Goal: Communication & Community: Answer question/provide support

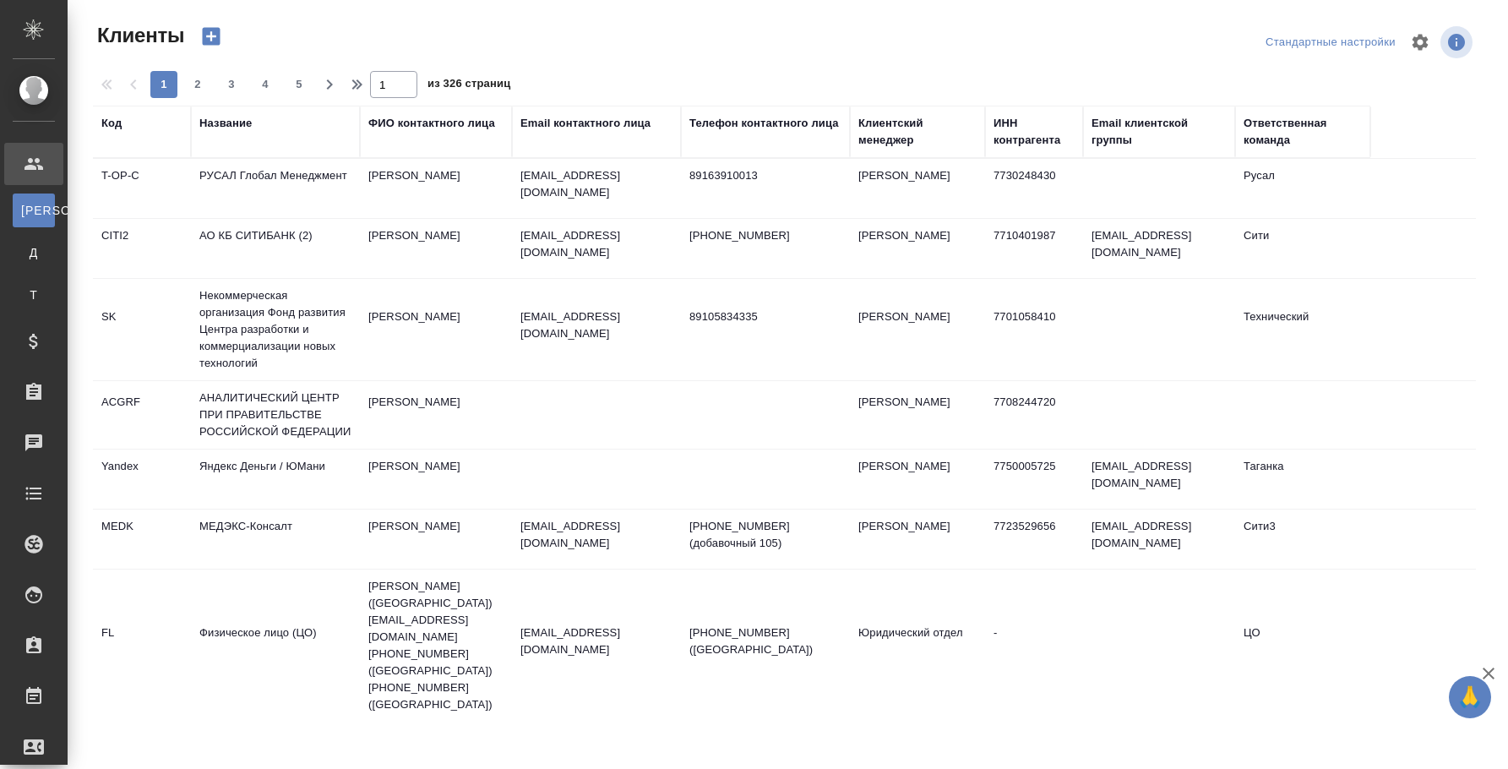
select select "RU"
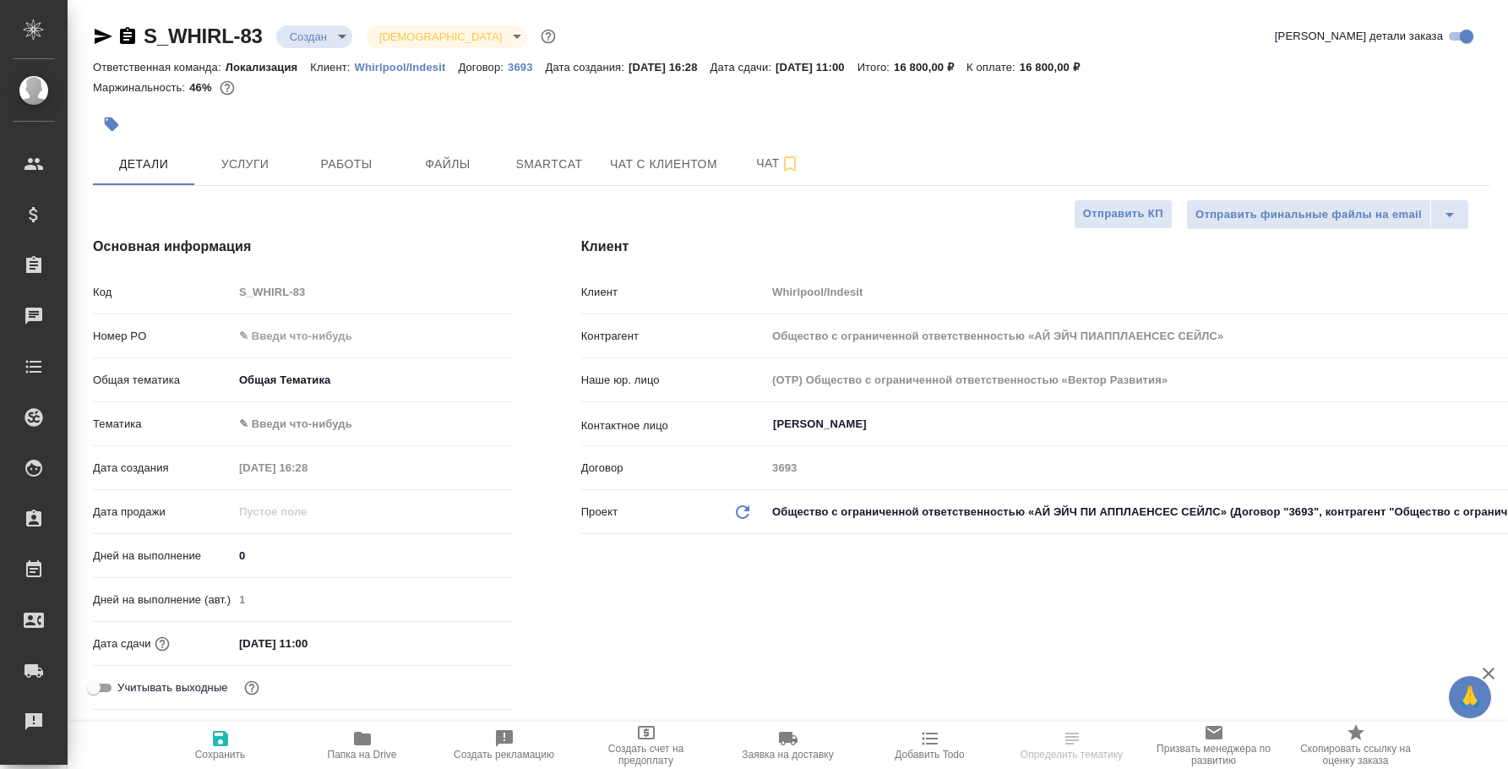
select select "RU"
type input "Общество с ограниченной ответственностью «АЙ ЭЙЧ ПИАППЛАЕНСЕС СЕЙЛС»"
click at [741, 154] on span "Чат" at bounding box center [777, 163] width 81 height 21
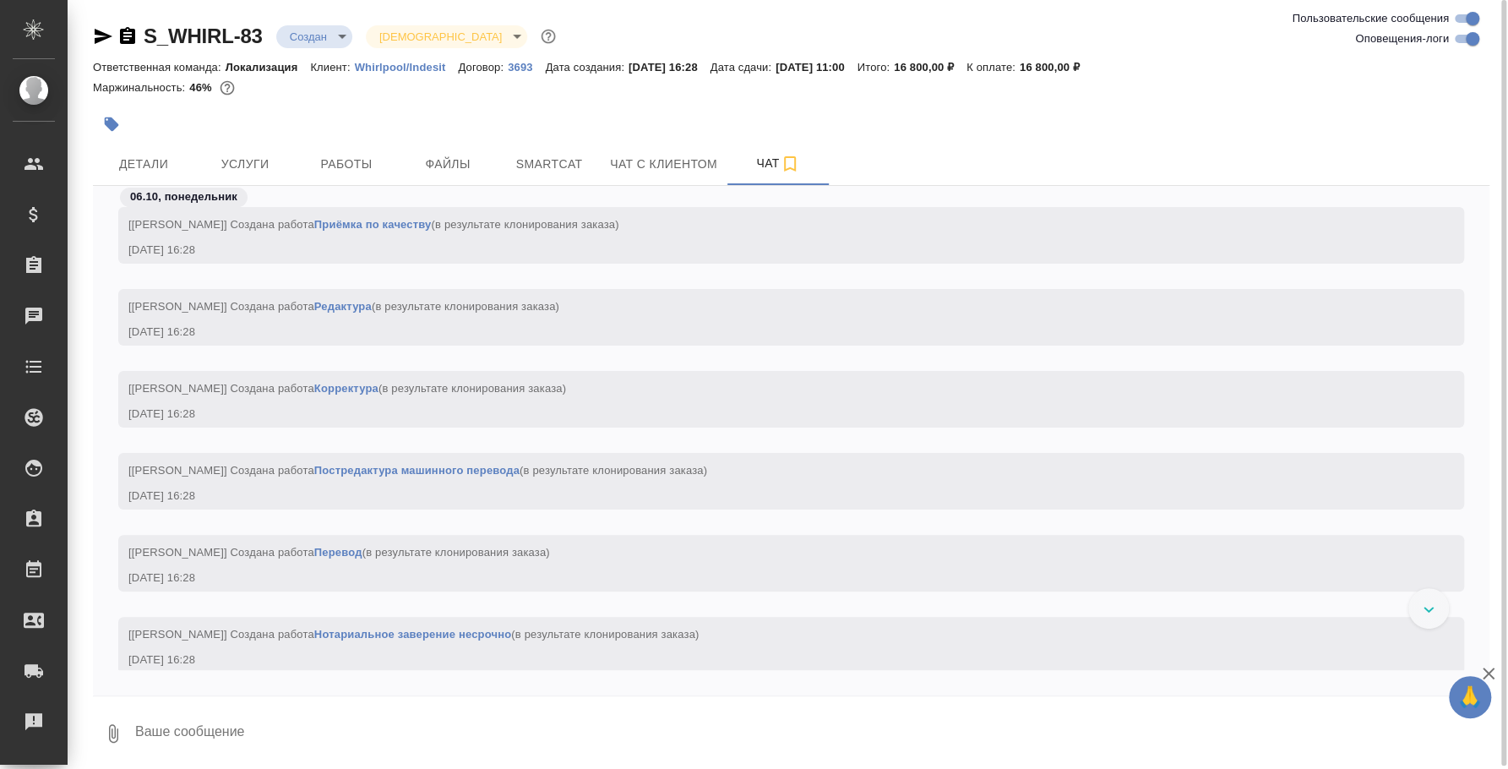
scroll to position [327, 0]
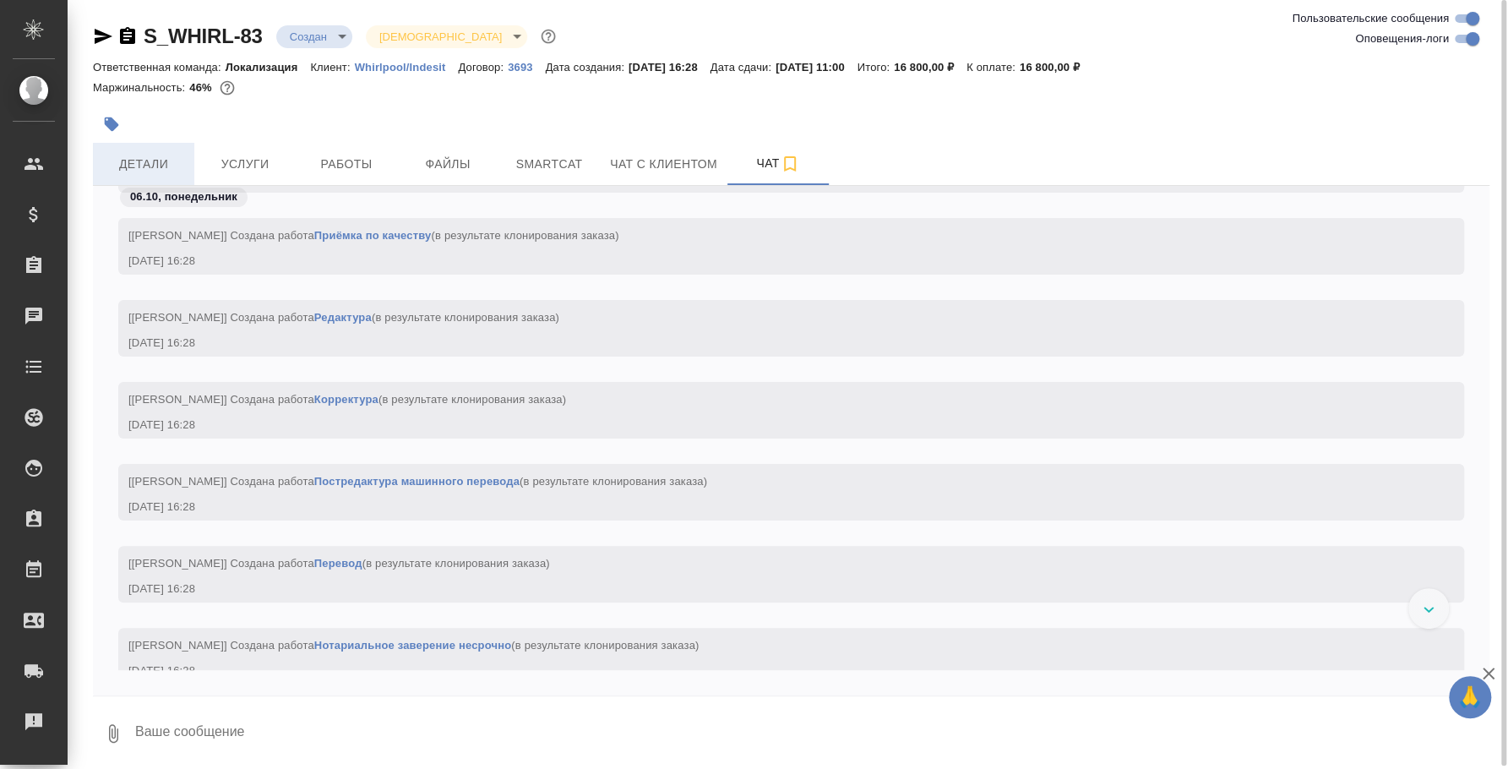
click at [171, 177] on button "Детали" at bounding box center [143, 164] width 101 height 42
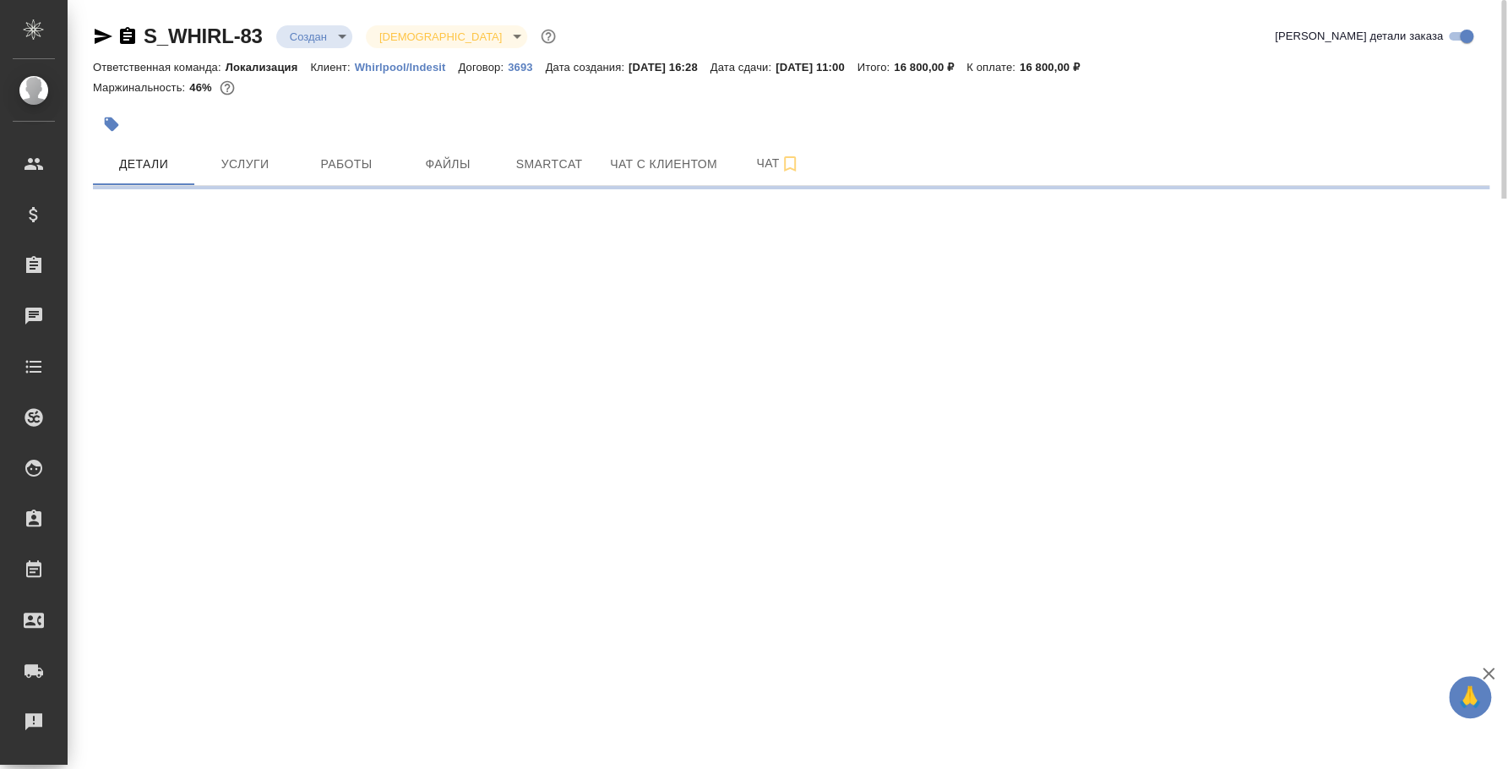
select select "RU"
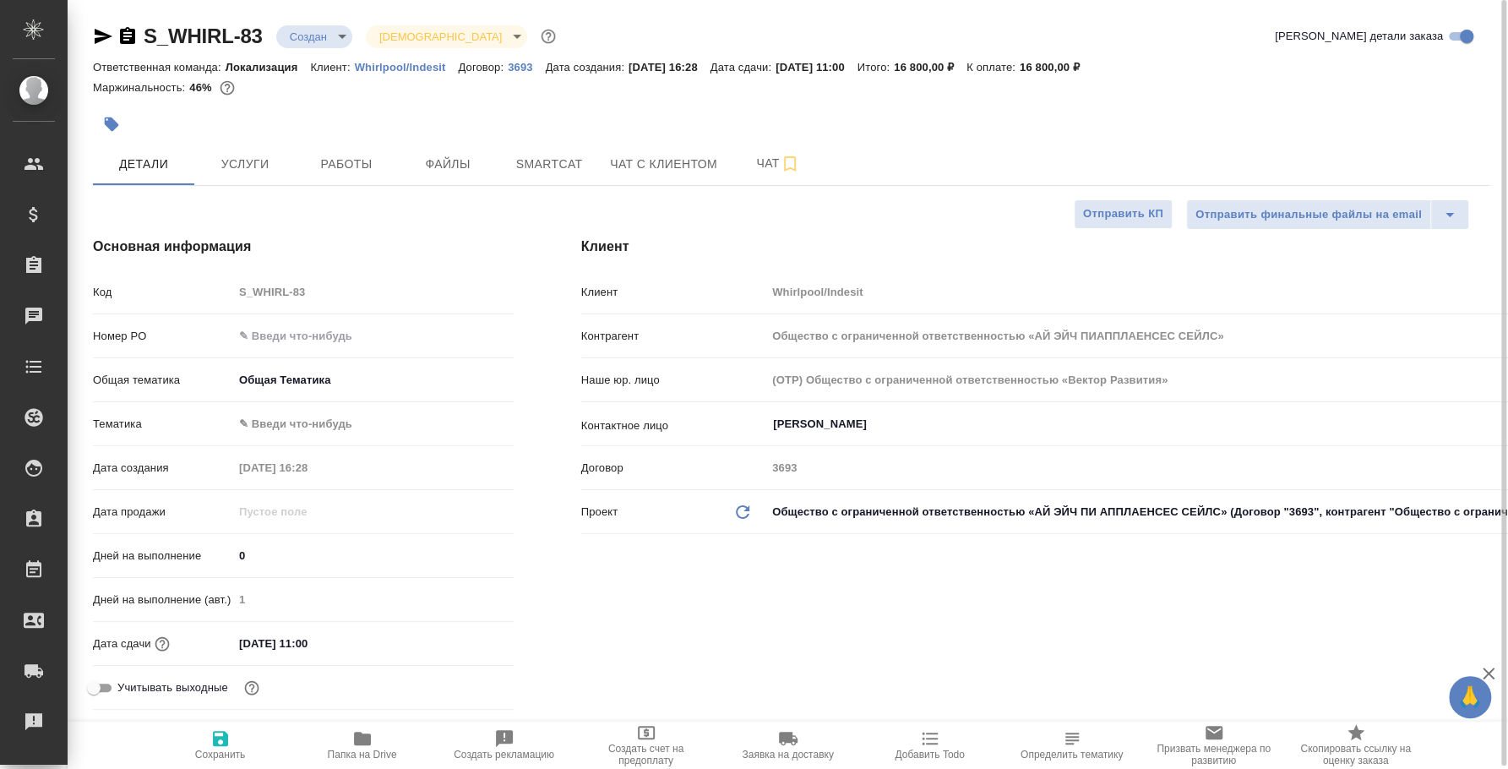
type textarea "x"
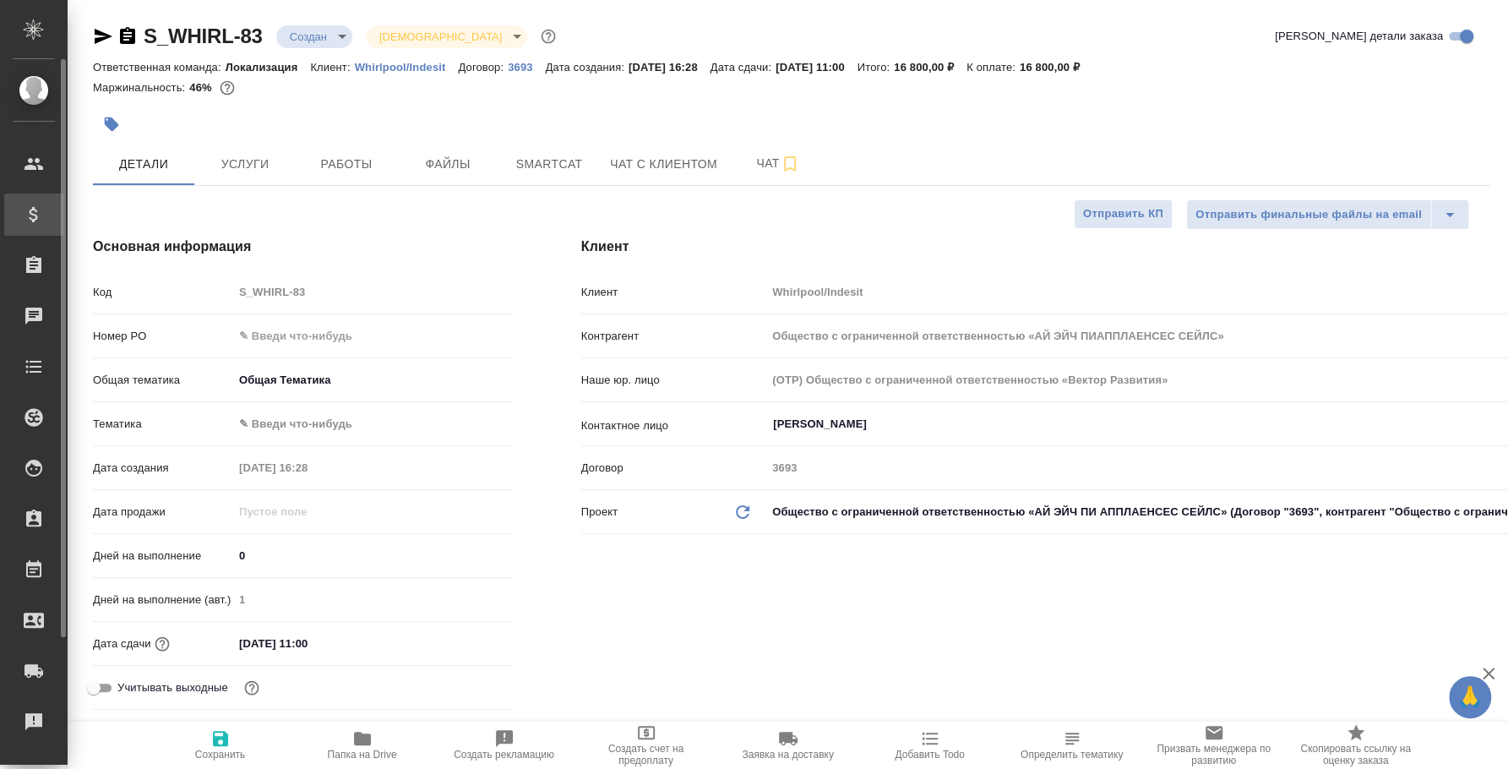
type input "Общество с ограниченной ответственностью «АЙ ЭЙЧ ПИАППЛАЕНСЕС СЕЙЛС»"
type textarea "x"
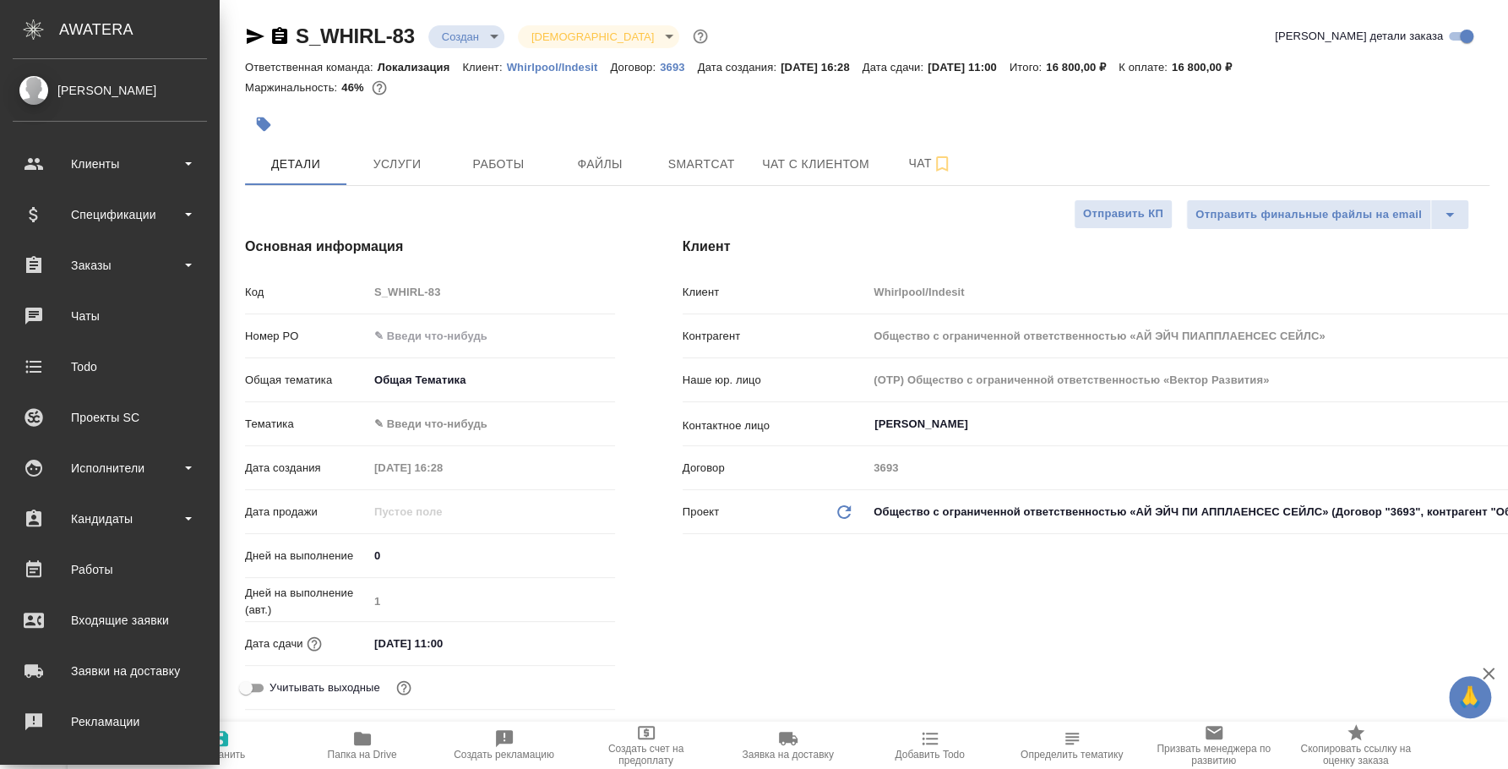
type input "Общество с ограниченной ответственностью «АЙ ЭЙЧ ПИАППЛАЕНСЕС СЕЙЛС»"
type textarea "x"
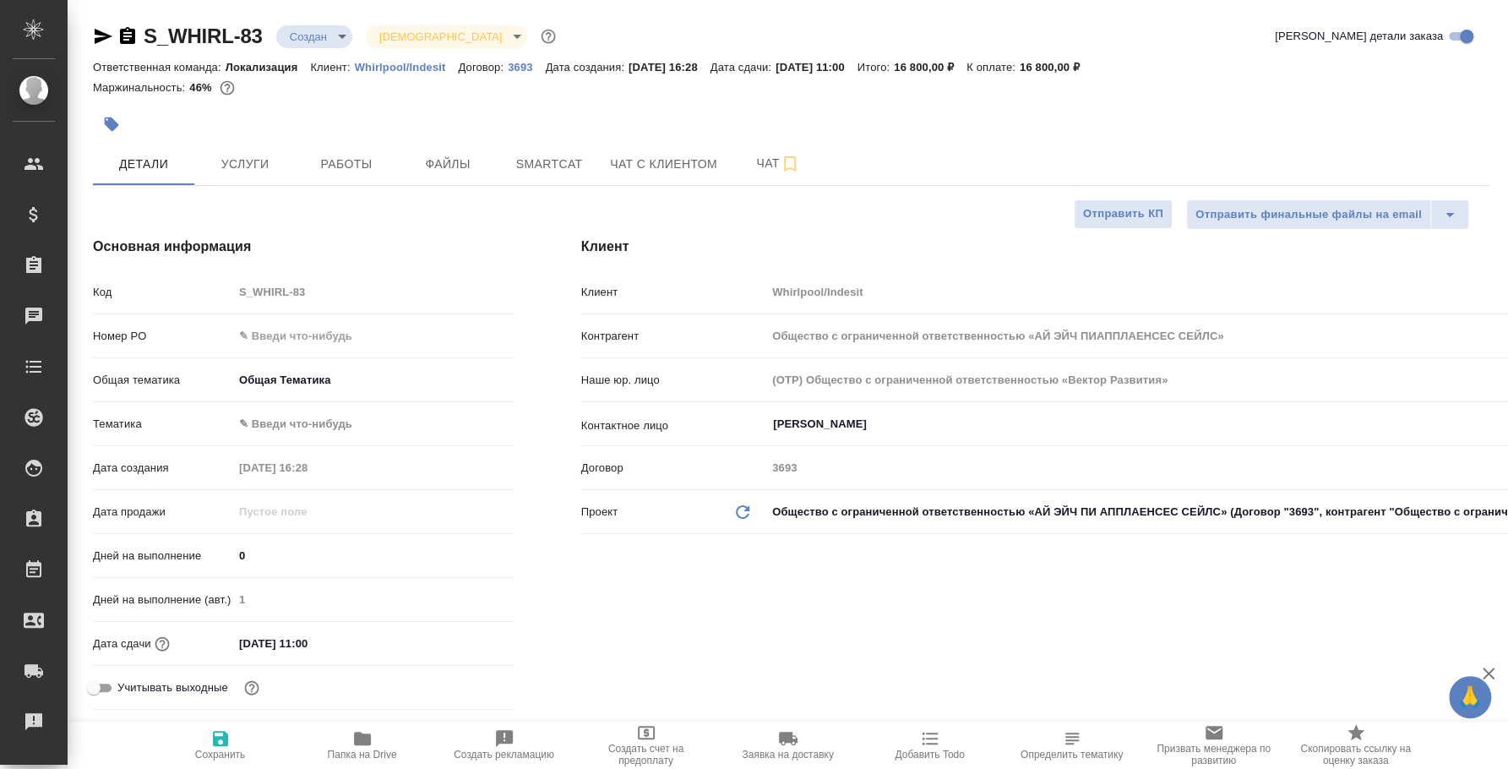
type input "Общество с ограниченной ответственностью «АЙ ЭЙЧ ПИАППЛАЕНСЕС СЕЙЛС»"
type textarea "x"
type input "Общество с ограниченной ответственностью «АЙ ЭЙЧ ПИАППЛАЕНСЕС СЕЙЛС»"
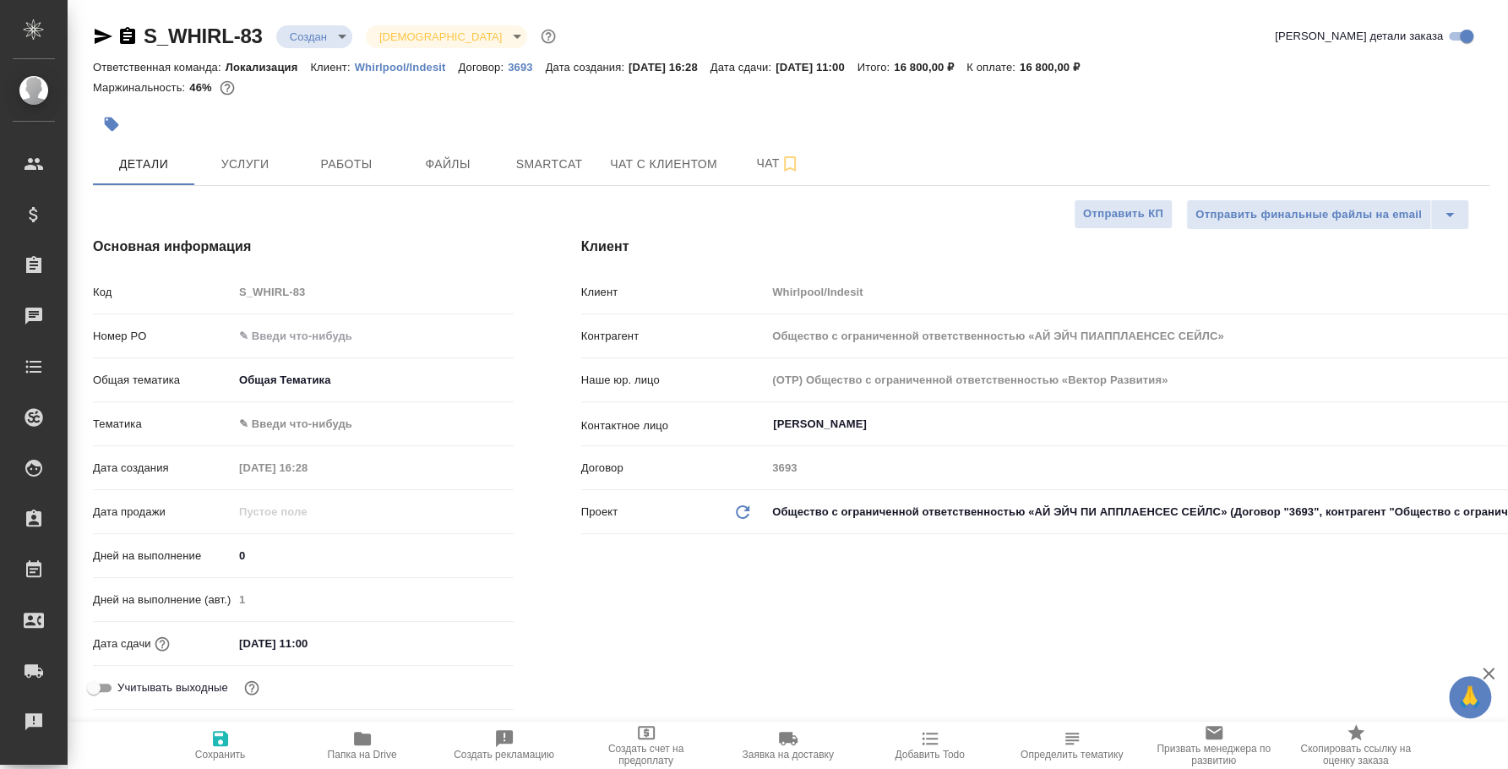
type textarea "x"
click at [773, 182] on button "Чат" at bounding box center [777, 164] width 101 height 42
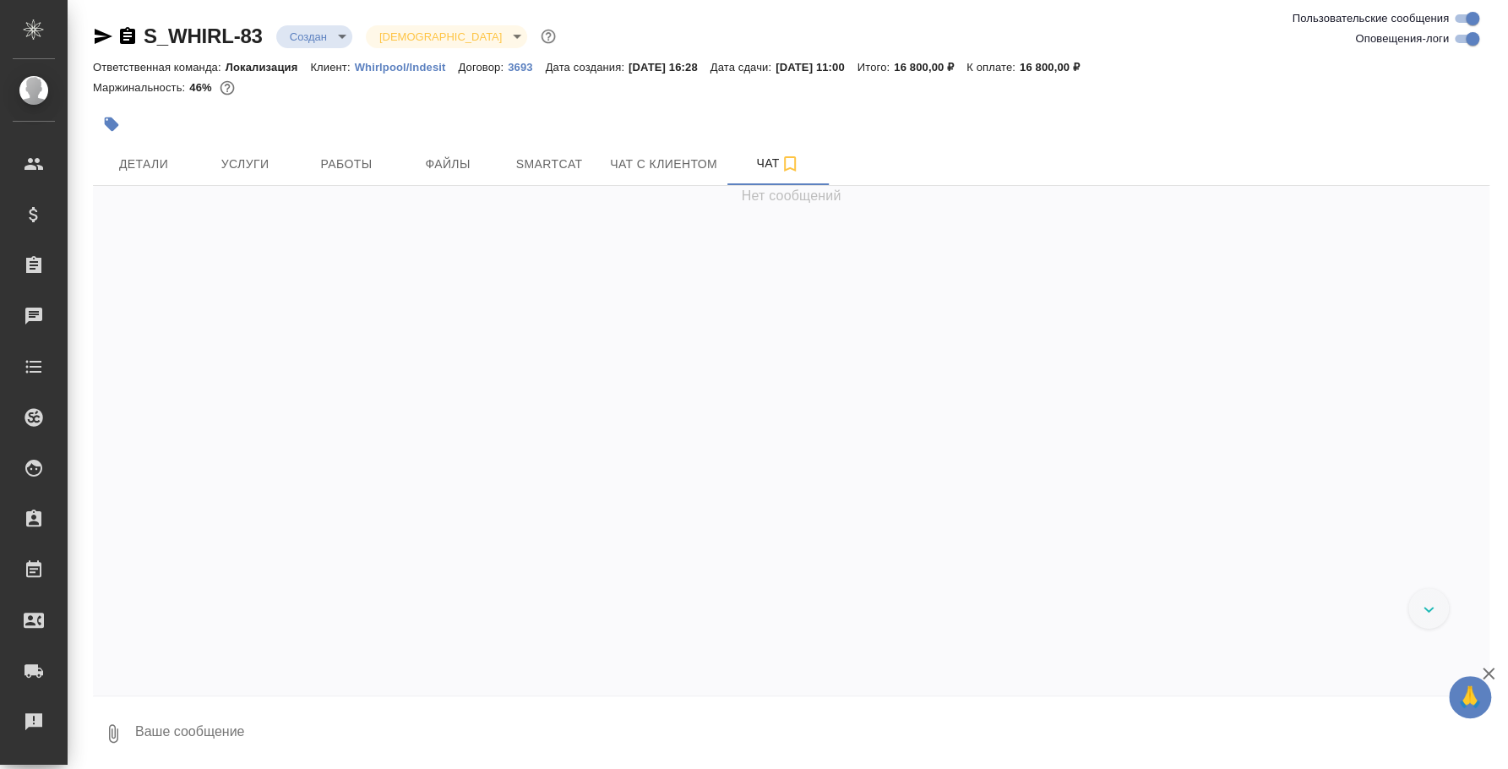
scroll to position [2857, 0]
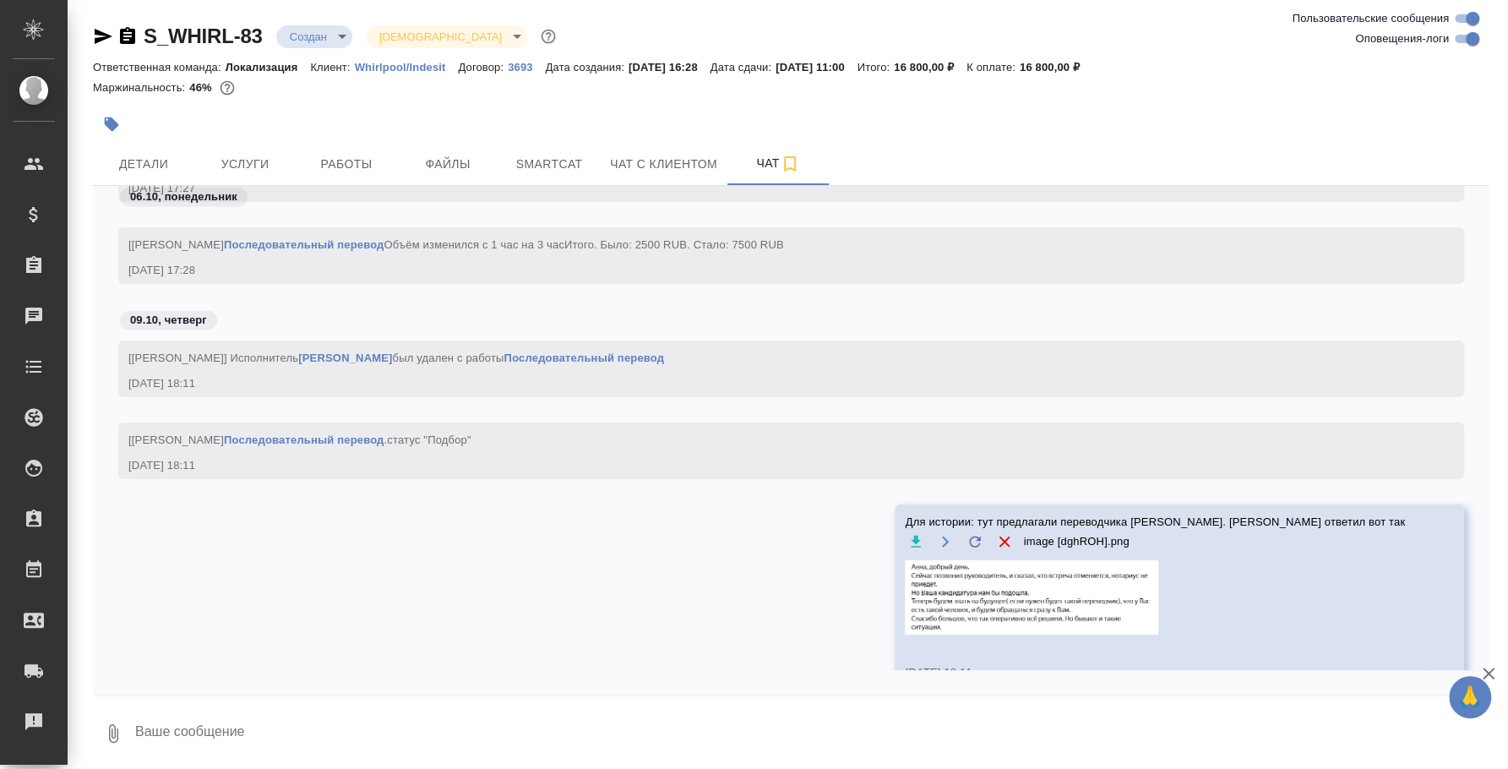
click at [536, 714] on textarea at bounding box center [811, 732] width 1356 height 57
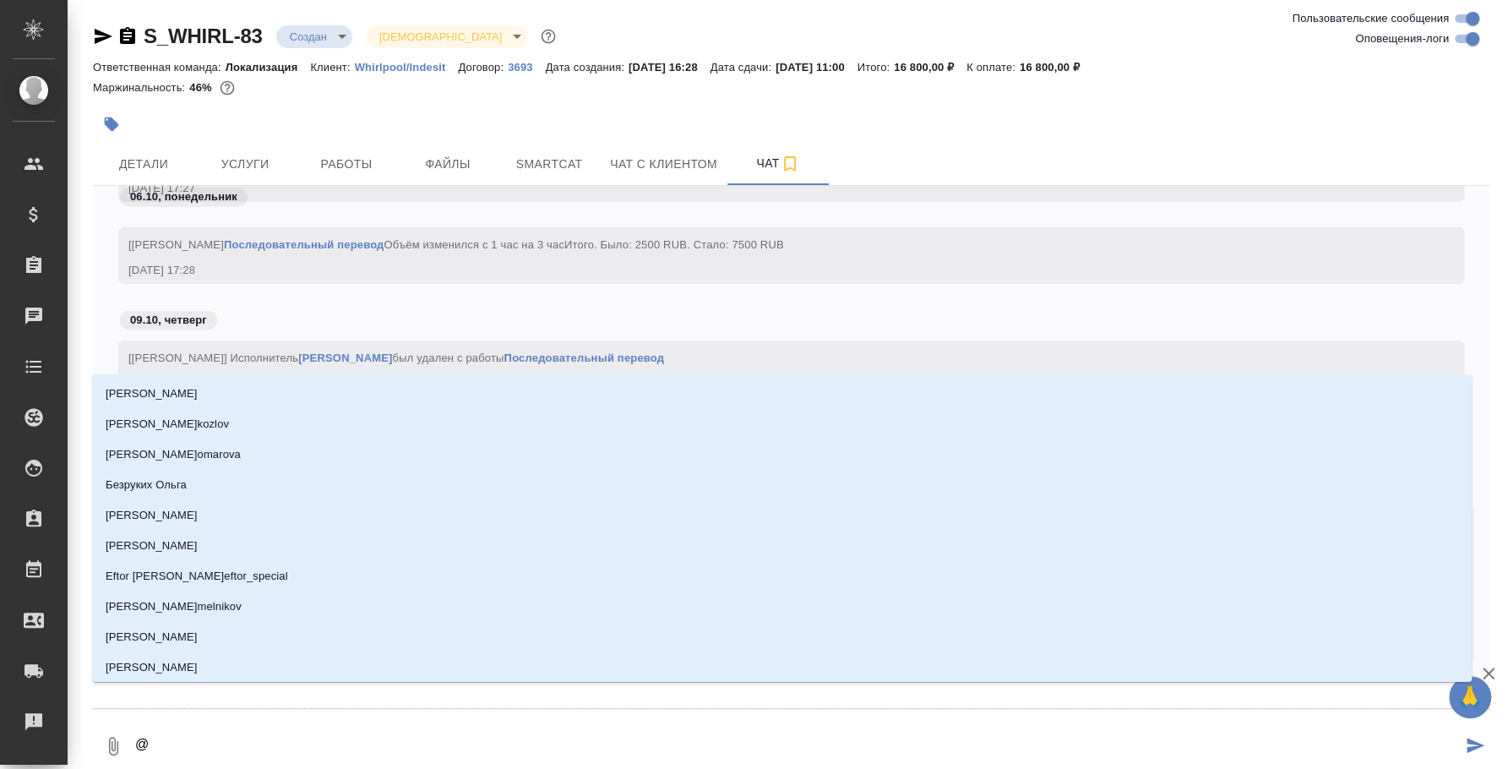
type textarea "@d"
type input "d"
type textarea "@d'f"
type input "d'f"
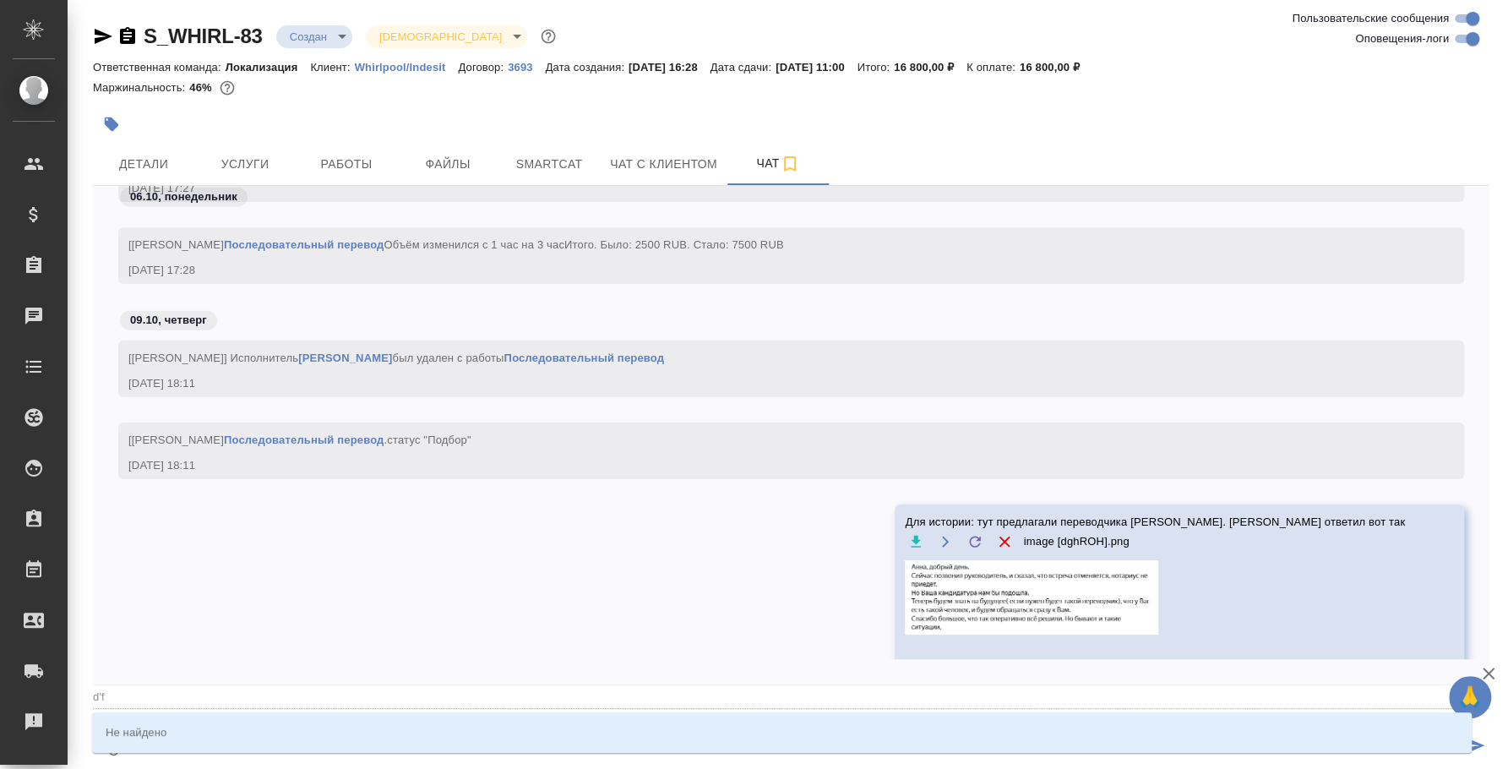
type textarea "@d'f'k"
type input "d'f'k"
type textarea "@d'f"
type input "d'f"
type textarea "@d"
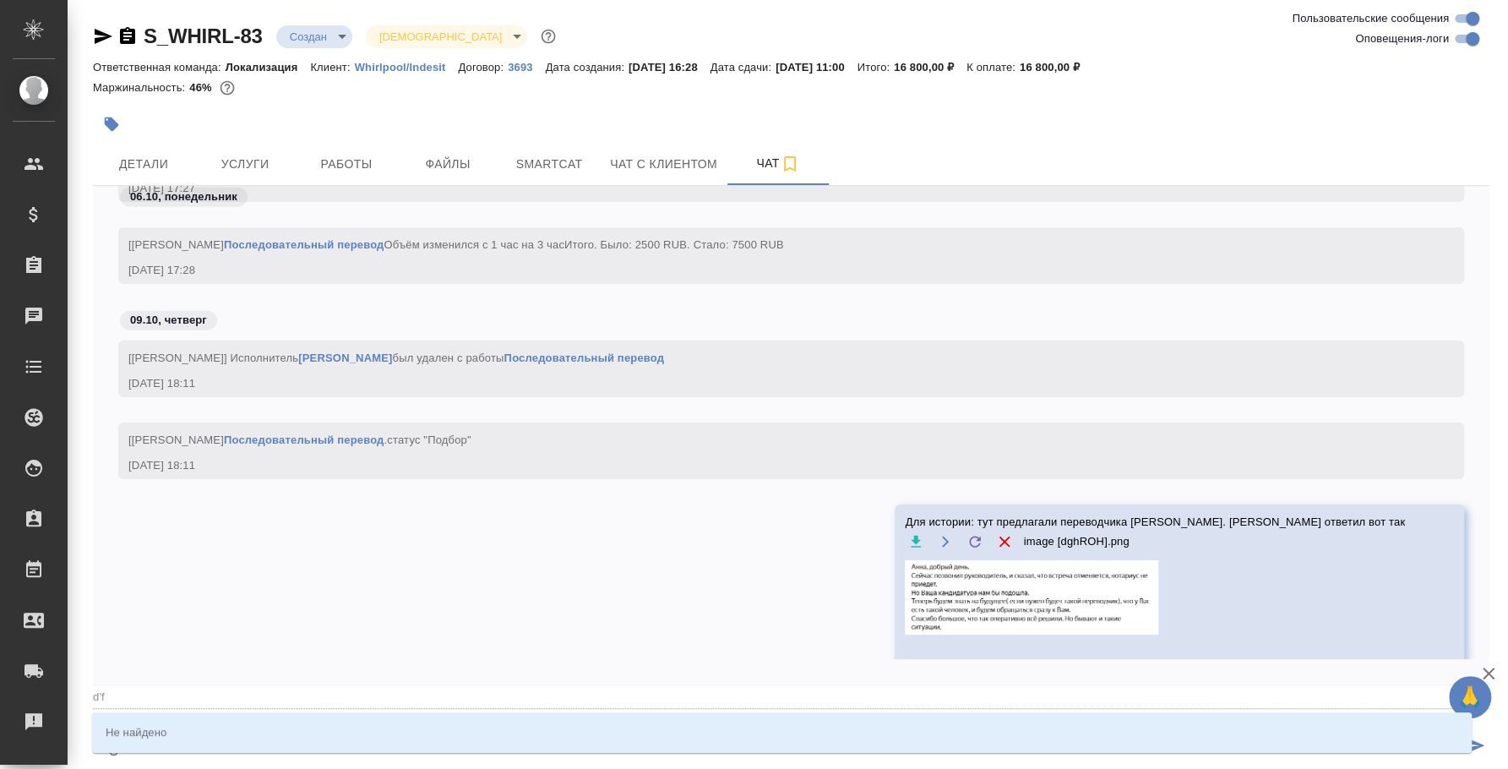
type input "d"
type textarea "@"
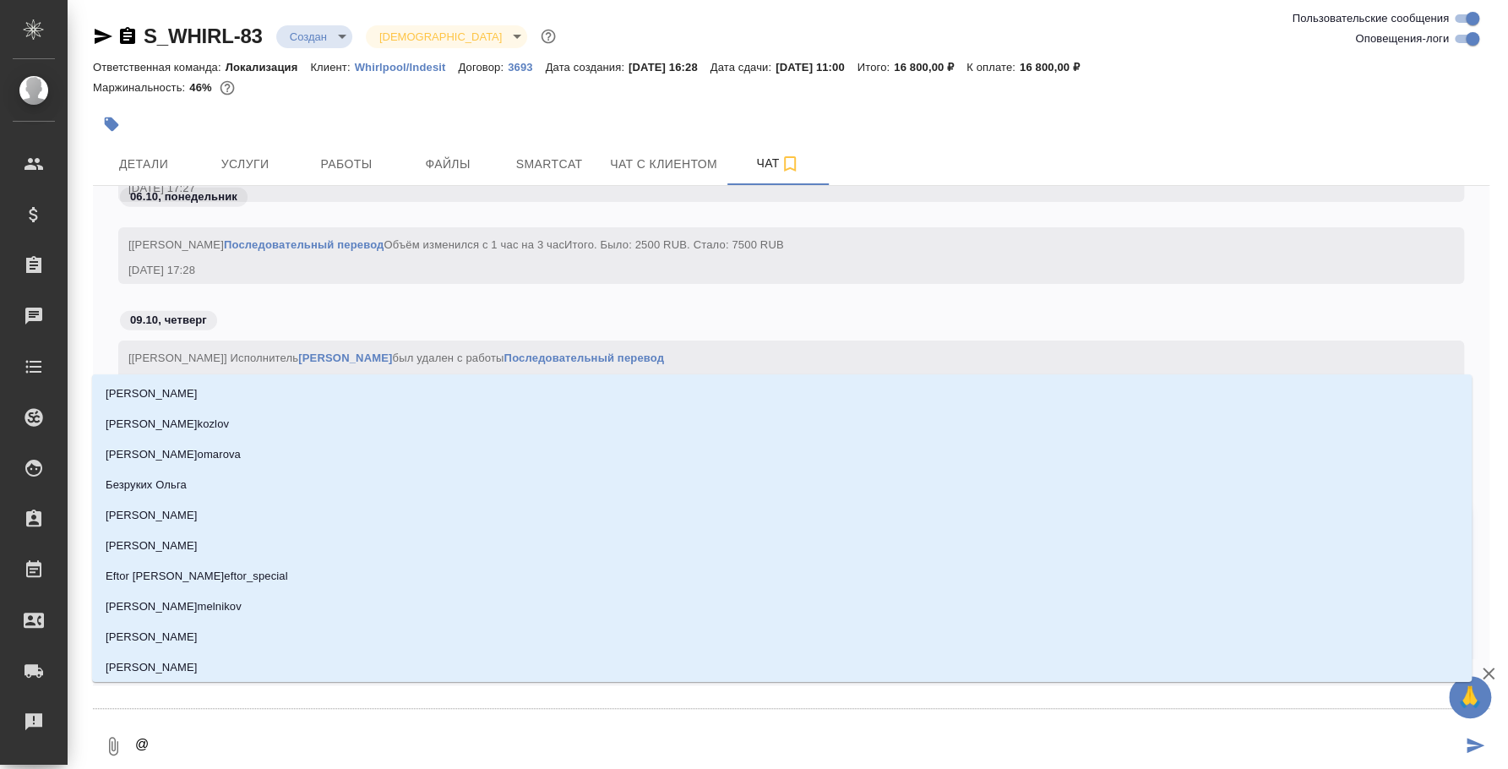
type textarea "@в"
type input "в"
type textarea "@ва"
type input "ва"
type textarea "@вал"
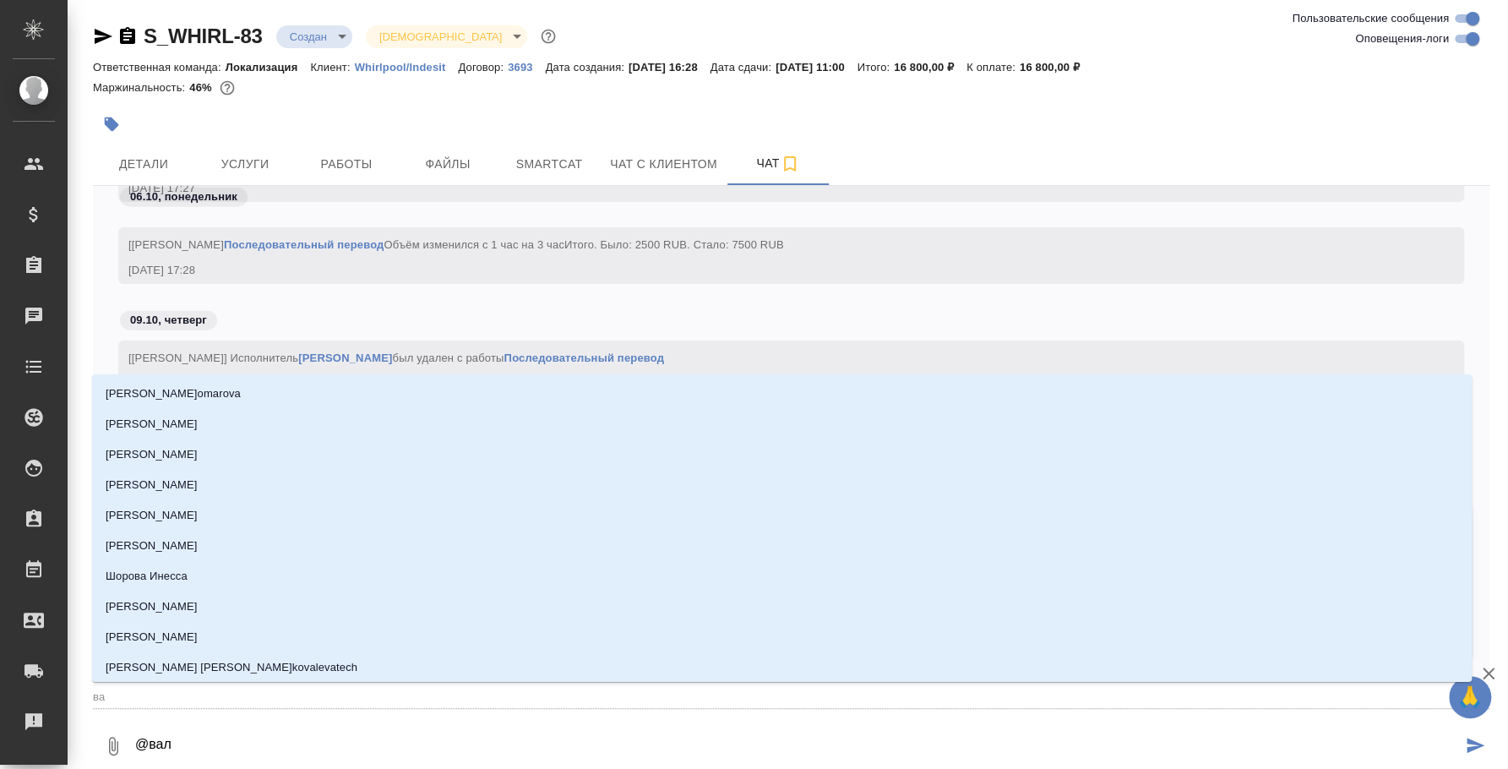
type input "вал"
type textarea "@валя"
type input "валя"
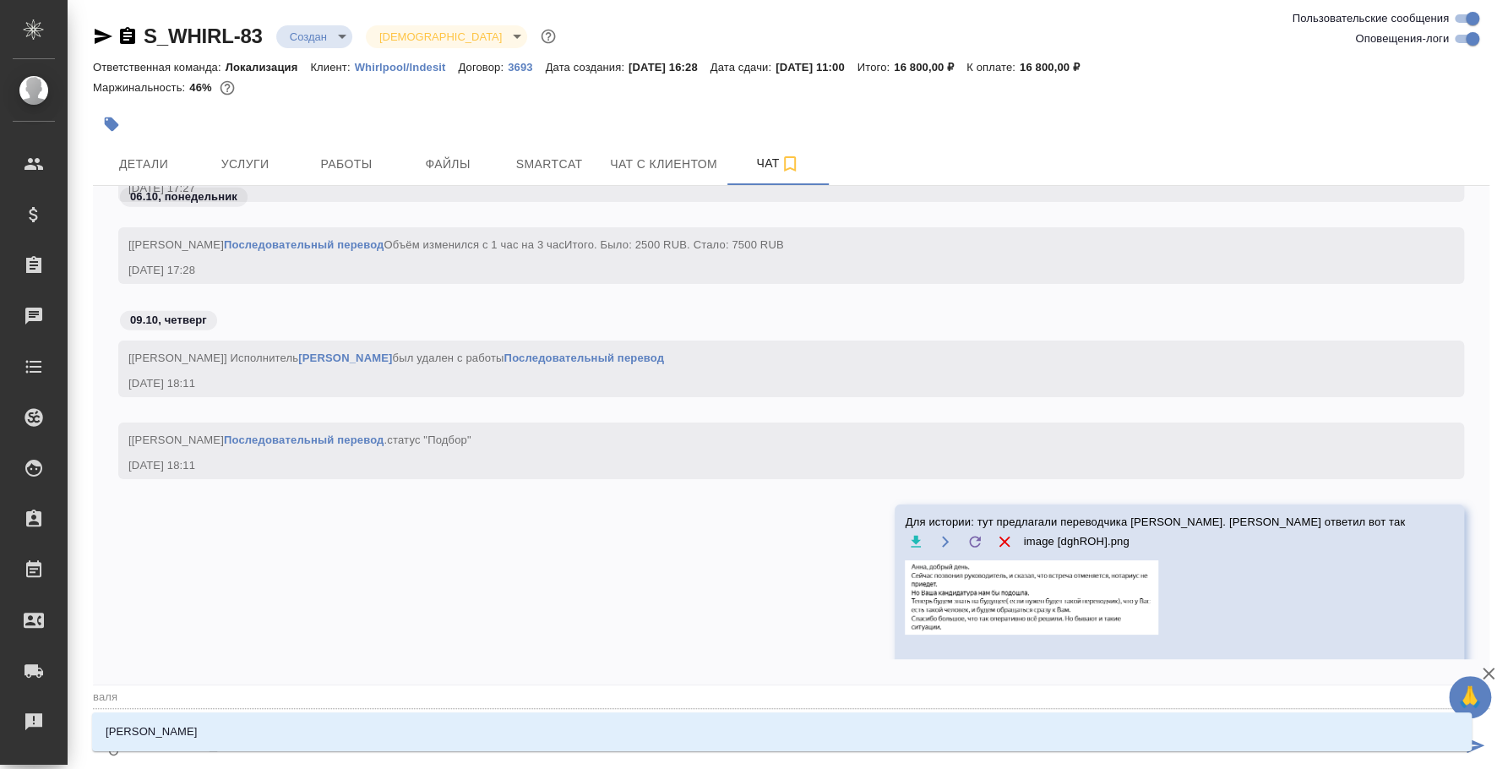
type textarea "@валяе"
type input "валяе"
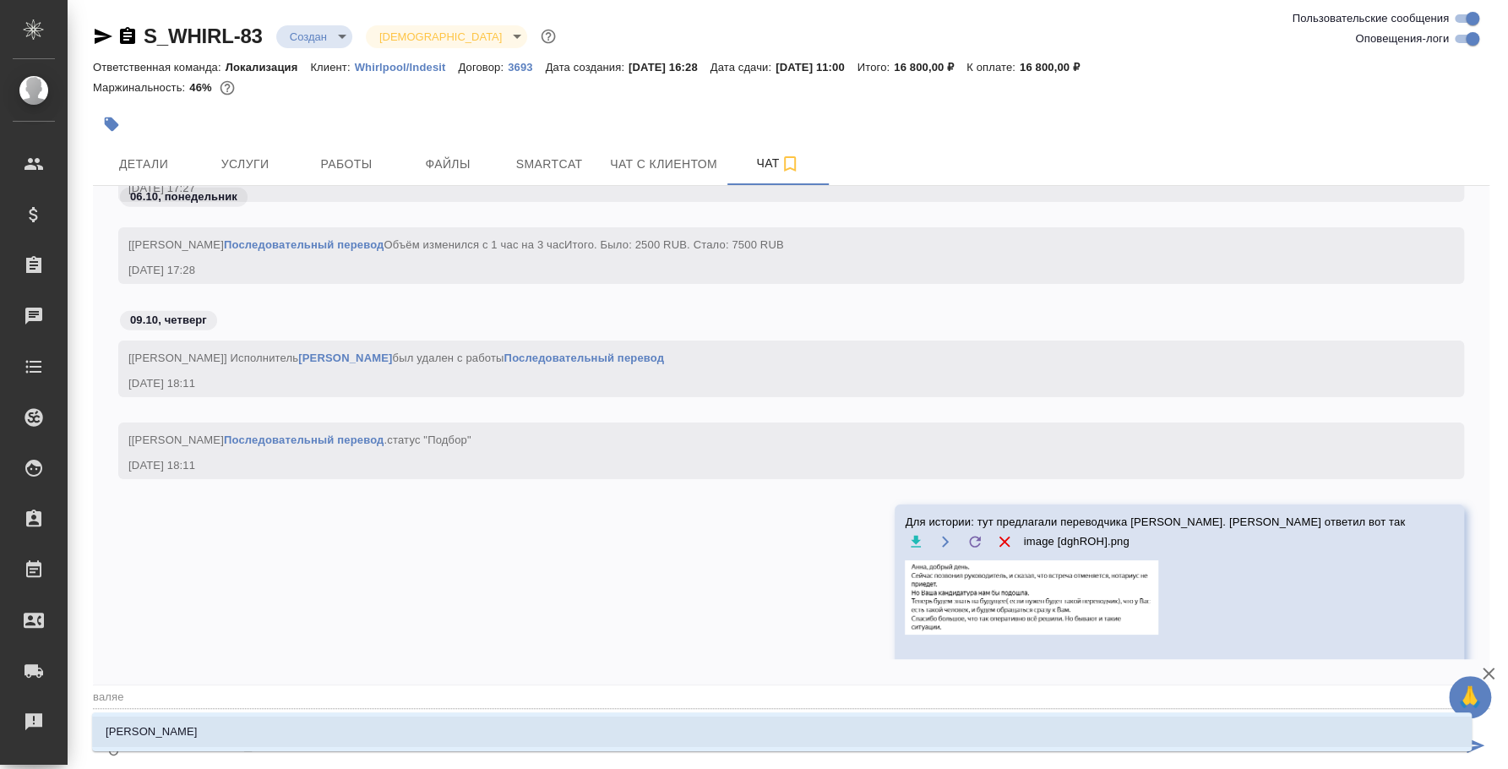
click at [508, 719] on li "Валяева Анна" at bounding box center [781, 731] width 1379 height 30
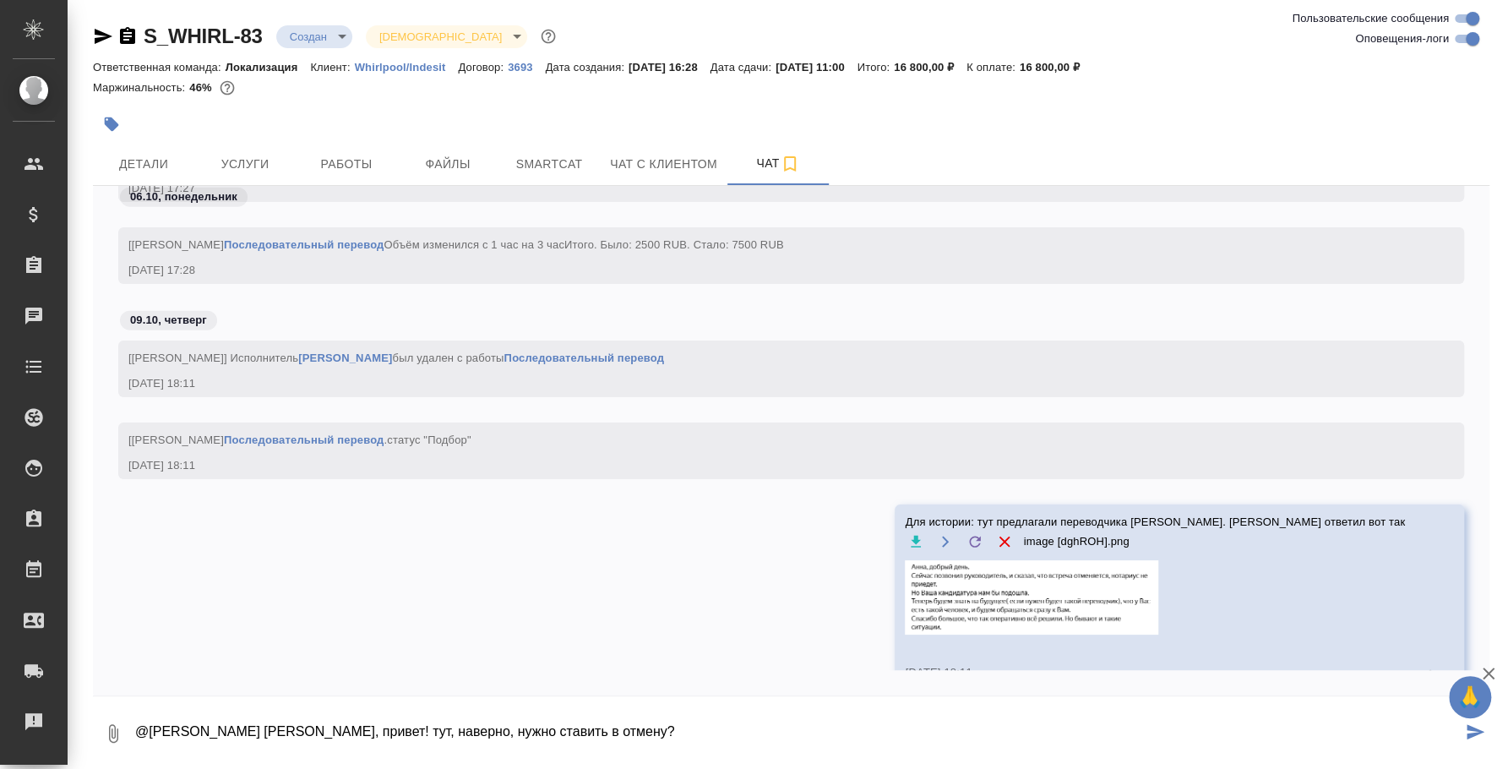
type textarea "@Валяева Анна Аня, привет! тут, наверно, нужно ставить в отмену?"
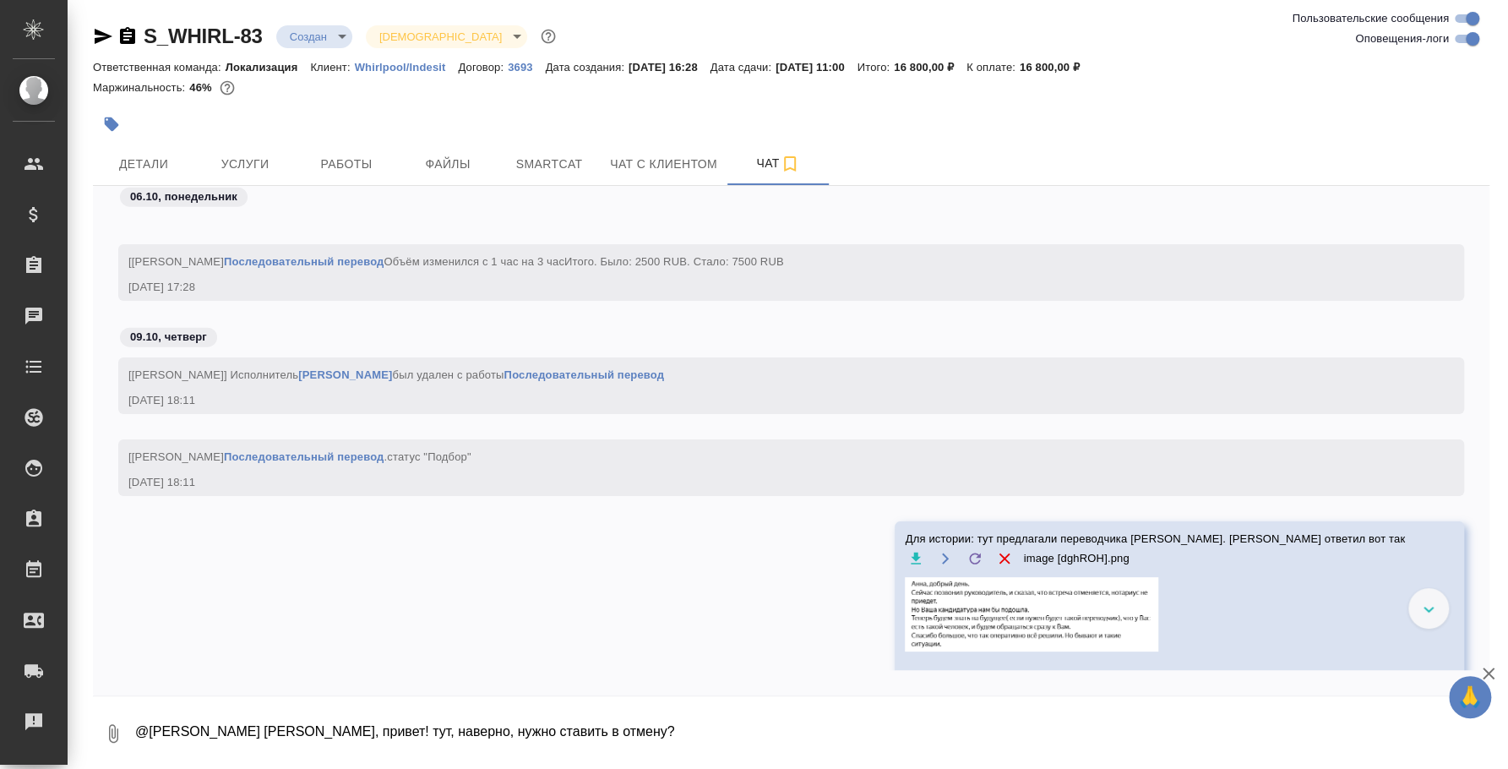
scroll to position [3045, 0]
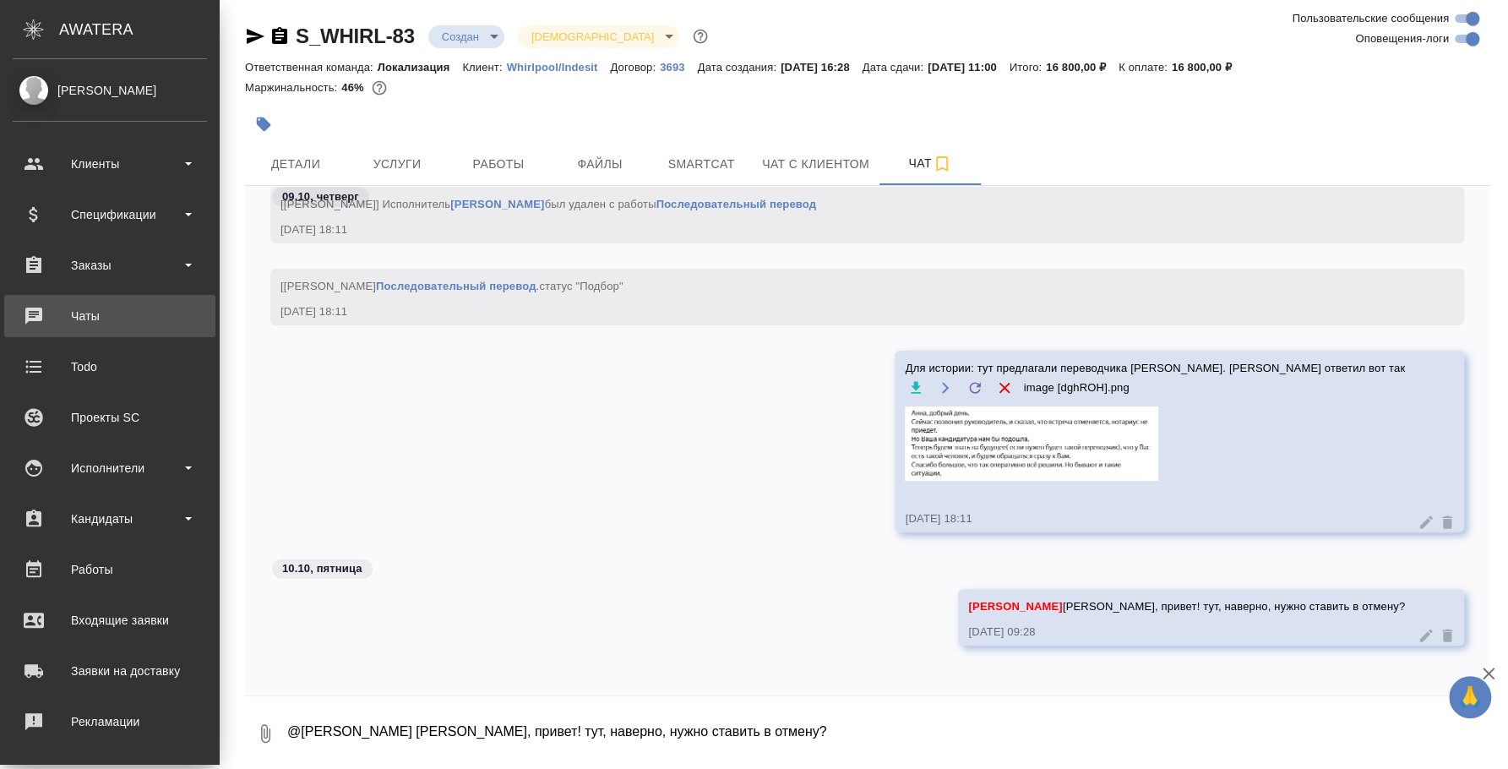
click at [89, 315] on div "Чаты" at bounding box center [110, 315] width 194 height 25
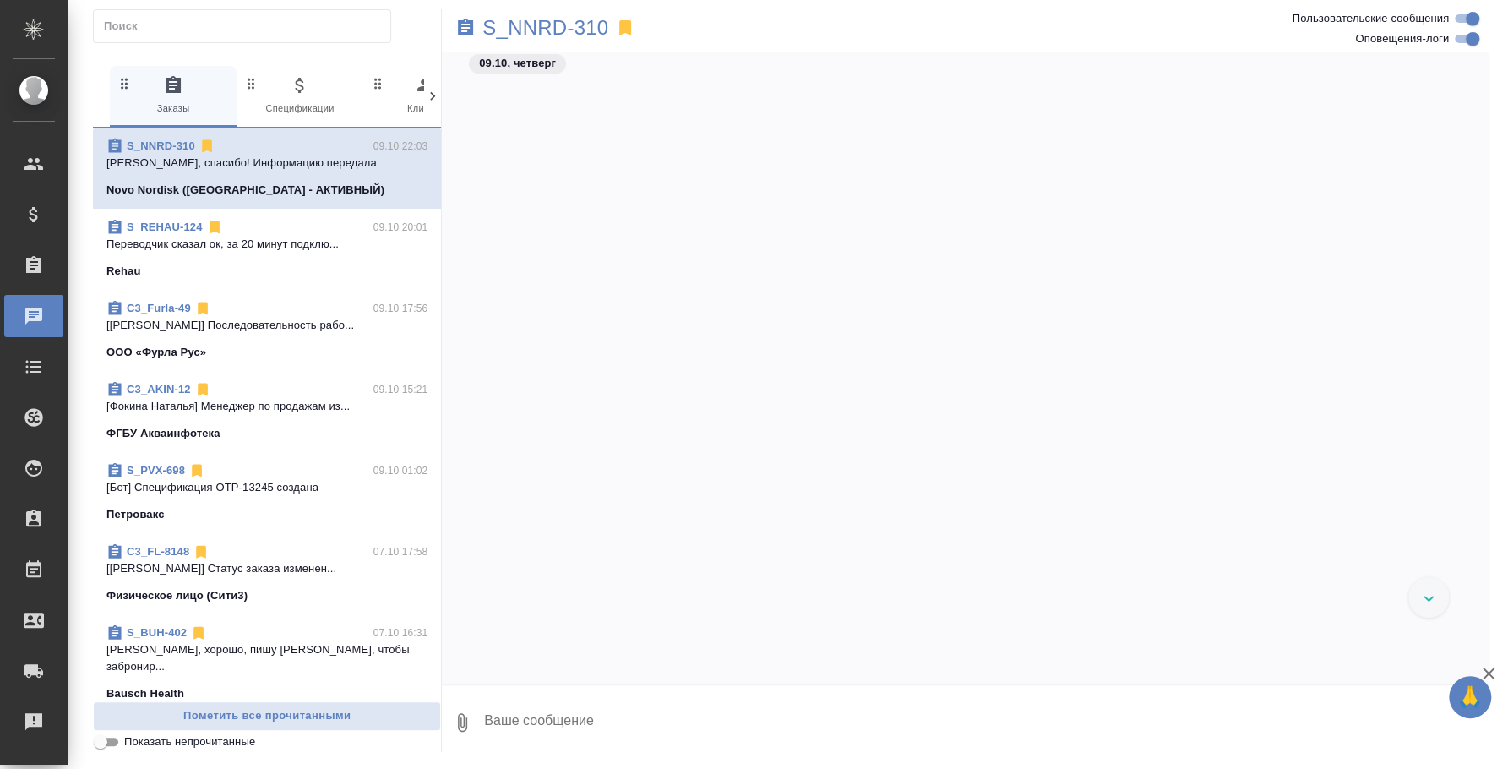
scroll to position [4042, 0]
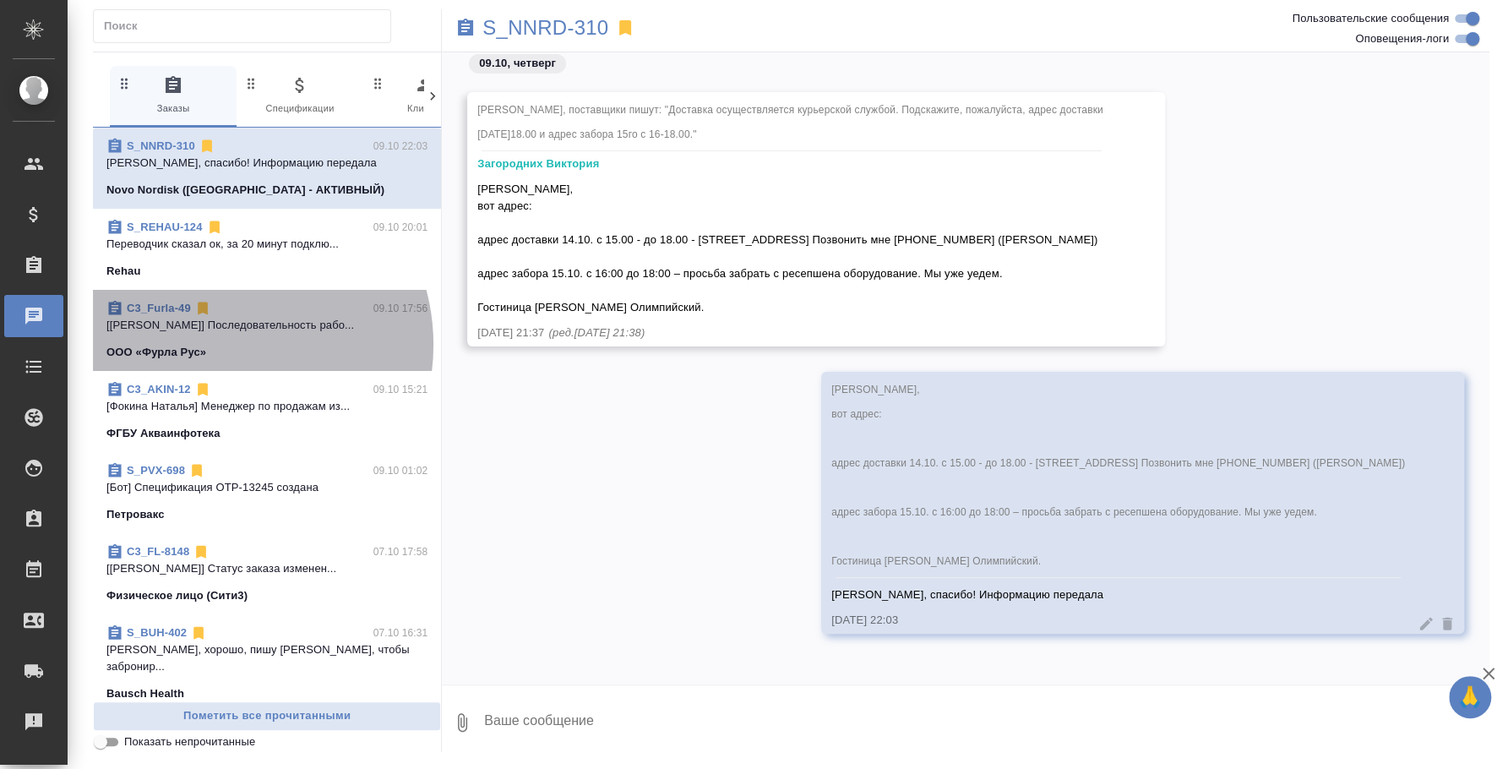
click at [220, 345] on div "ООО «Фурла Рус»" at bounding box center [266, 352] width 321 height 17
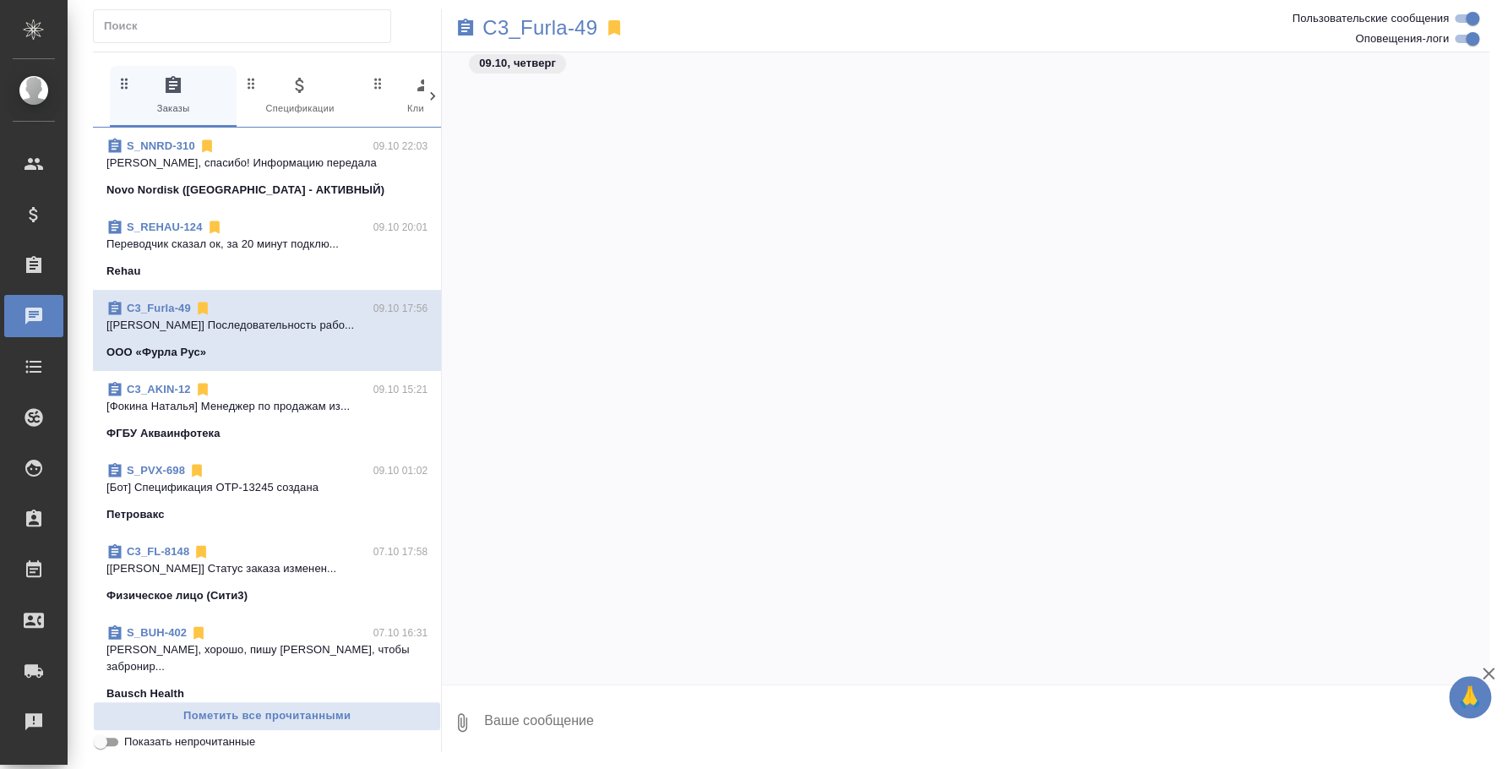
scroll to position [2841, 0]
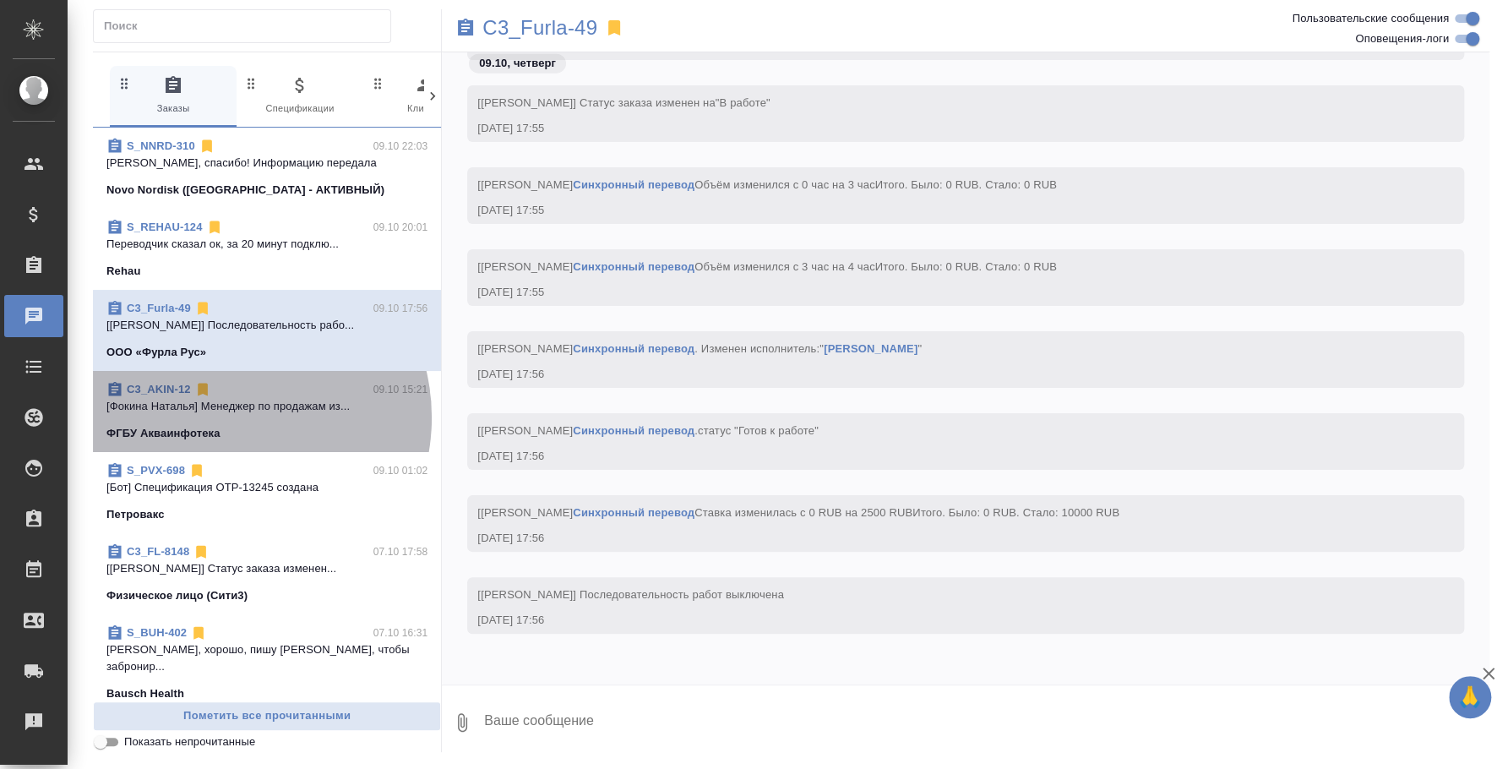
click at [230, 417] on span "C3_AKIN-12 09.10 15:21 [Фокина Наталья] Менеджер по продажам из... ФГБУ Акваинф…" at bounding box center [266, 411] width 321 height 61
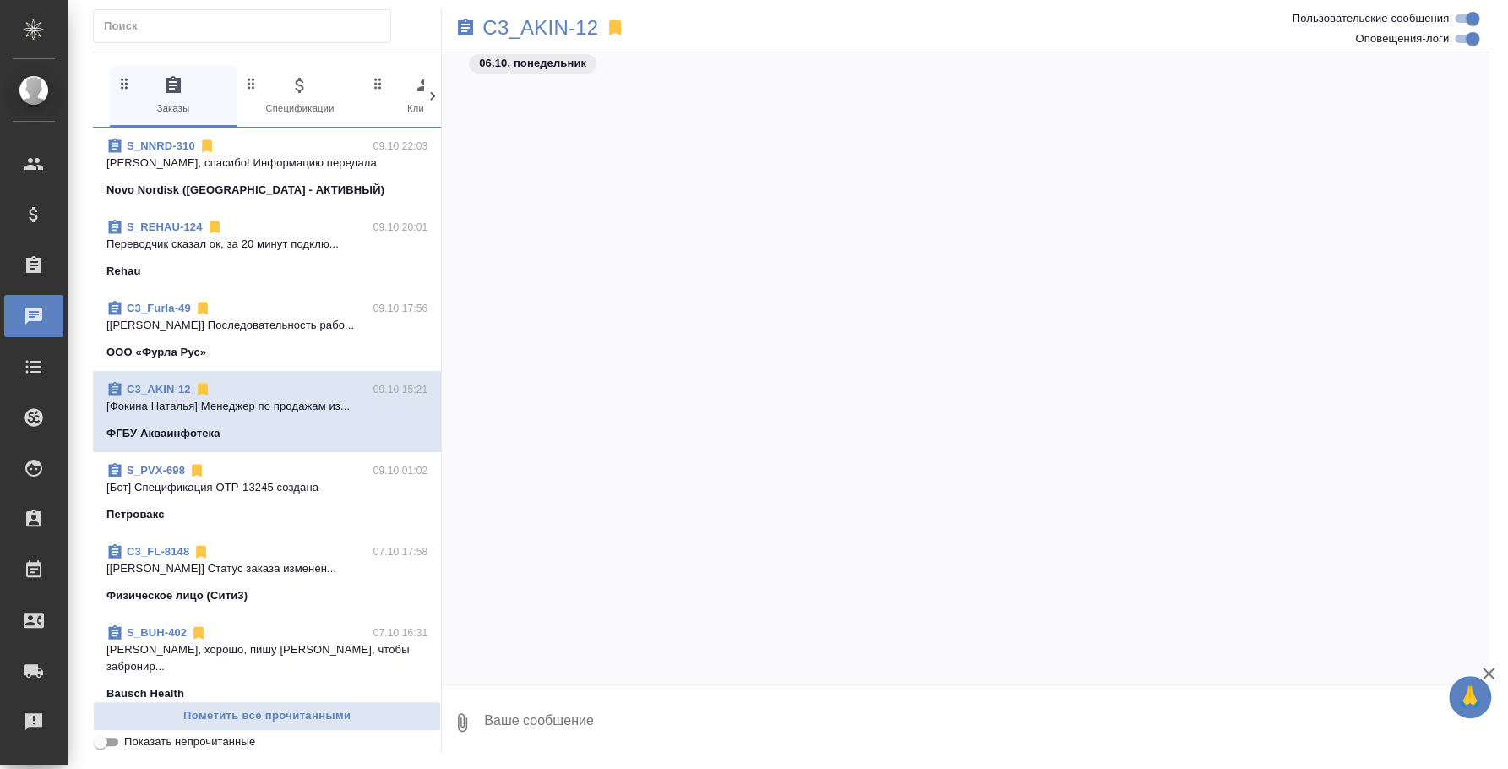
scroll to position [2145, 0]
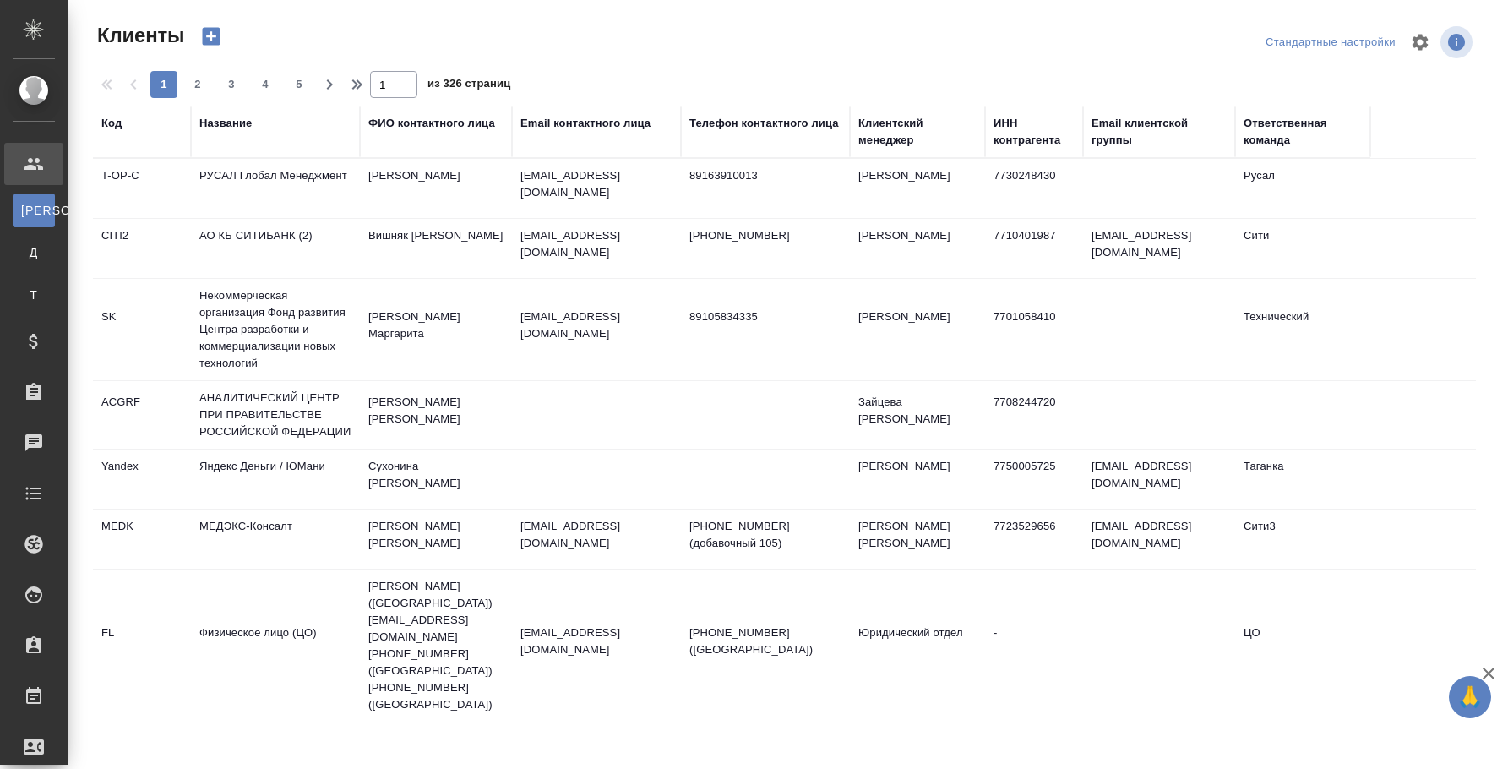
select select "RU"
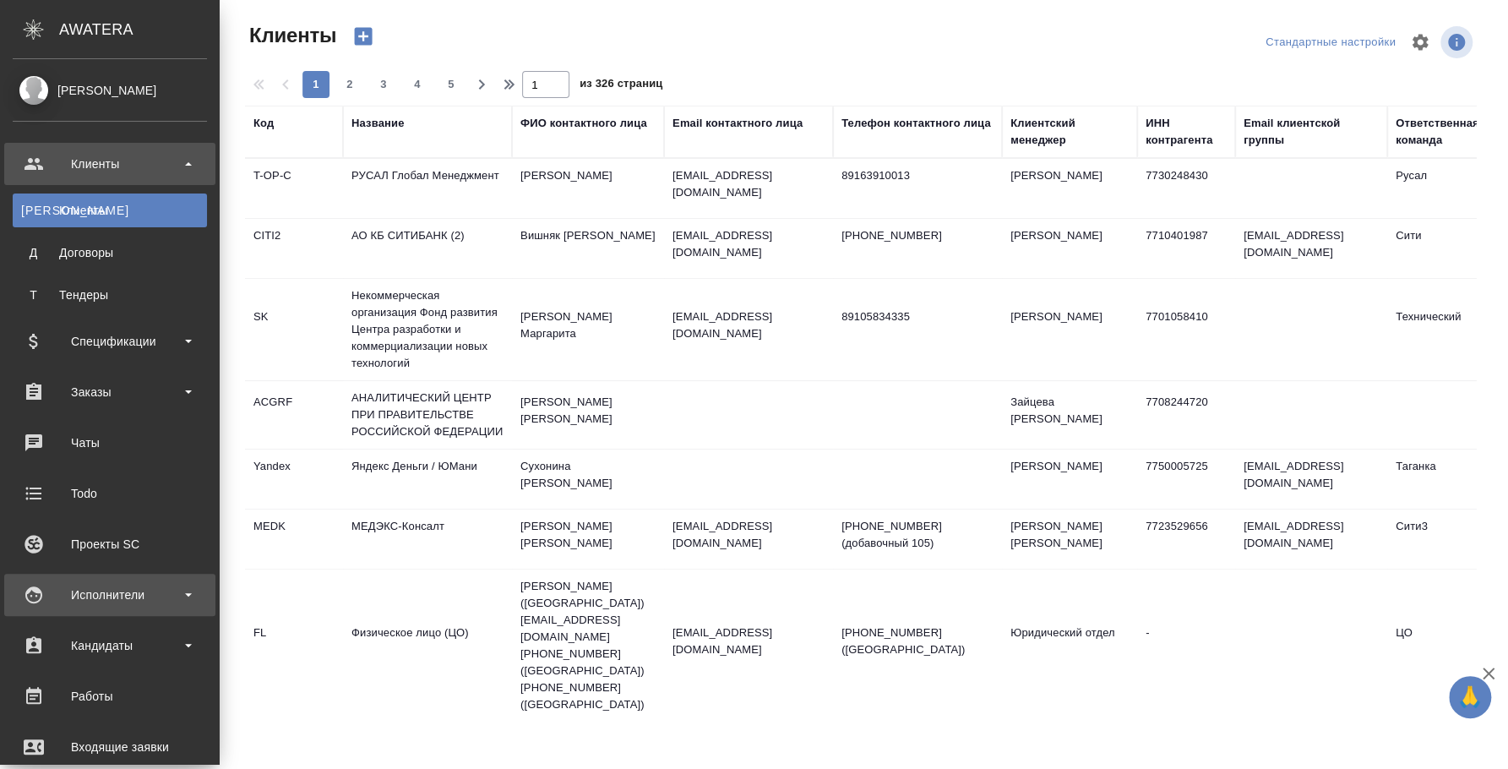
click at [136, 585] on div "Исполнители" at bounding box center [110, 594] width 194 height 25
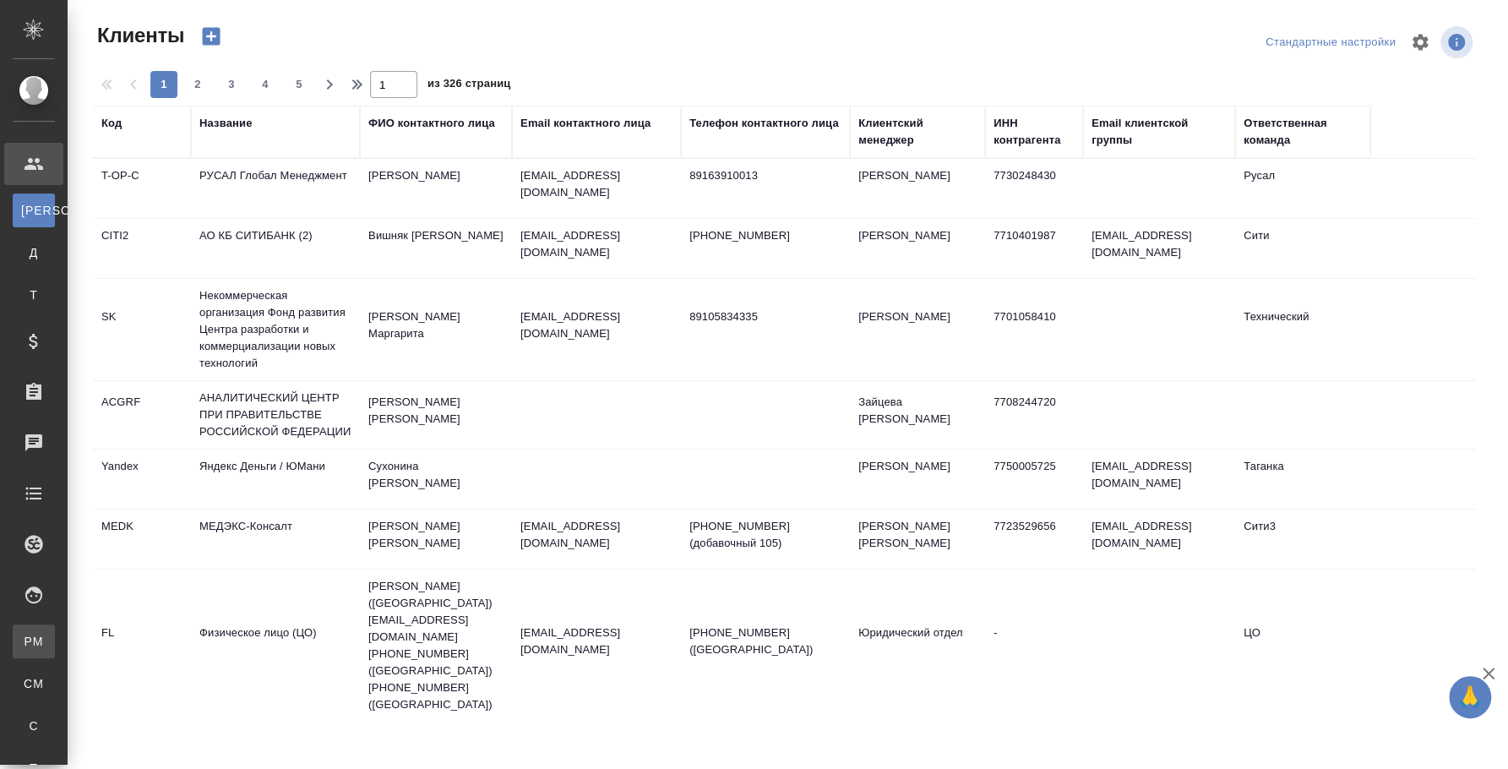
click at [25, 644] on div "Для PM/LQA" at bounding box center [12, 641] width 25 height 17
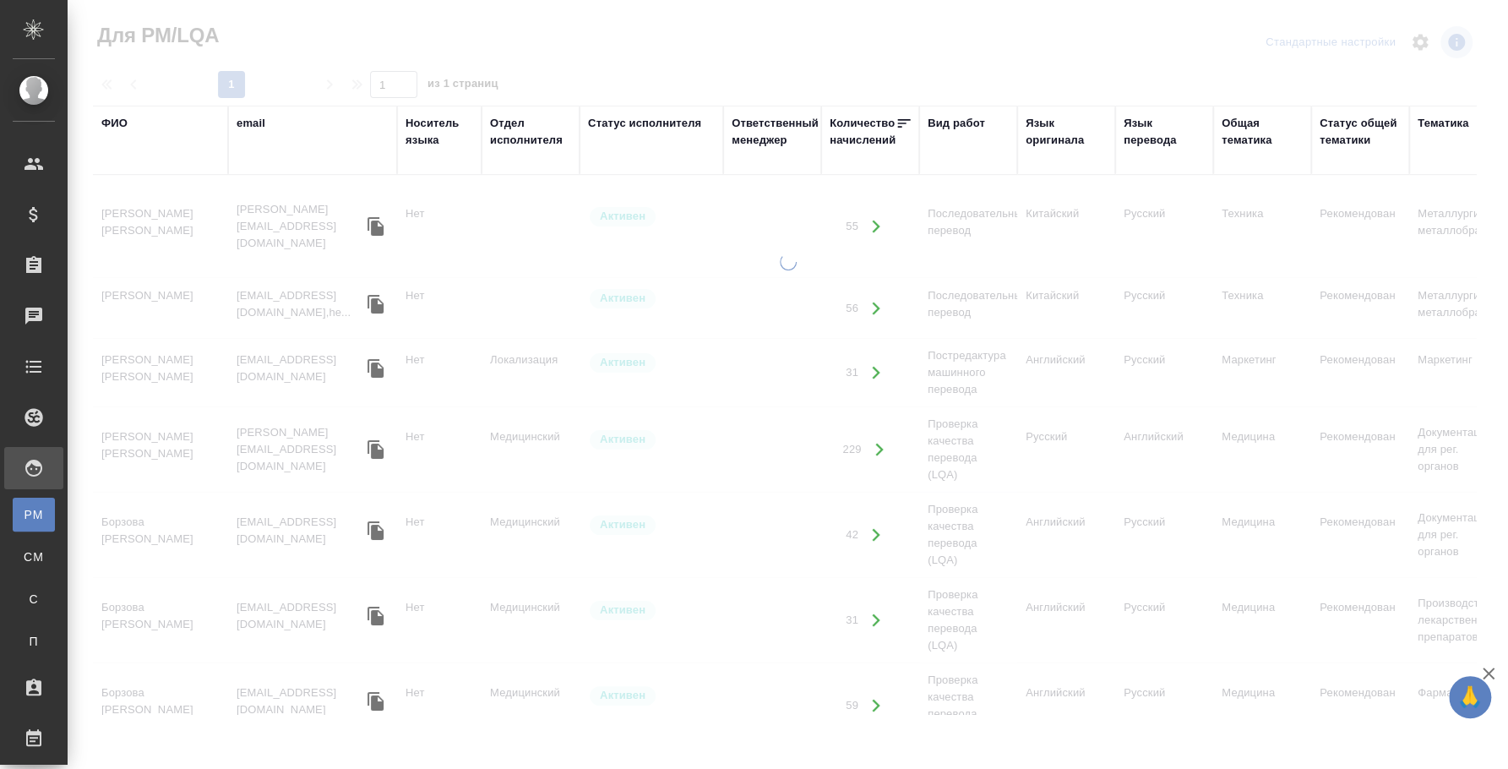
click at [119, 123] on div "ФИО" at bounding box center [114, 123] width 26 height 17
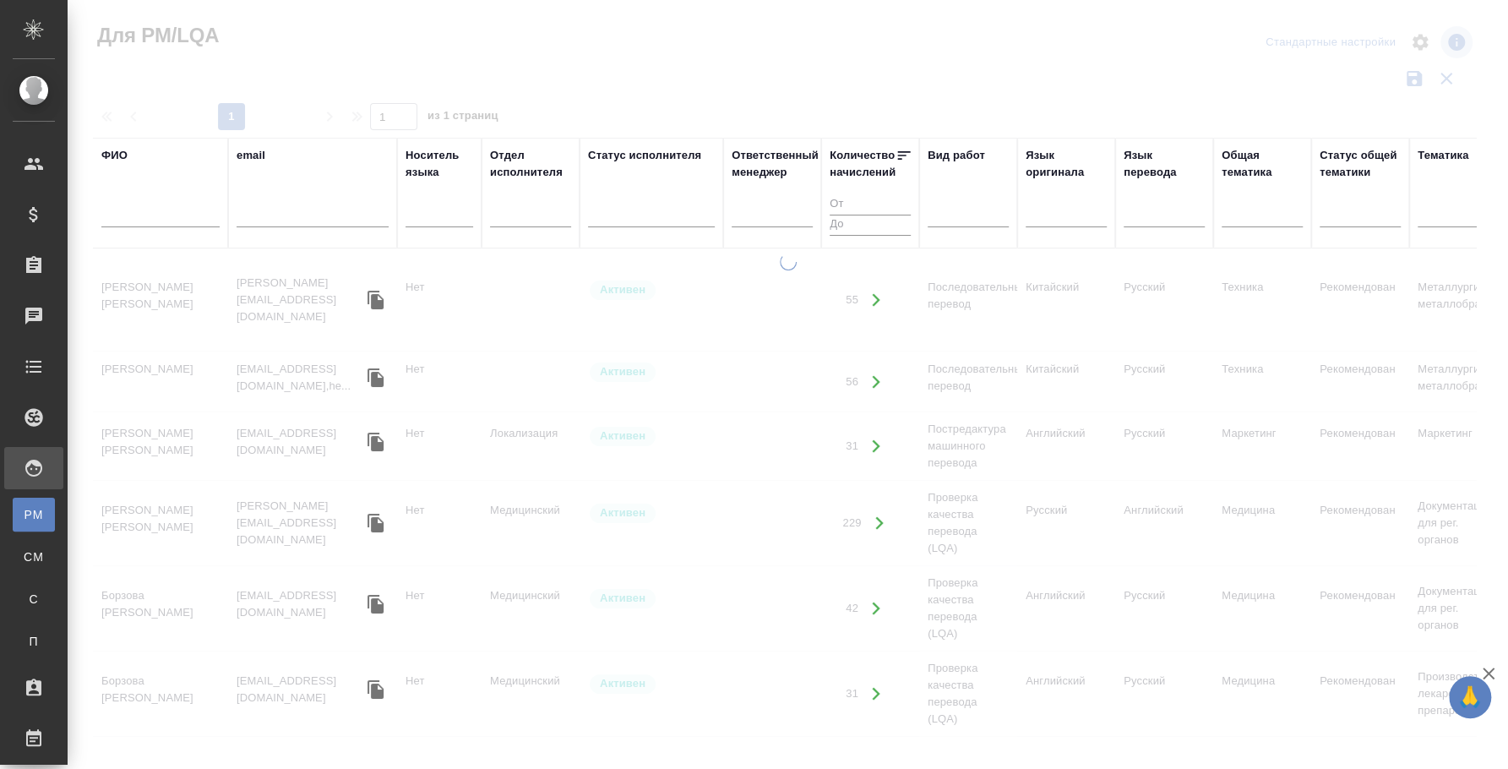
click at [138, 216] on input "text" at bounding box center [160, 216] width 118 height 21
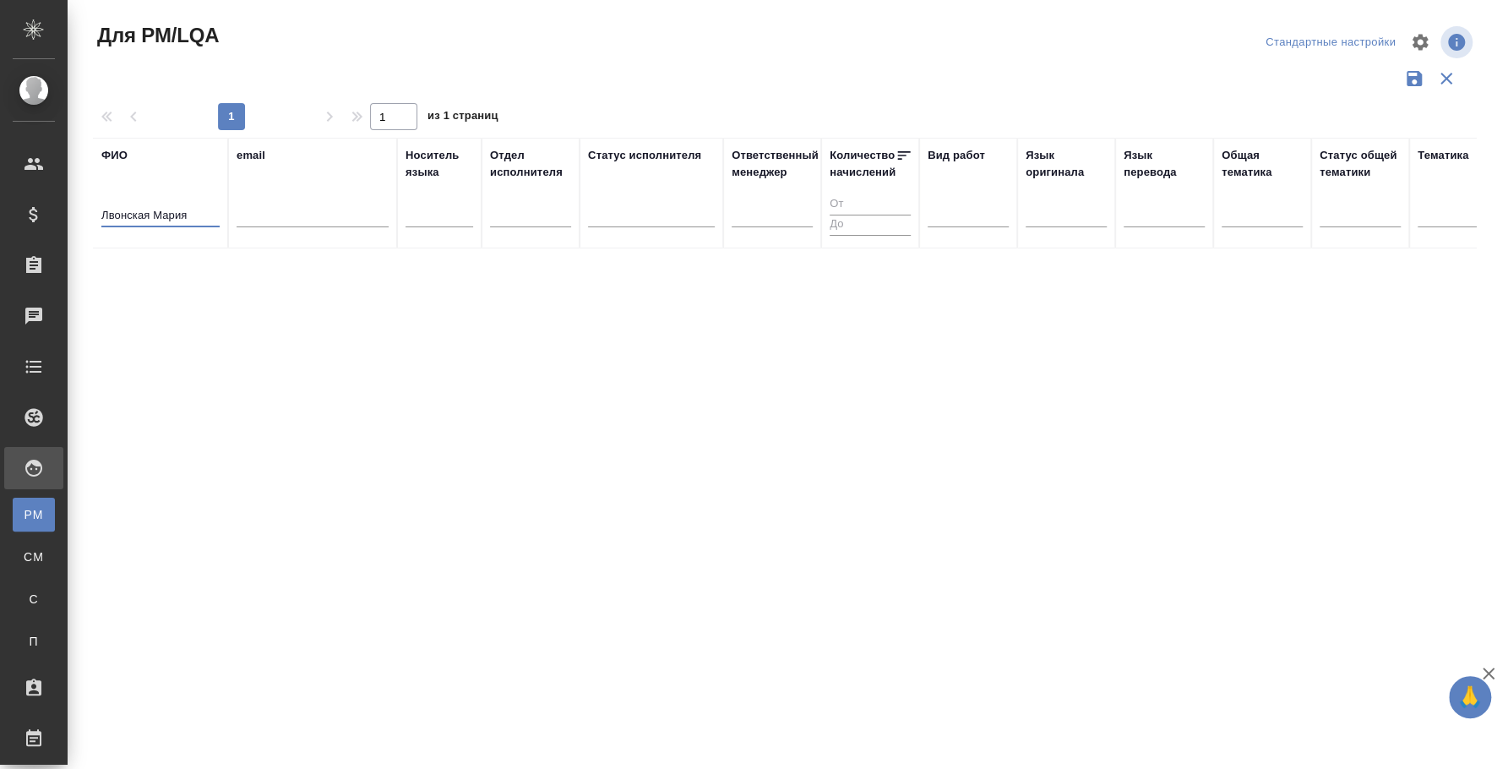
click at [128, 211] on input "Лвонская Мария" at bounding box center [160, 216] width 118 height 21
type input "Лвовская Мария"
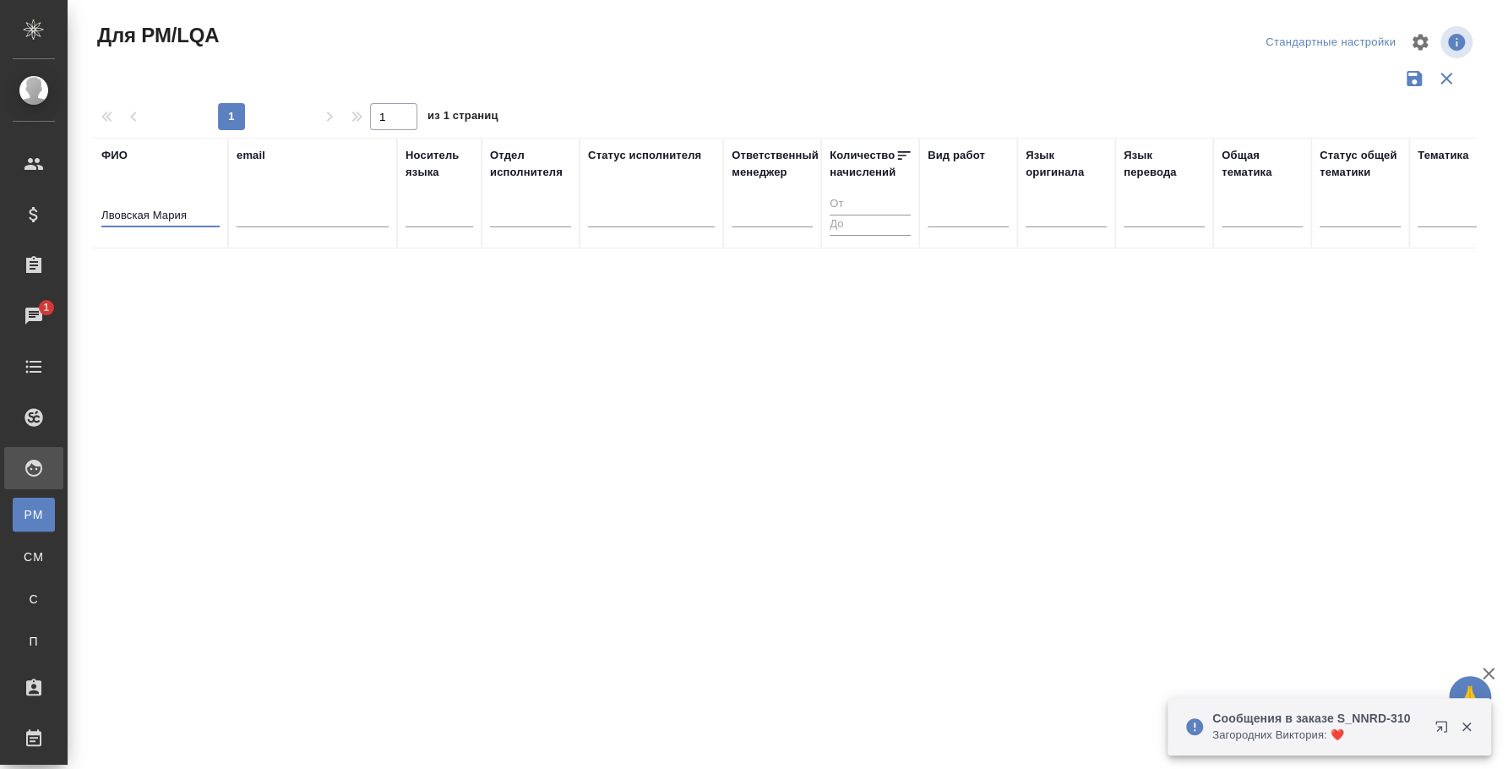
click at [122, 207] on input "Лвовская Мария" at bounding box center [160, 216] width 118 height 21
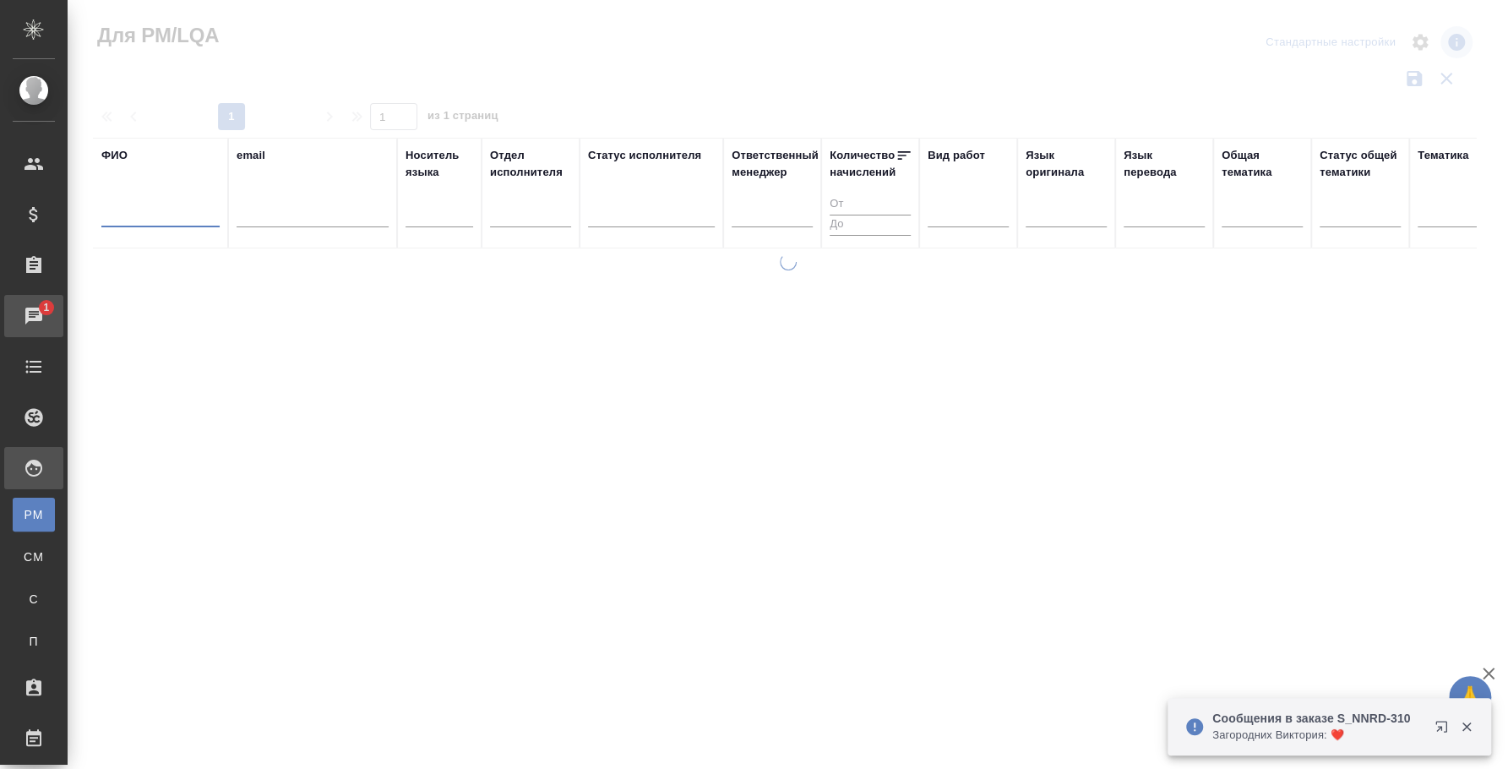
click at [34, 317] on div "Чаты" at bounding box center [13, 315] width 42 height 25
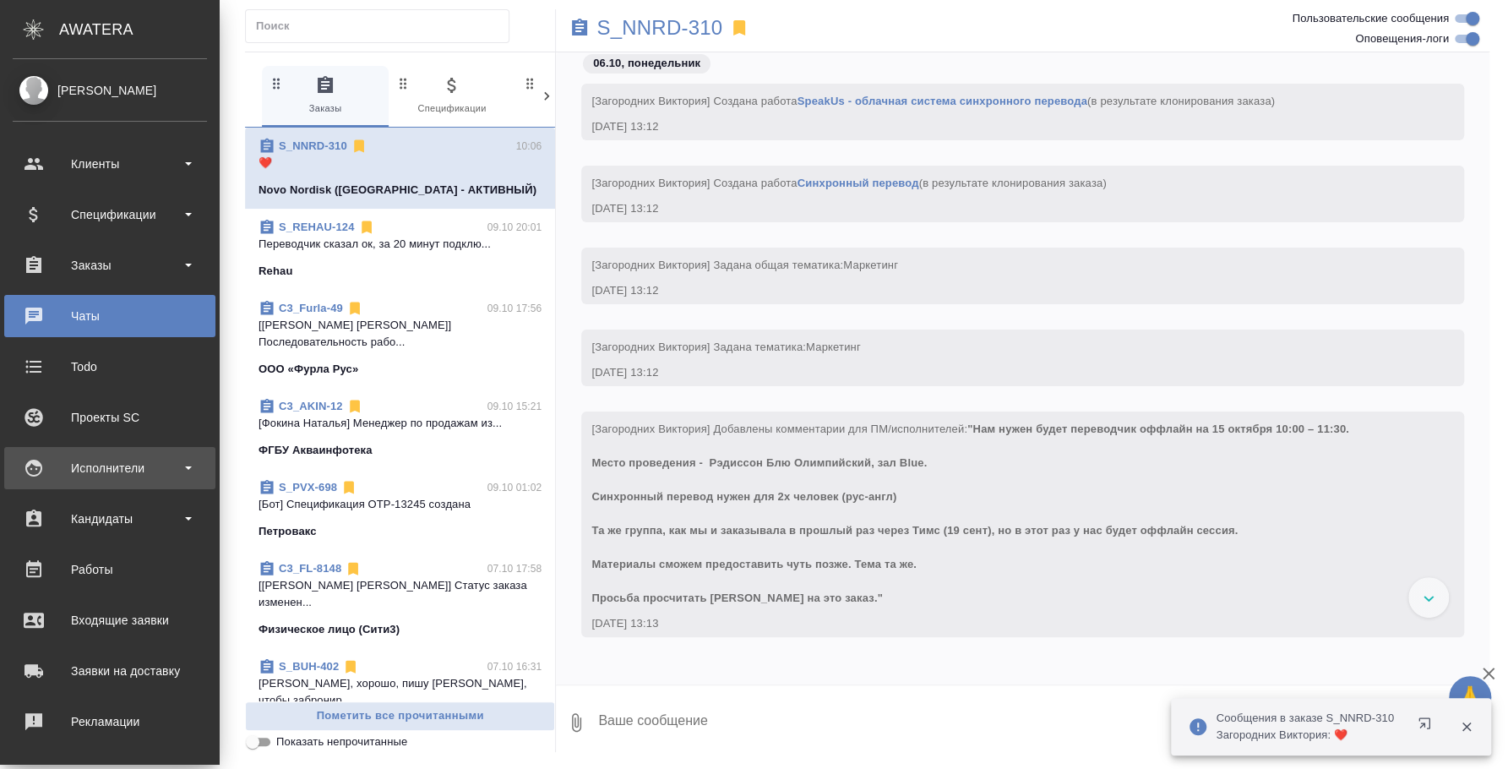
click at [122, 470] on div "Исполнители" at bounding box center [110, 467] width 194 height 25
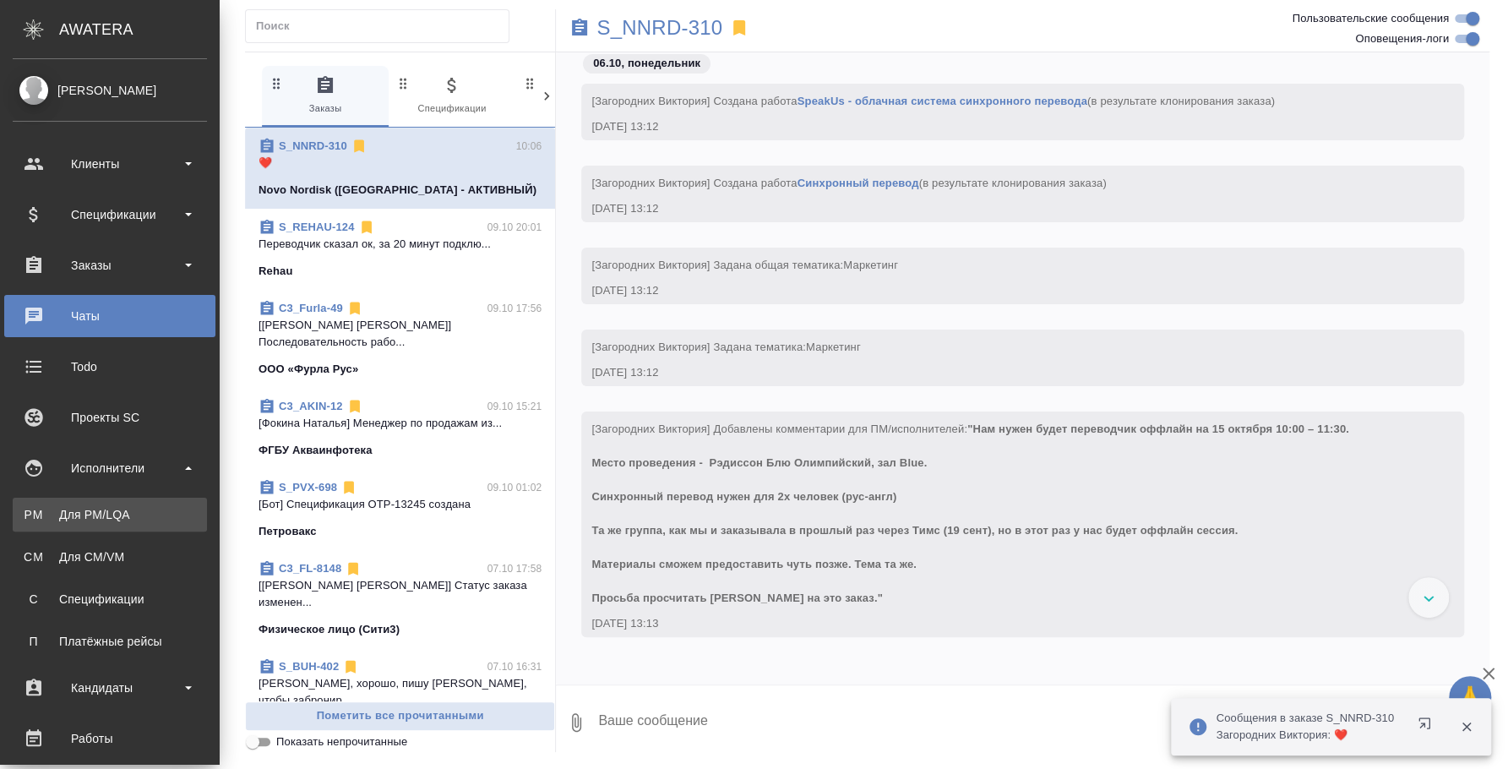
click at [111, 512] on div "Для PM/LQA" at bounding box center [109, 514] width 177 height 17
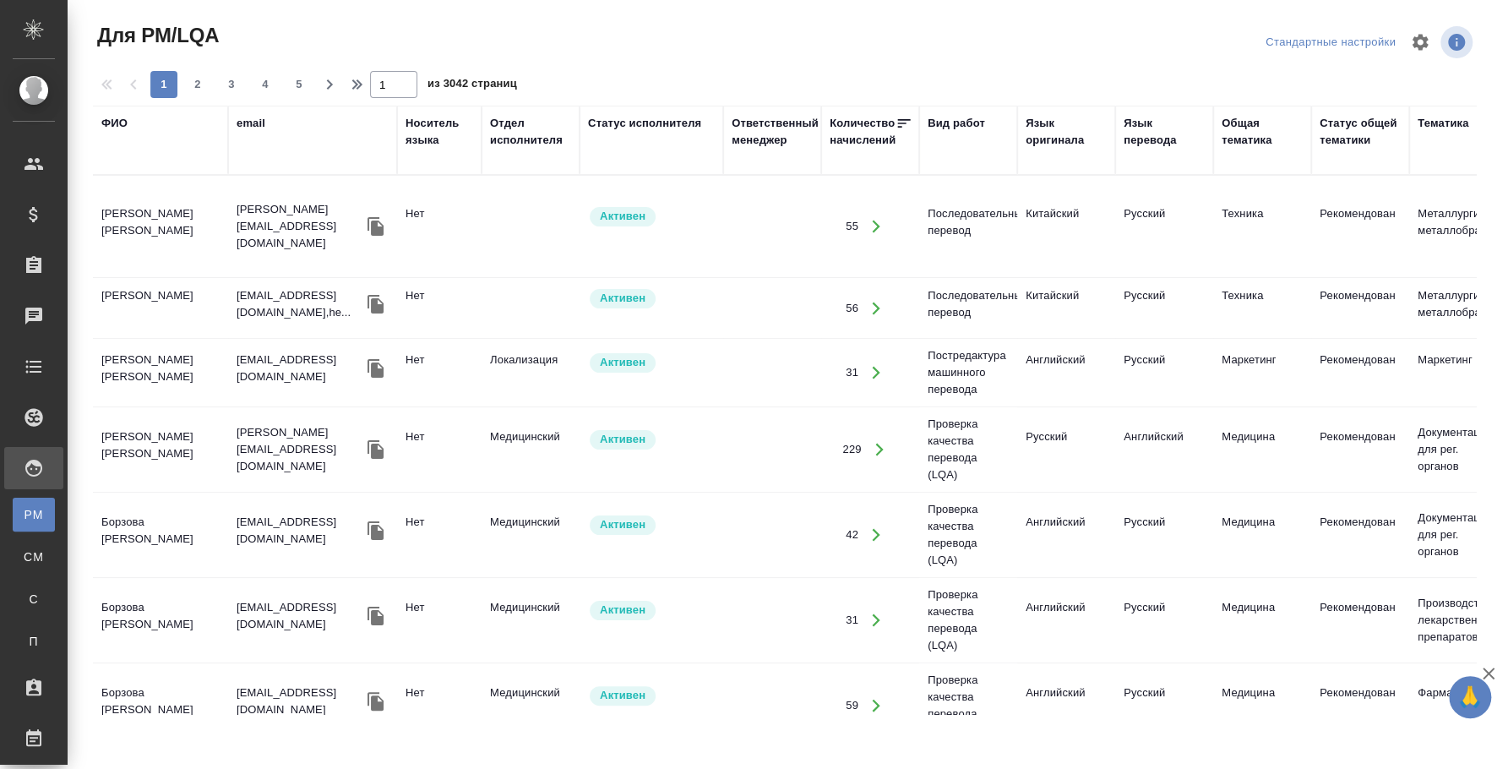
click at [115, 121] on div "ФИО" at bounding box center [114, 123] width 26 height 17
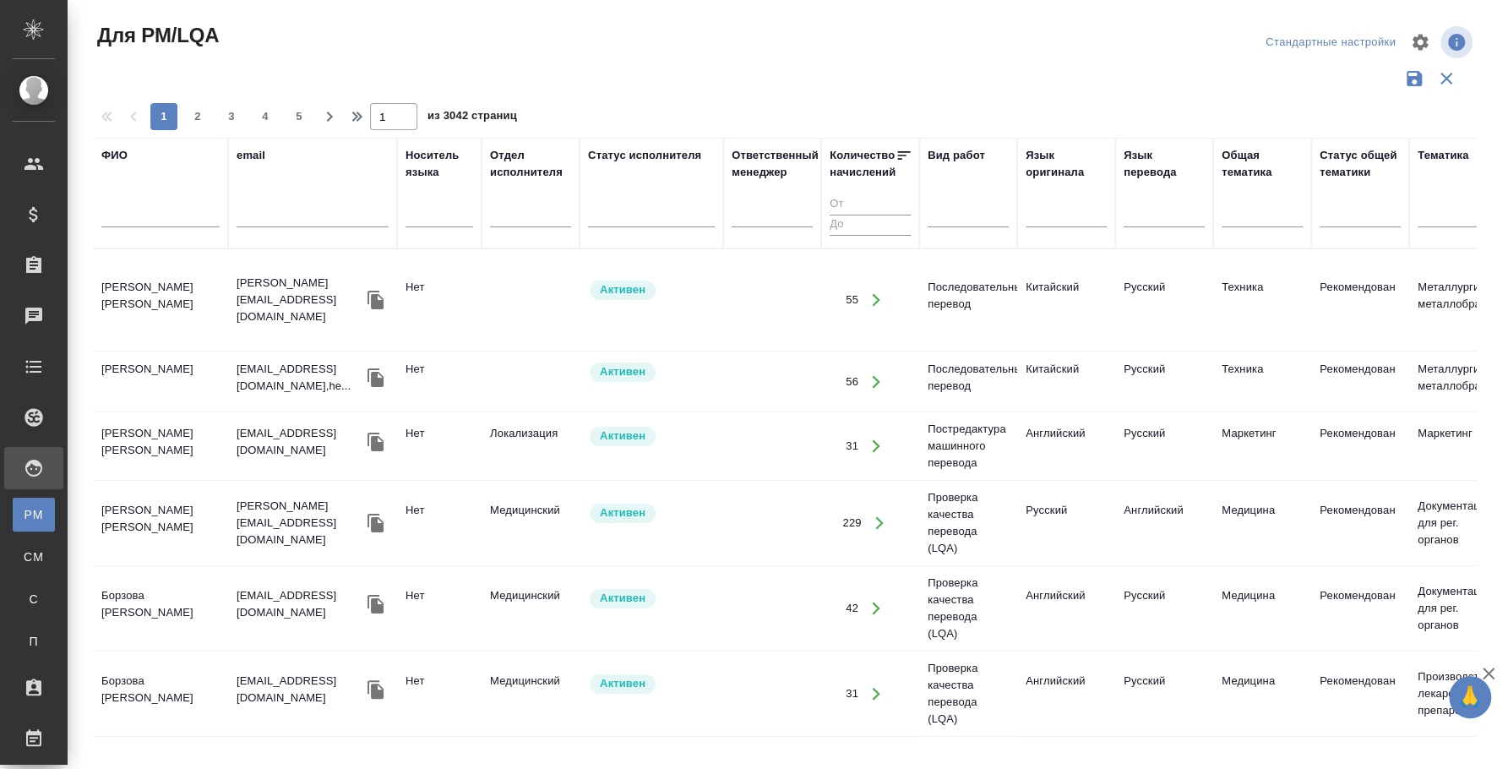
click at [131, 212] on input "text" at bounding box center [160, 216] width 118 height 21
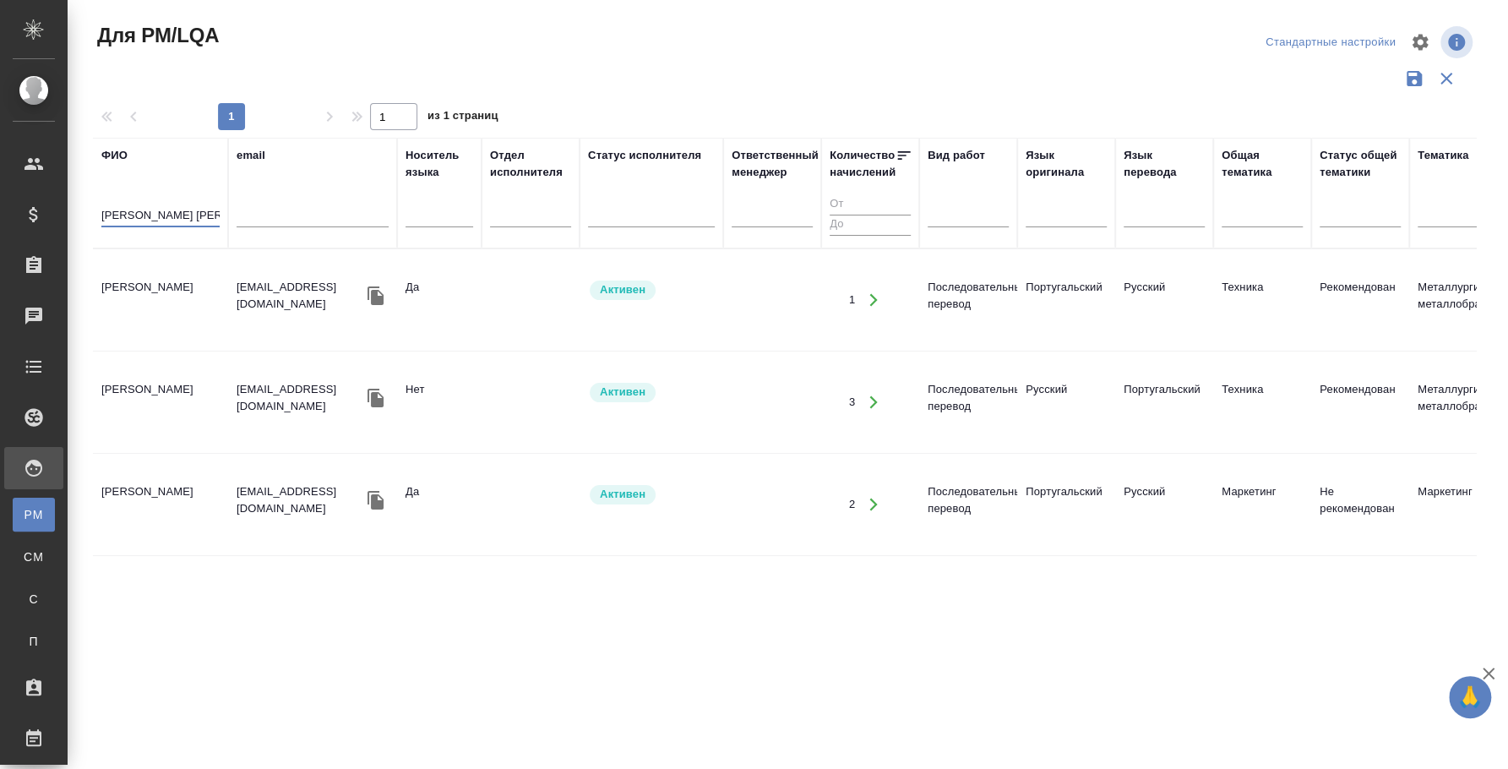
click at [173, 284] on td "Минаева Полина" at bounding box center [160, 299] width 135 height 59
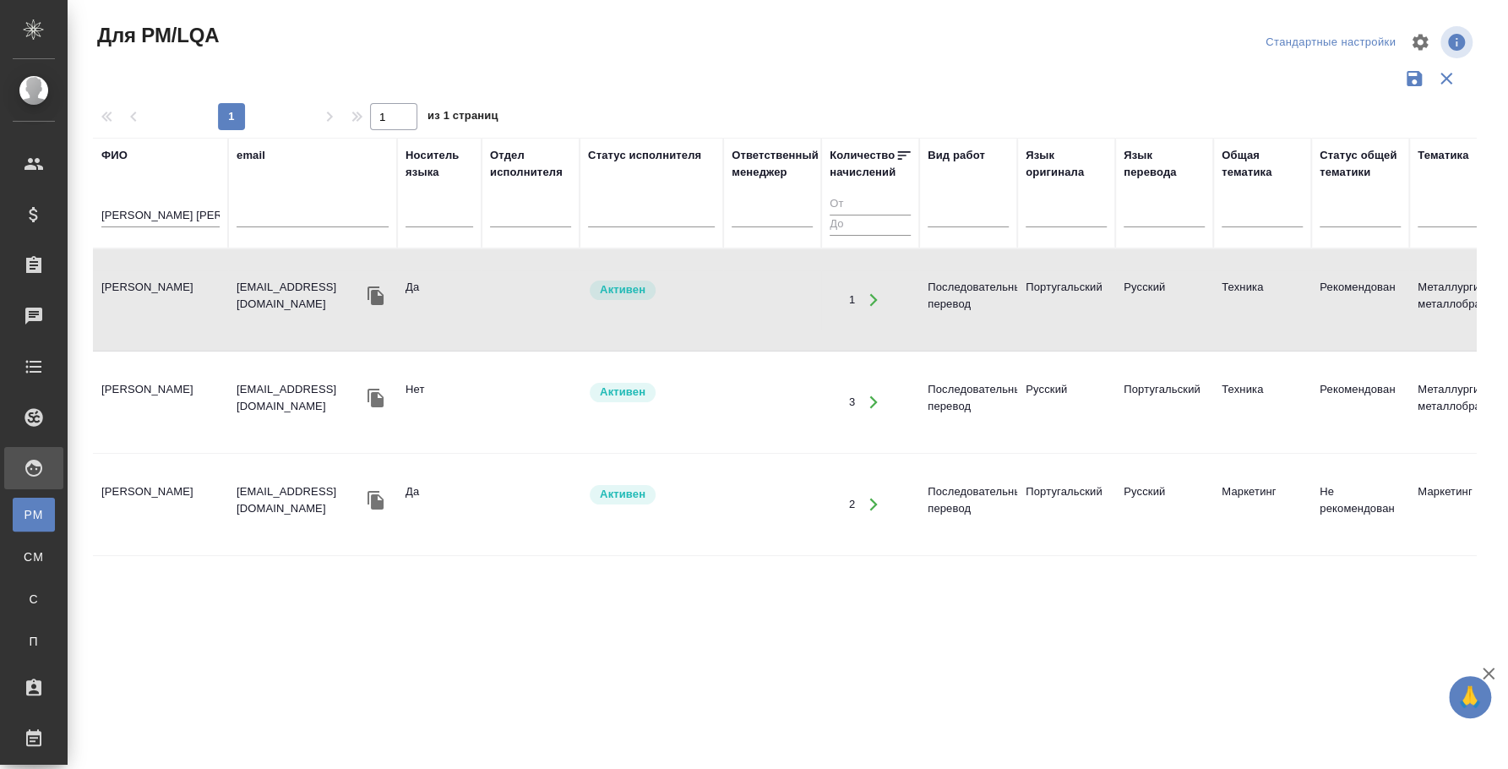
click at [173, 284] on td "Минаева Полина" at bounding box center [160, 299] width 135 height 59
click at [172, 215] on input "минаева полина" at bounding box center [160, 216] width 118 height 21
click at [172, 212] on input "минаева полина" at bounding box center [160, 216] width 118 height 21
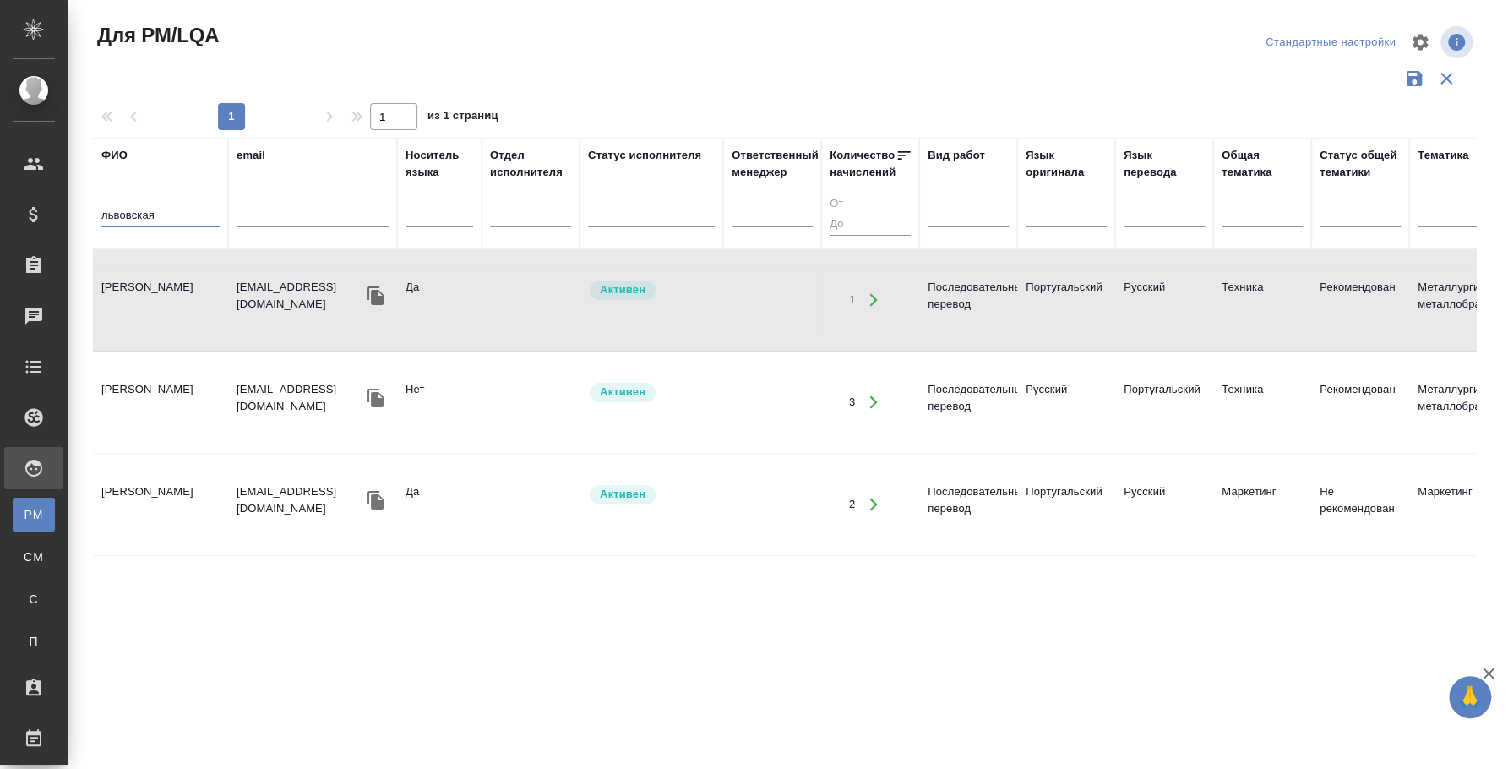
type input "львовская"
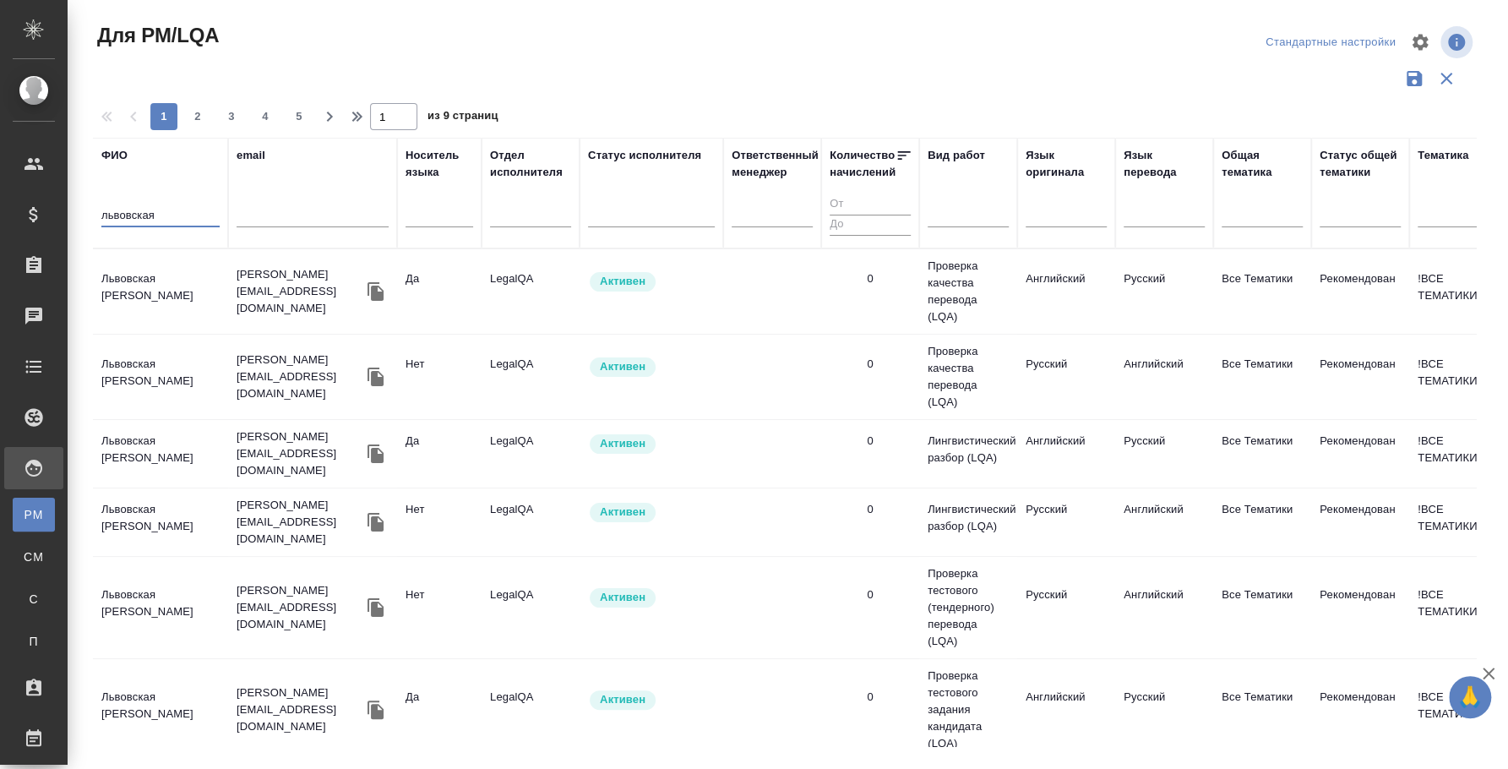
click at [150, 283] on td "Львовская Мария Вадимовна" at bounding box center [160, 291] width 135 height 59
click at [149, 283] on td "Львовская Мария Вадимовна" at bounding box center [160, 291] width 135 height 59
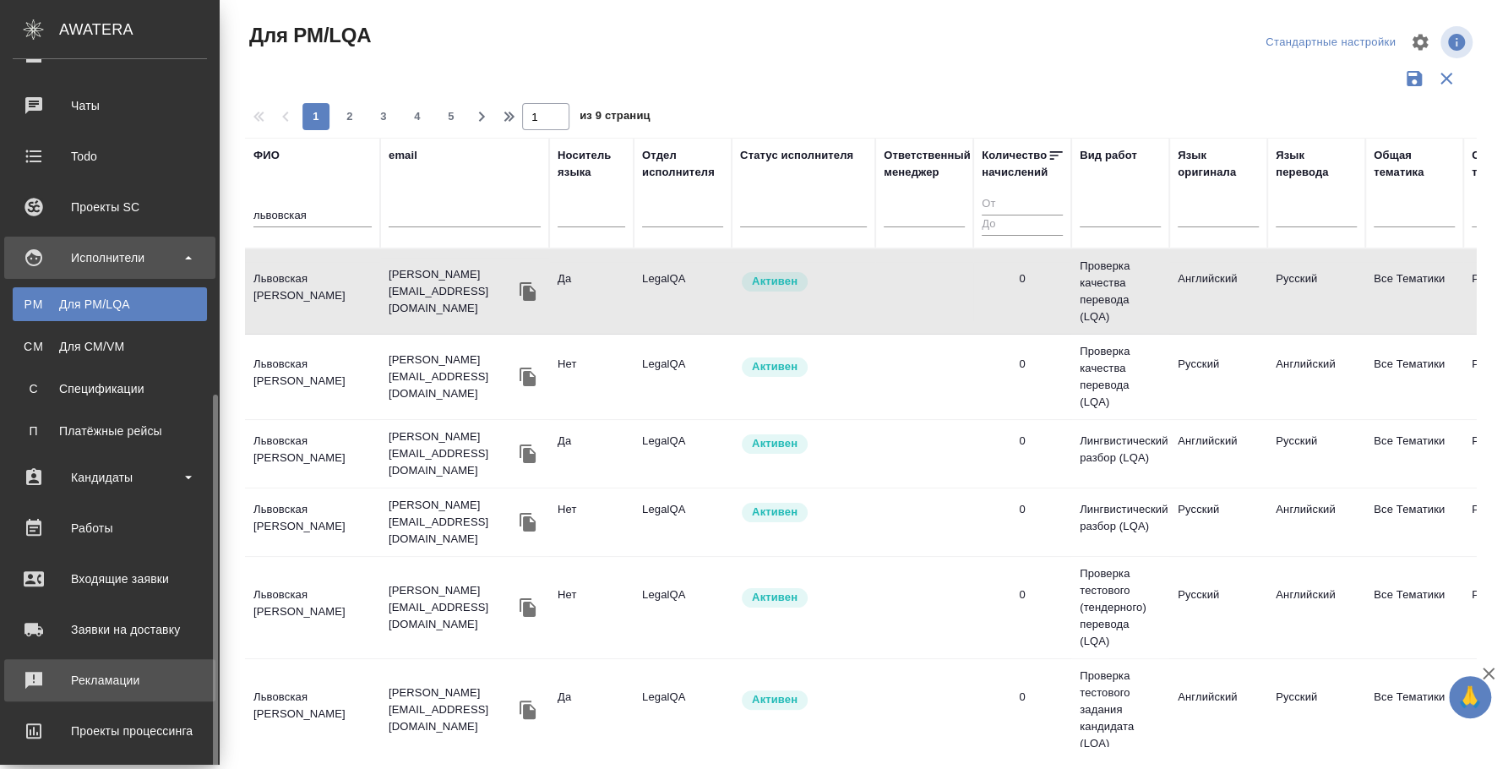
scroll to position [323, 0]
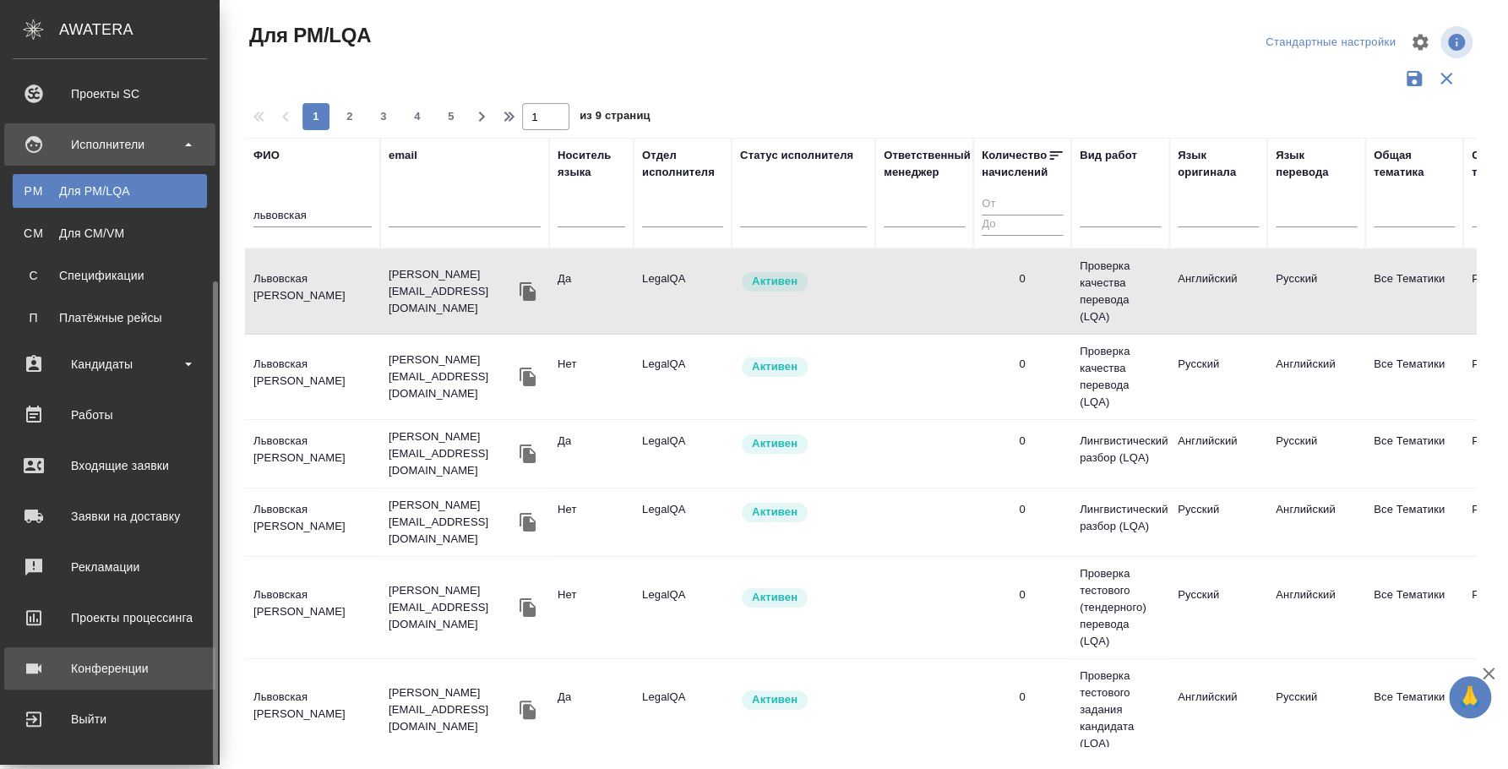
click at [117, 650] on link "Конференции" at bounding box center [109, 668] width 211 height 42
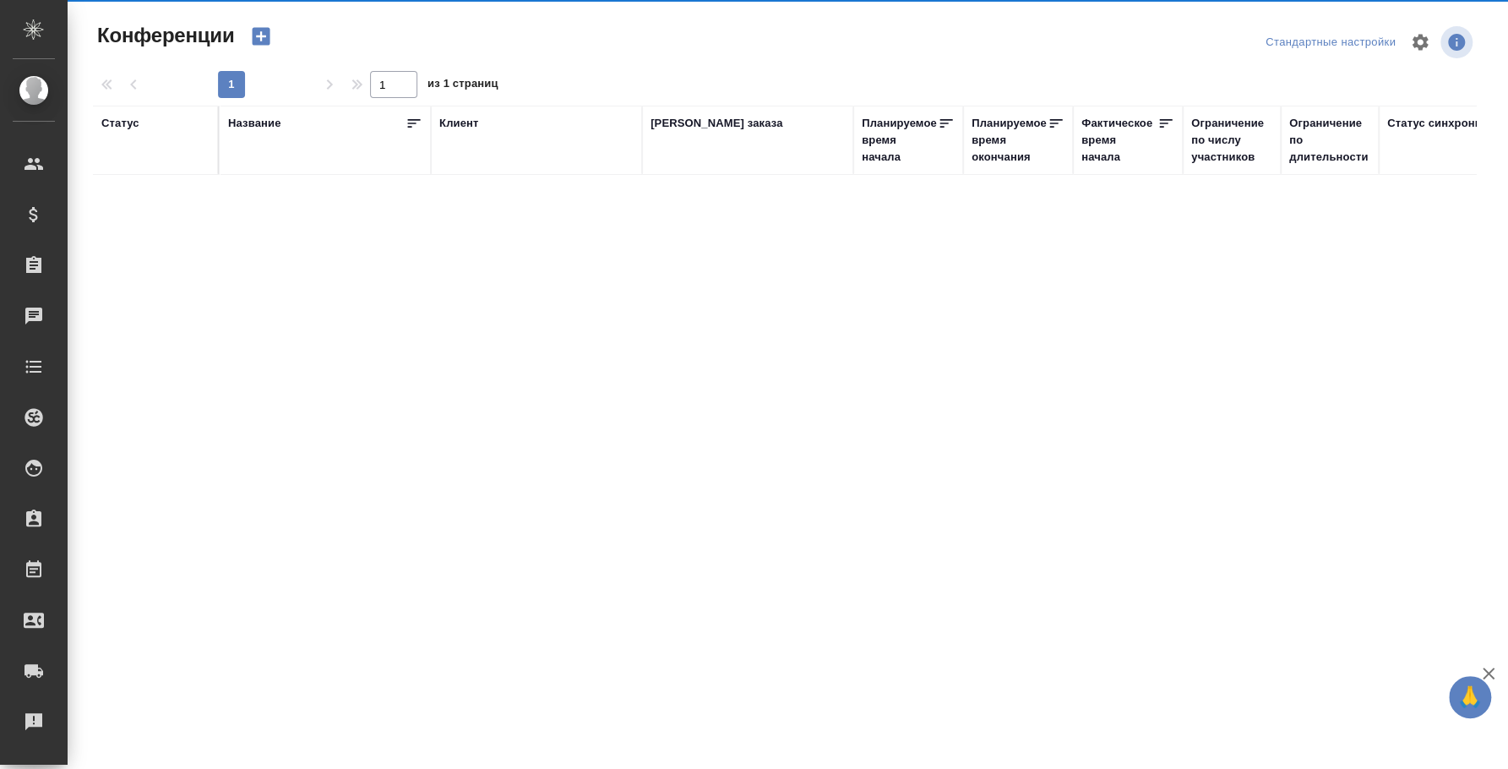
type input "[PERSON_NAME]"
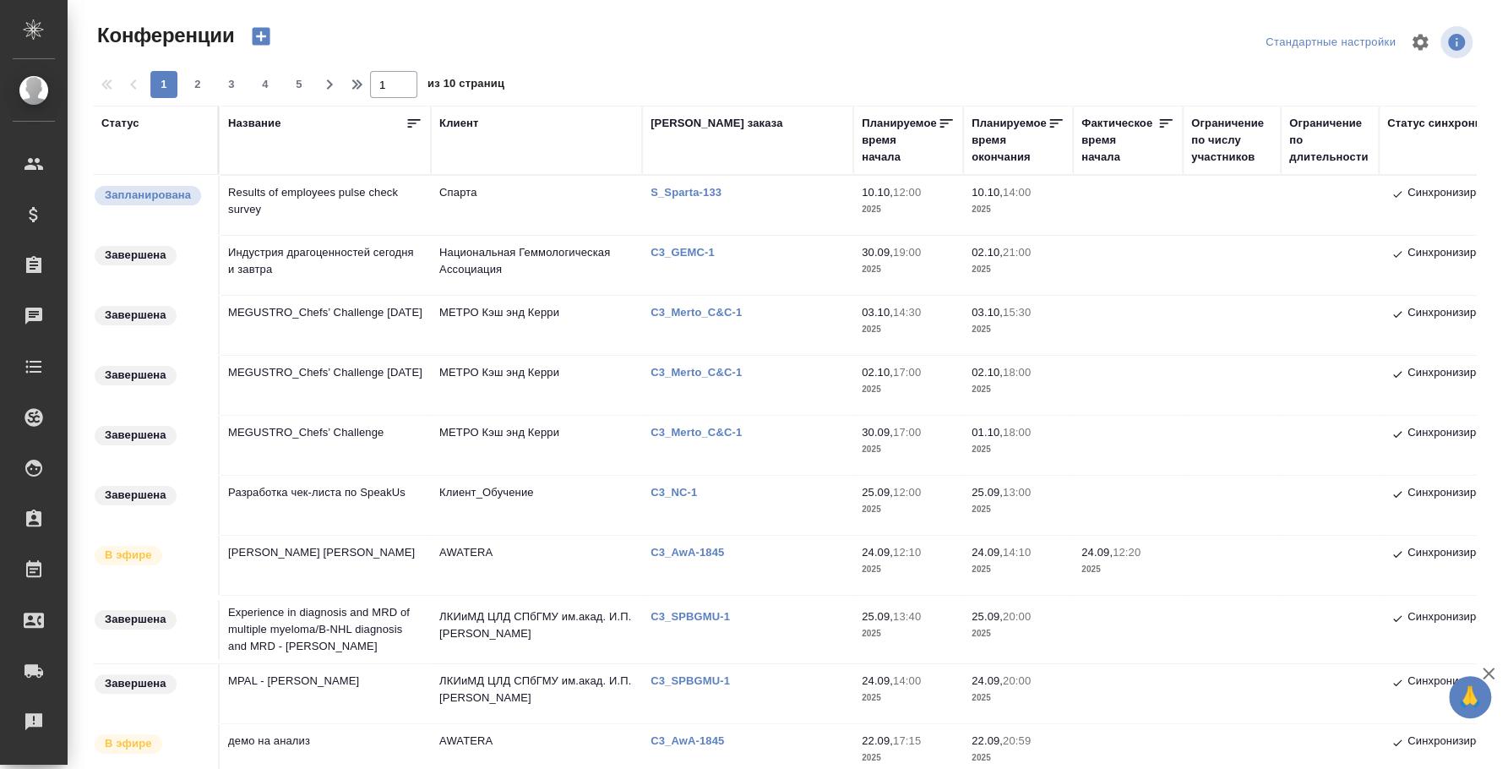
click at [693, 190] on p "S_Sparta-133" at bounding box center [692, 192] width 84 height 13
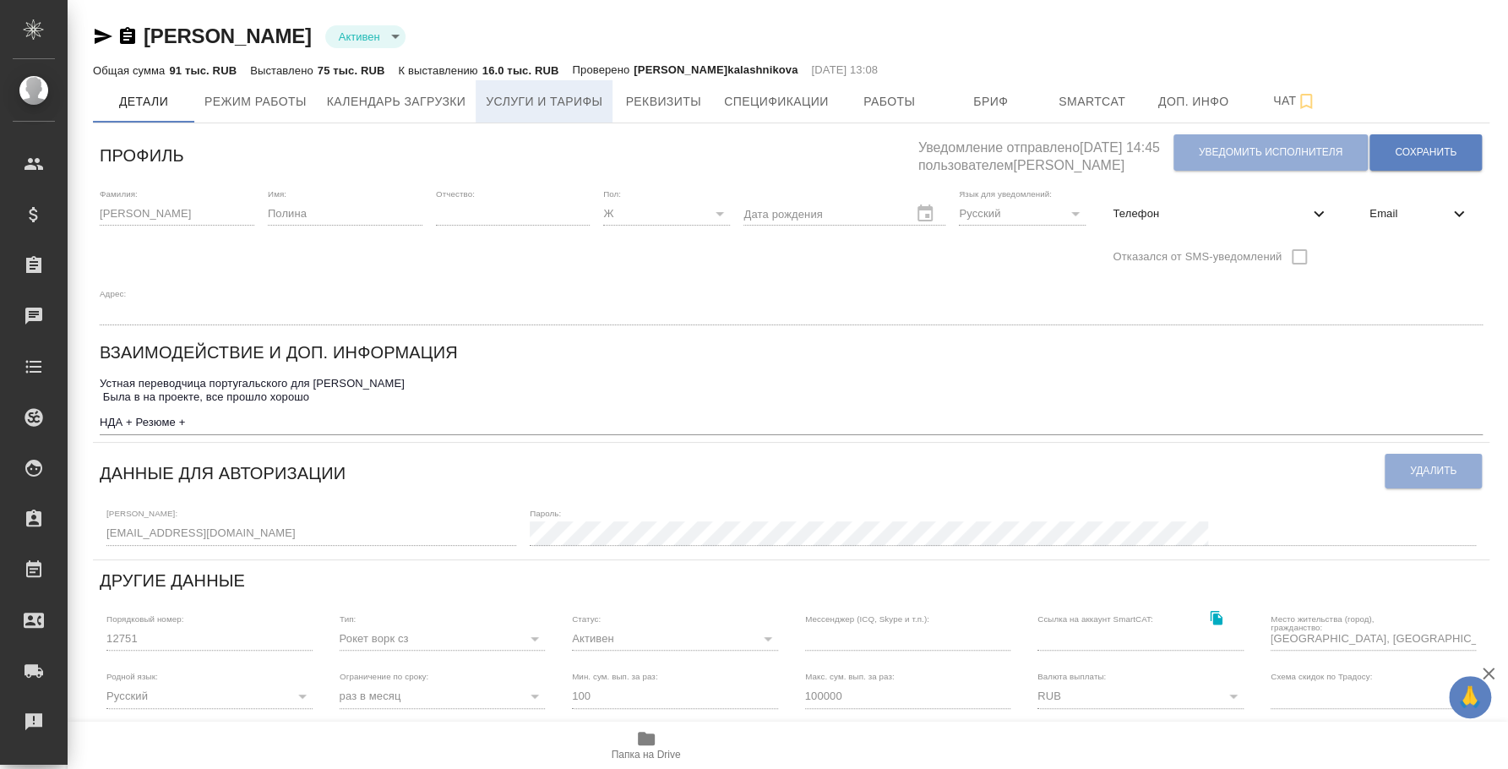
click at [566, 111] on button "Услуги и тарифы" at bounding box center [544, 101] width 137 height 42
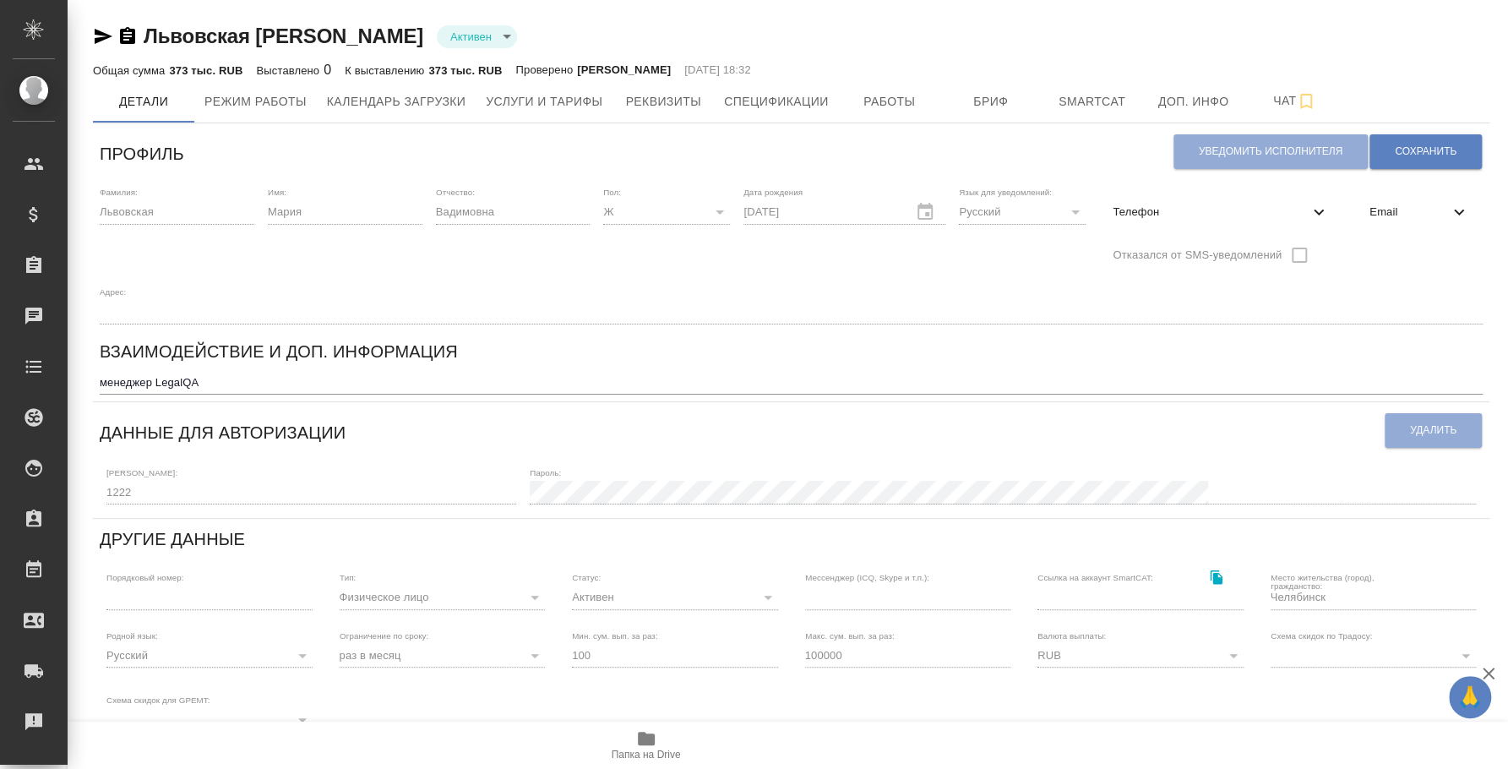
click at [1188, 211] on span "Телефон" at bounding box center [1210, 212] width 196 height 17
select select "RU"
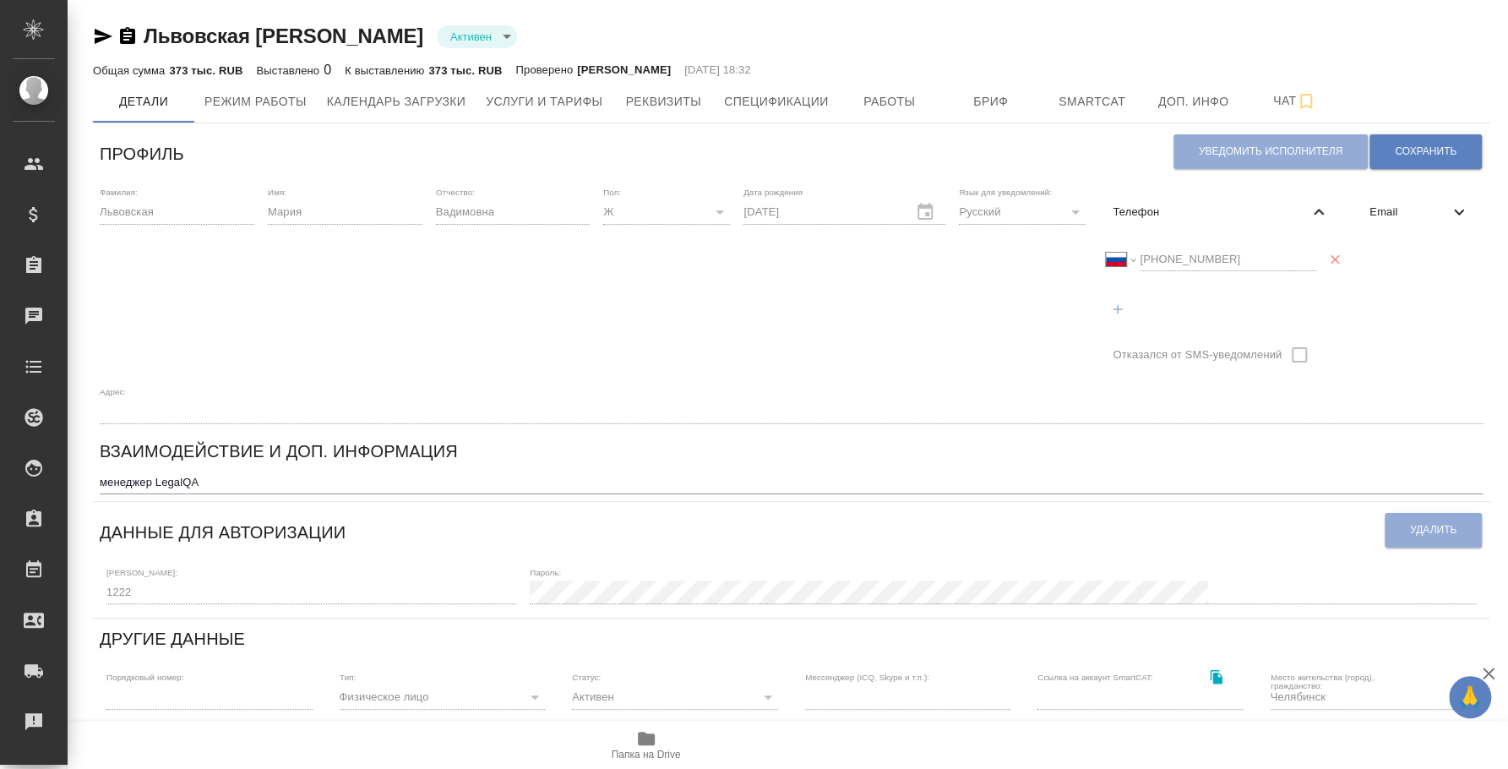
click at [1130, 257] on div "Международный [GEOGRAPHIC_DATA] [GEOGRAPHIC_DATA] [GEOGRAPHIC_DATA] [GEOGRAPHIC…" at bounding box center [1211, 259] width 210 height 24
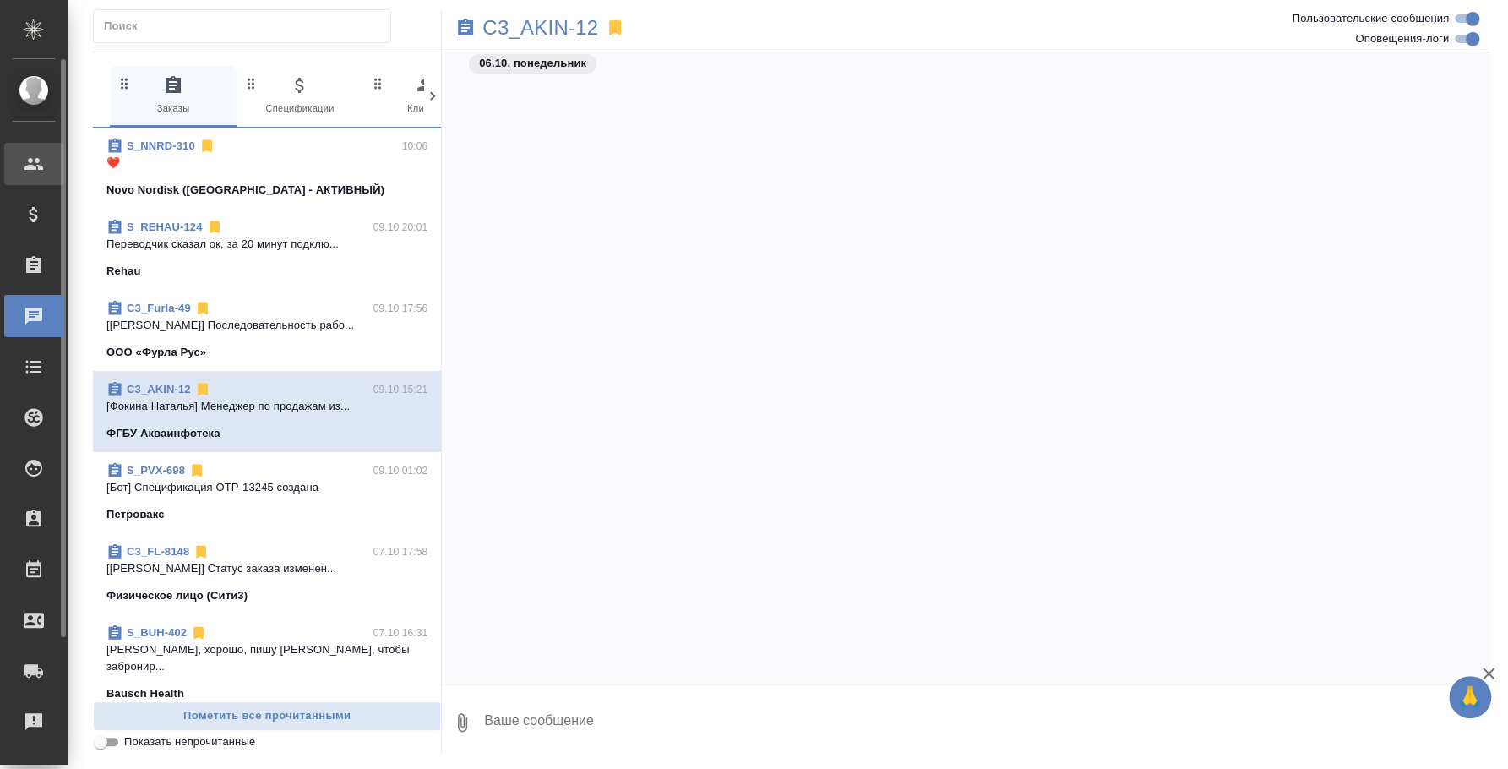
scroll to position [2145, 0]
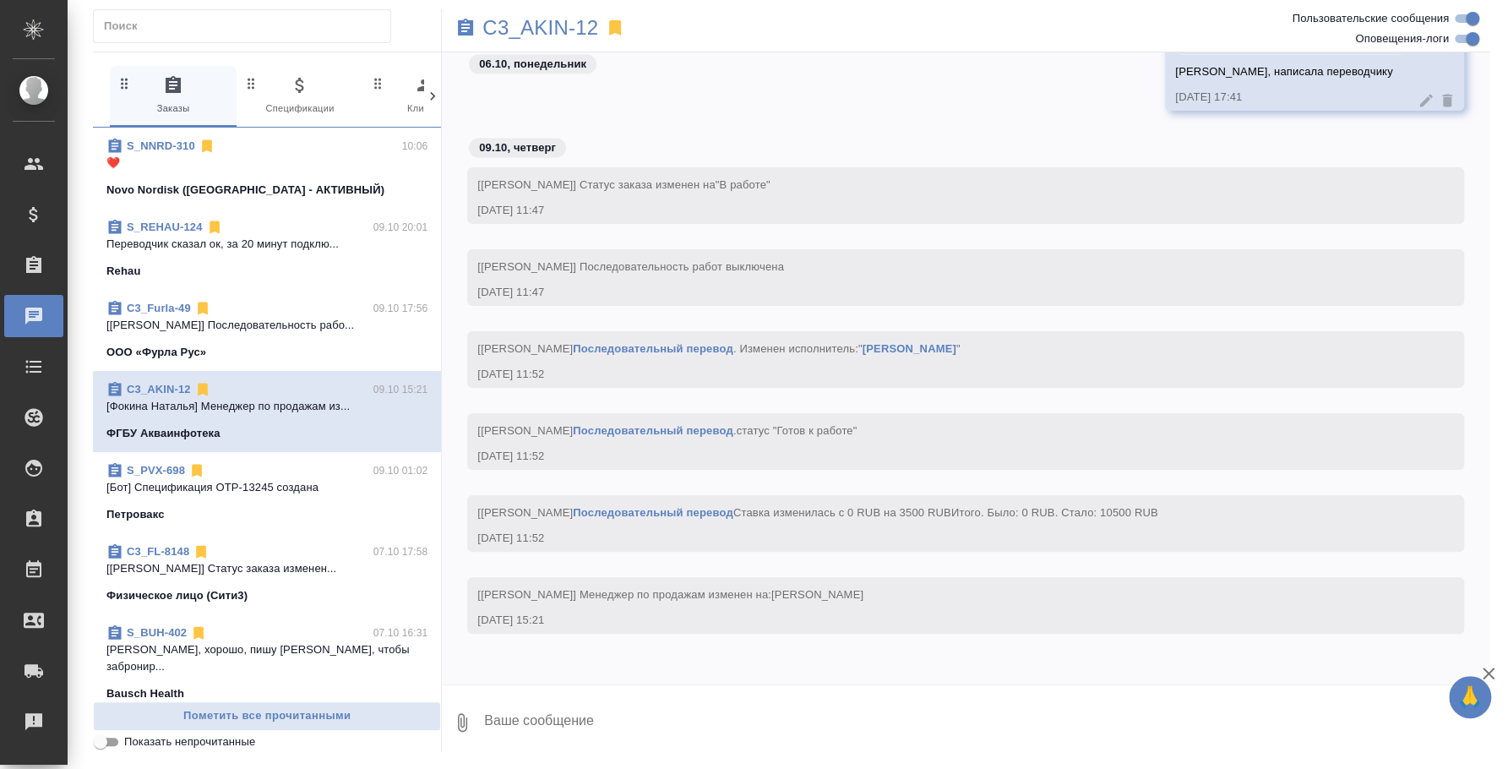
click at [248, 157] on p "❤️" at bounding box center [266, 163] width 321 height 17
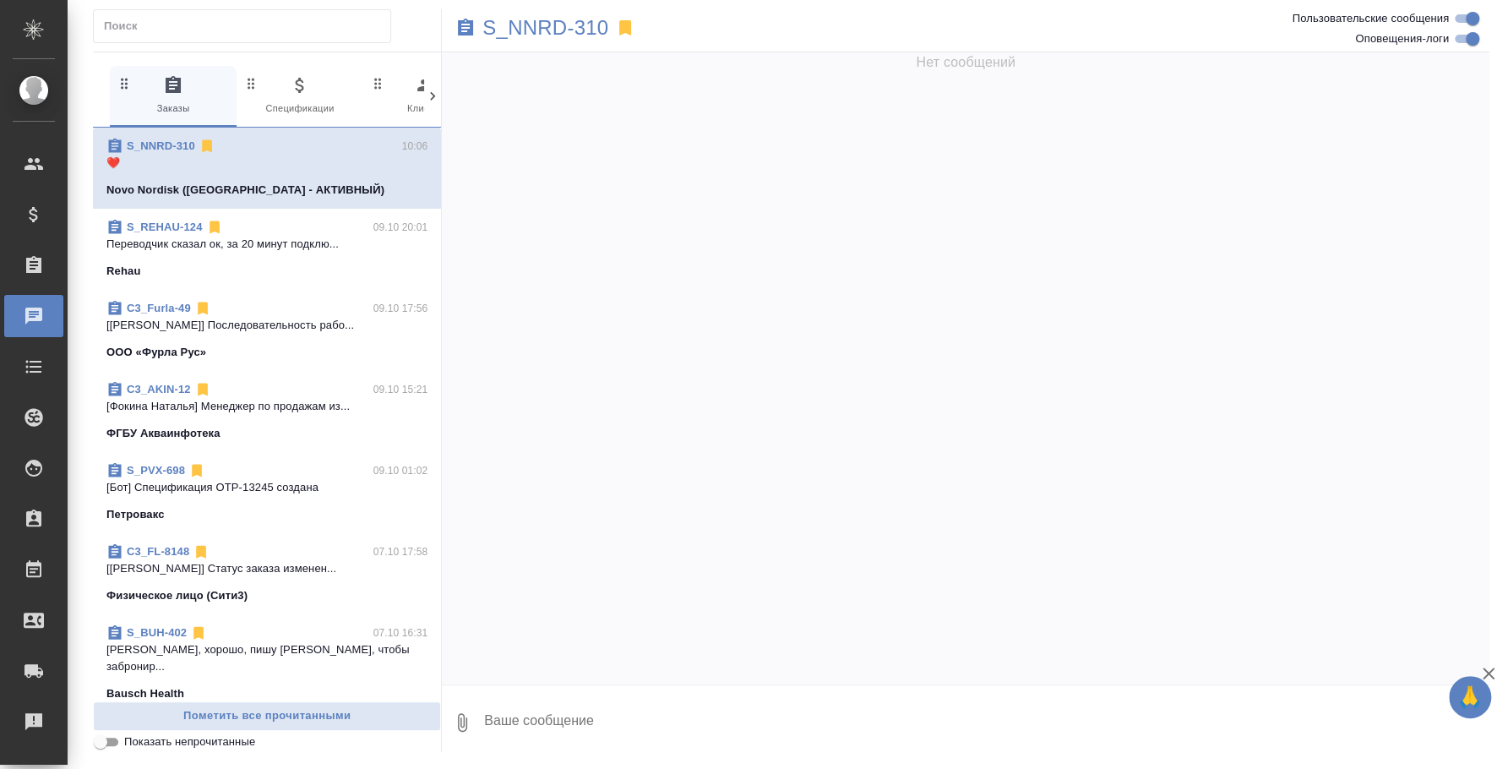
scroll to position [4920, 0]
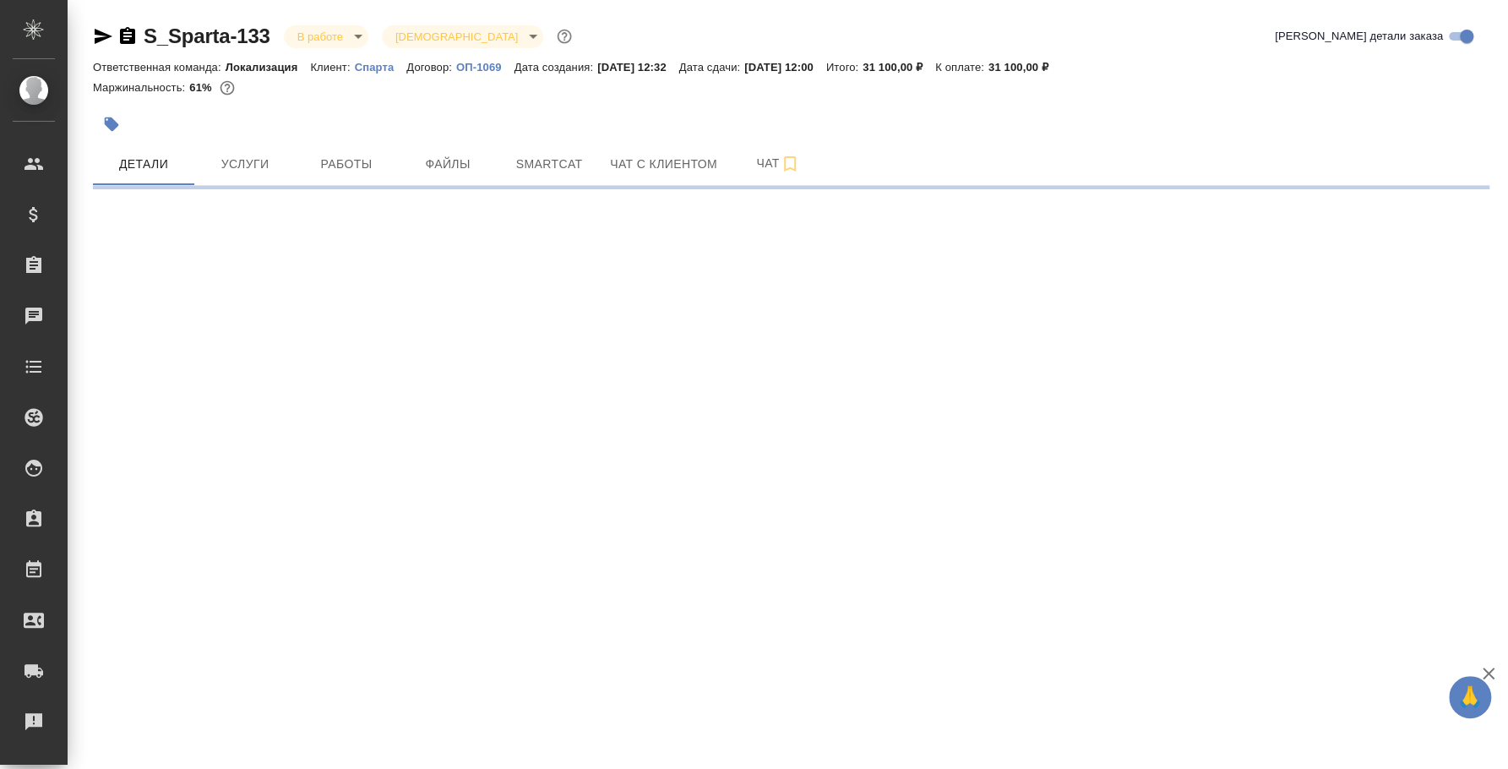
select select "RU"
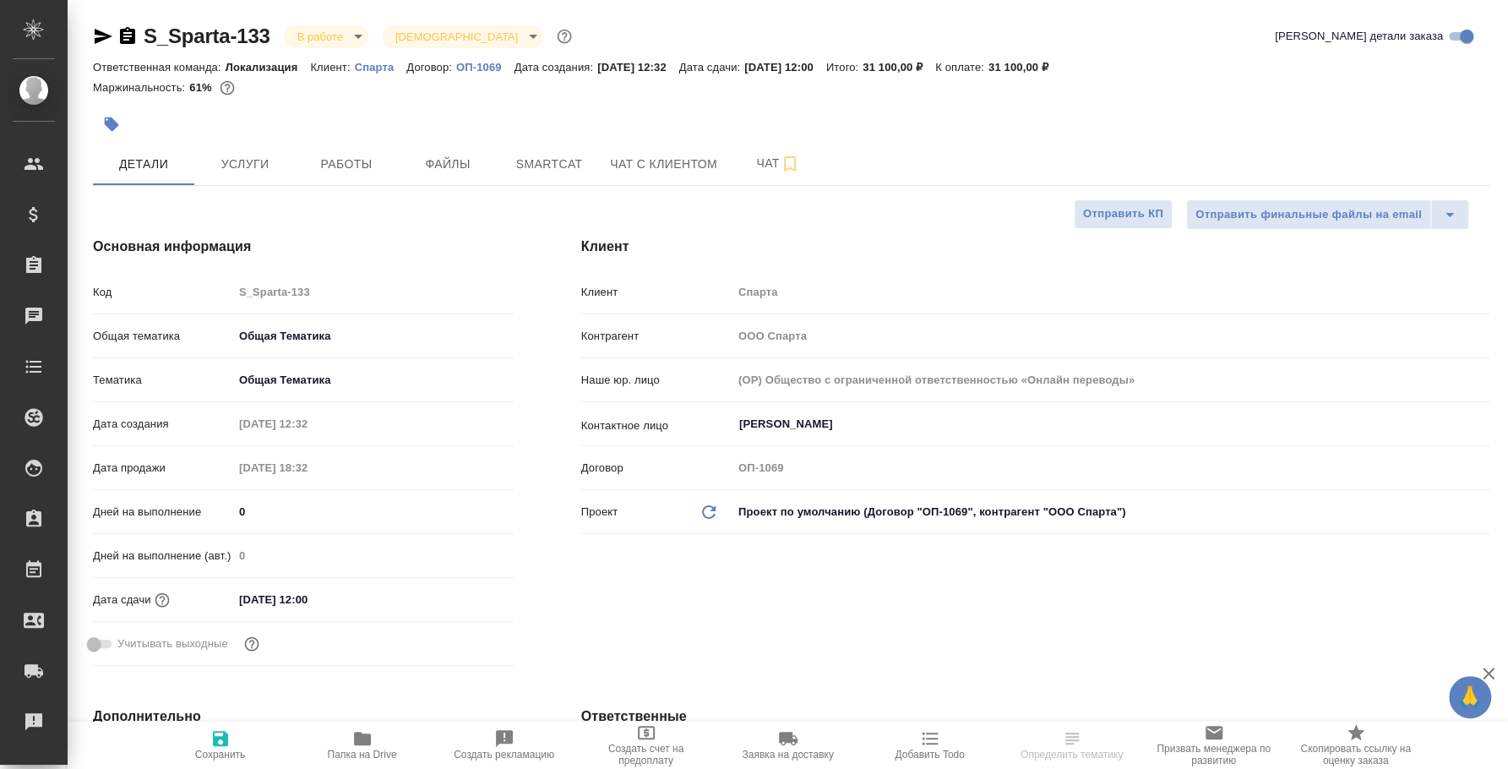
type textarea "x"
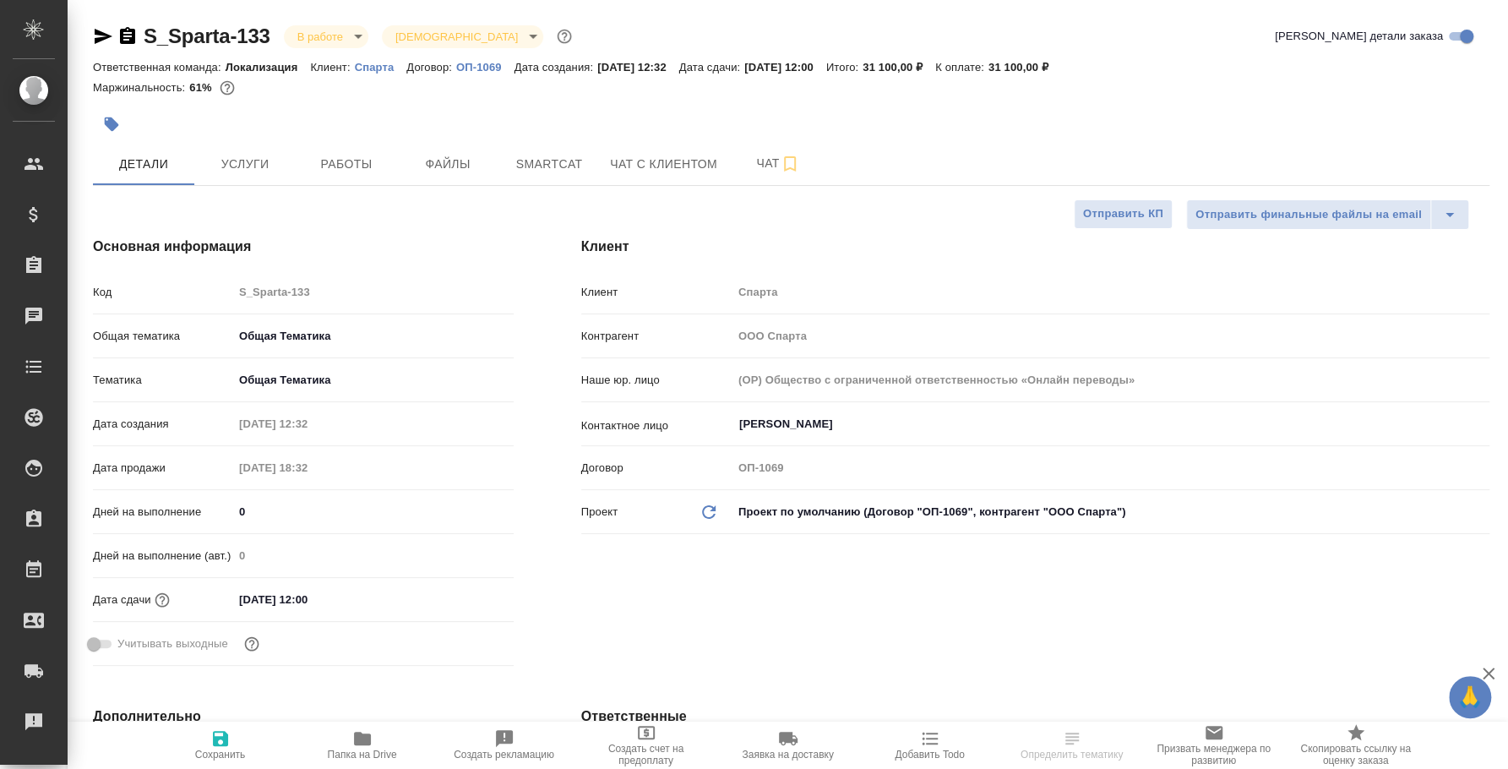
type textarea "x"
select select "RU"
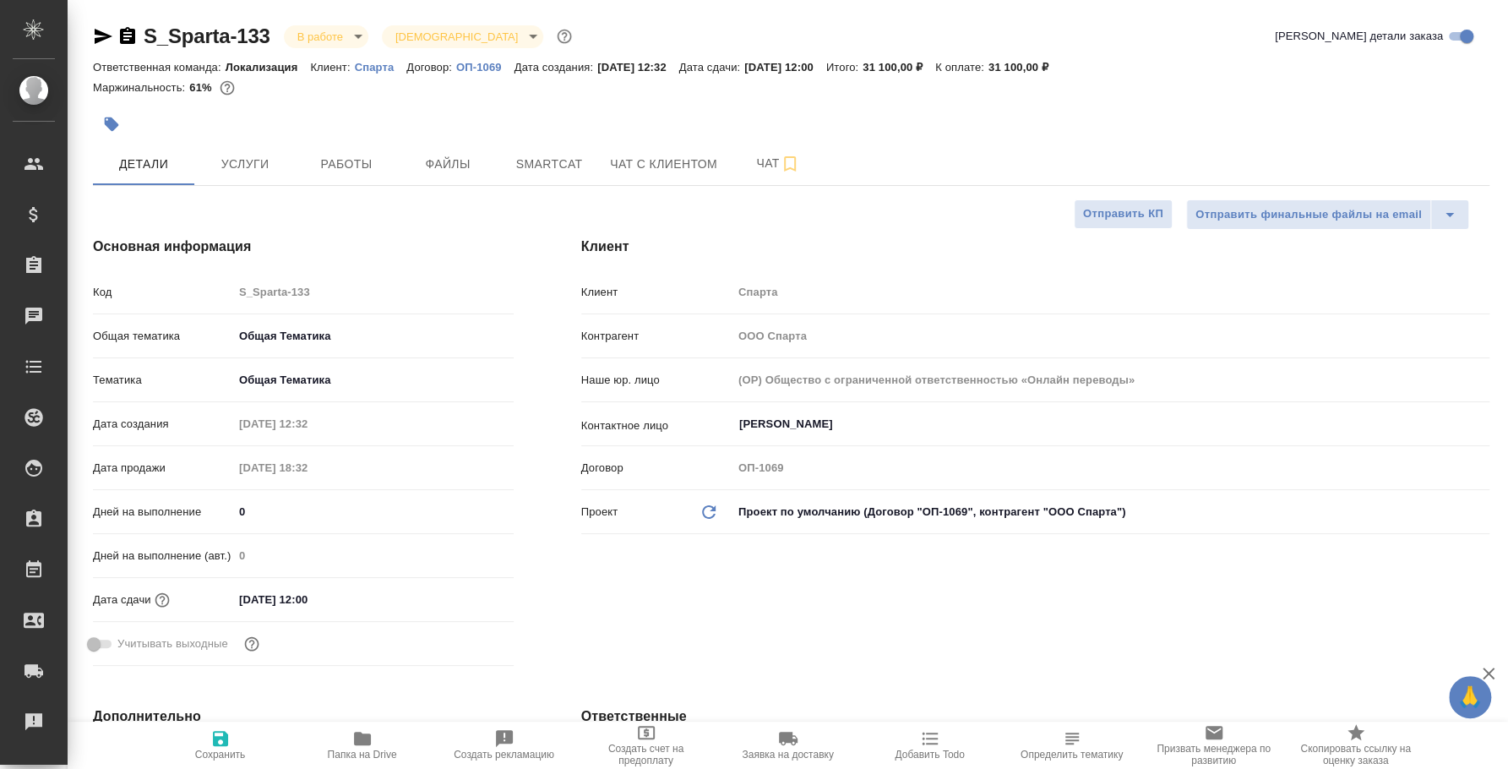
type textarea "x"
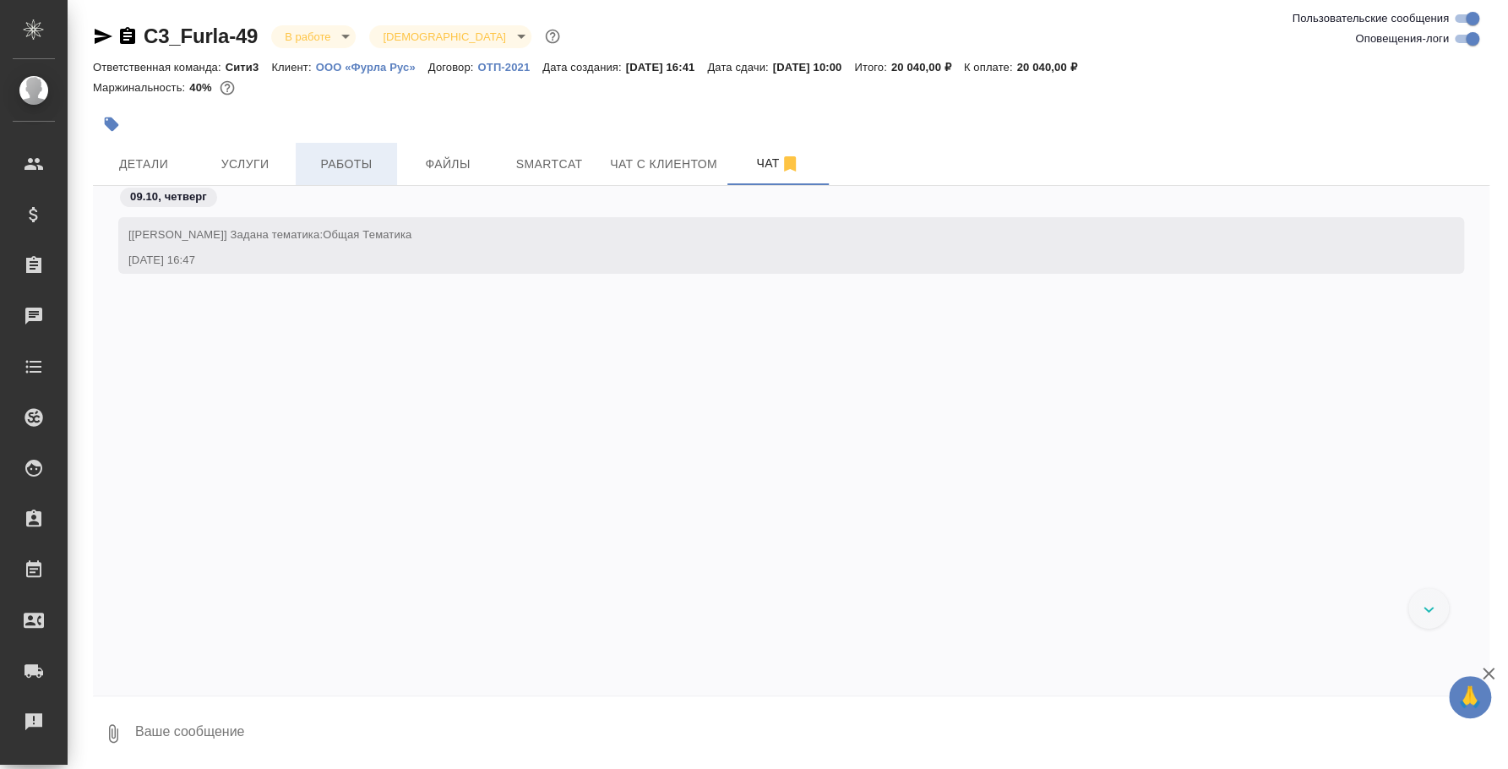
scroll to position [2220, 0]
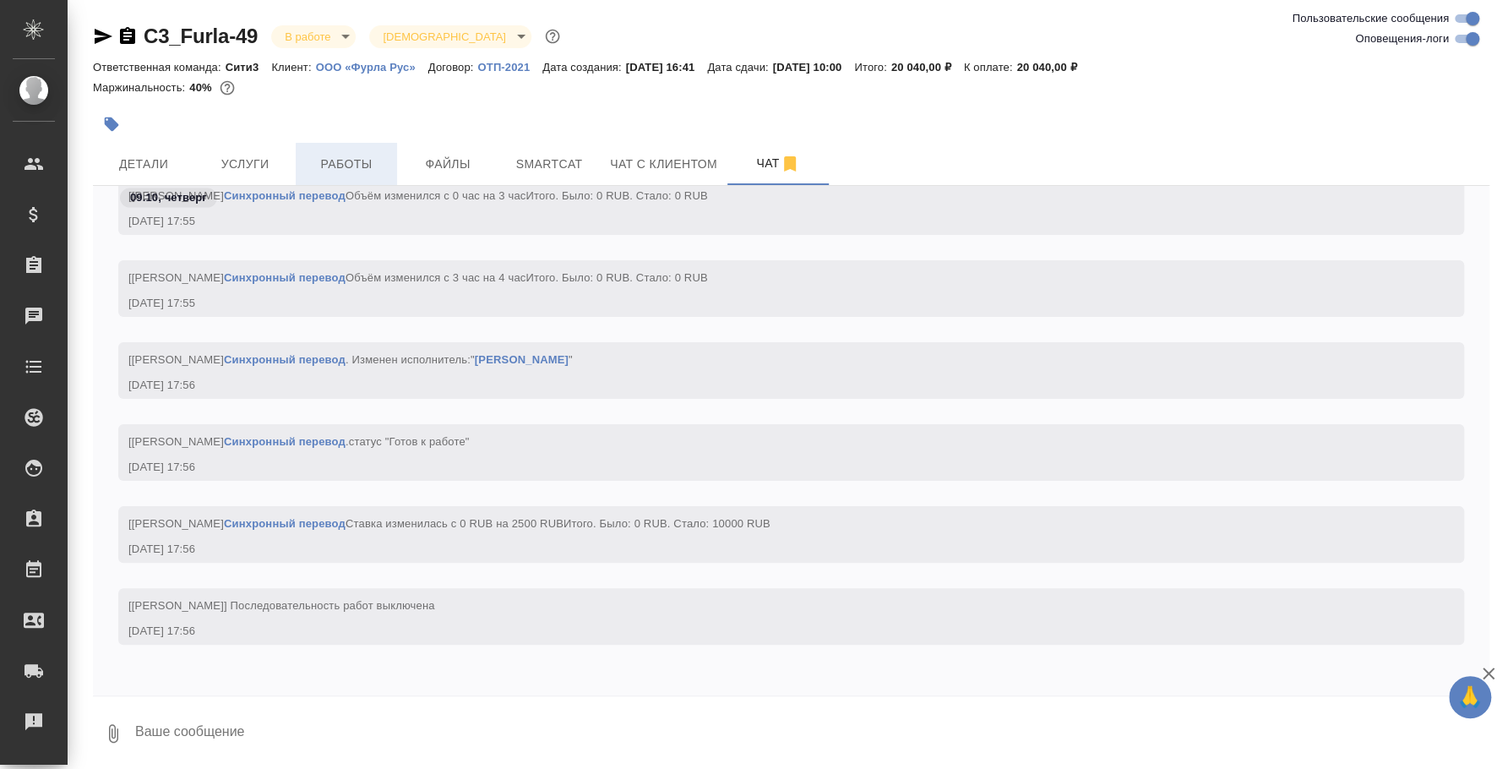
click at [333, 160] on span "Работы" at bounding box center [346, 164] width 81 height 21
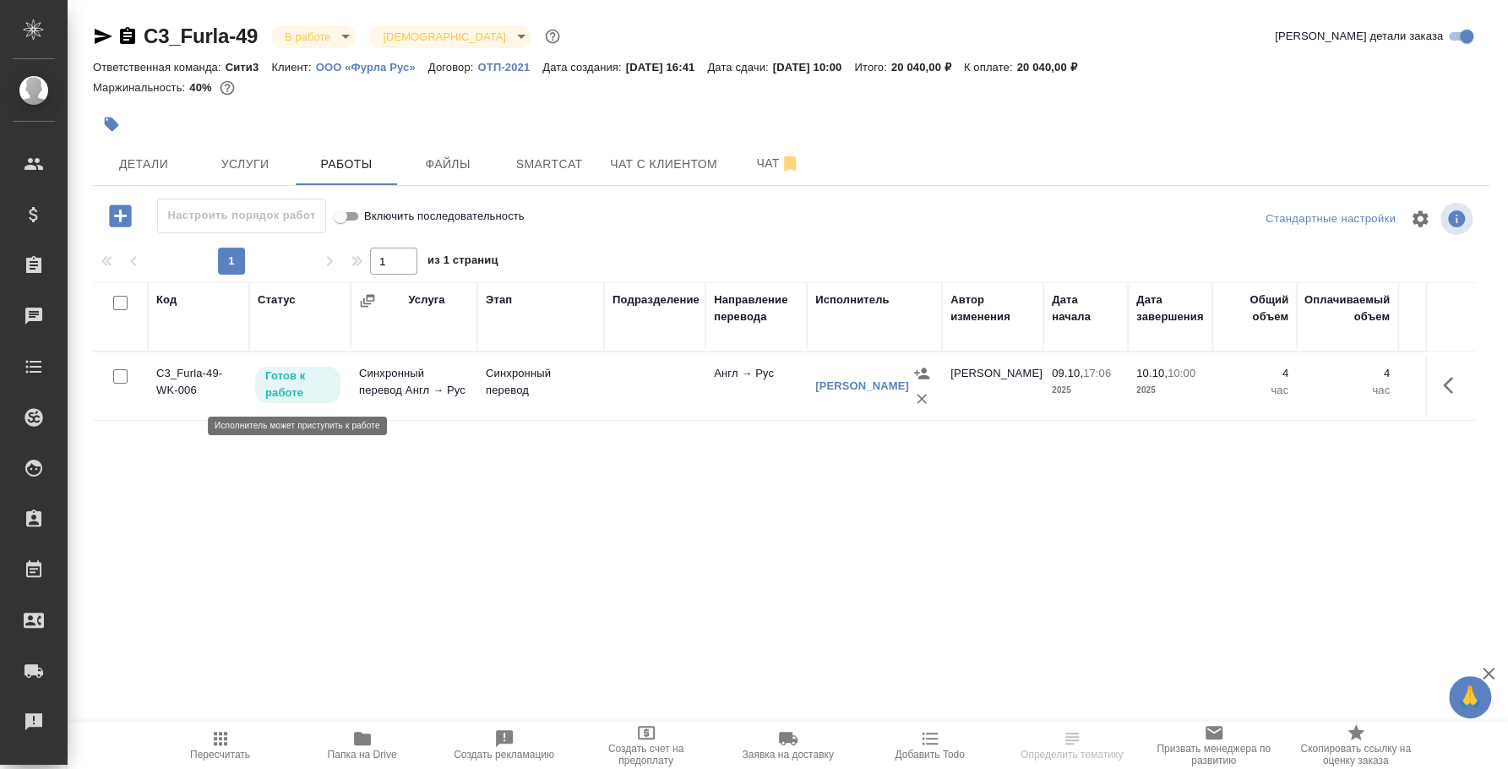
click at [305, 391] on p "Готов к работе" at bounding box center [297, 384] width 65 height 34
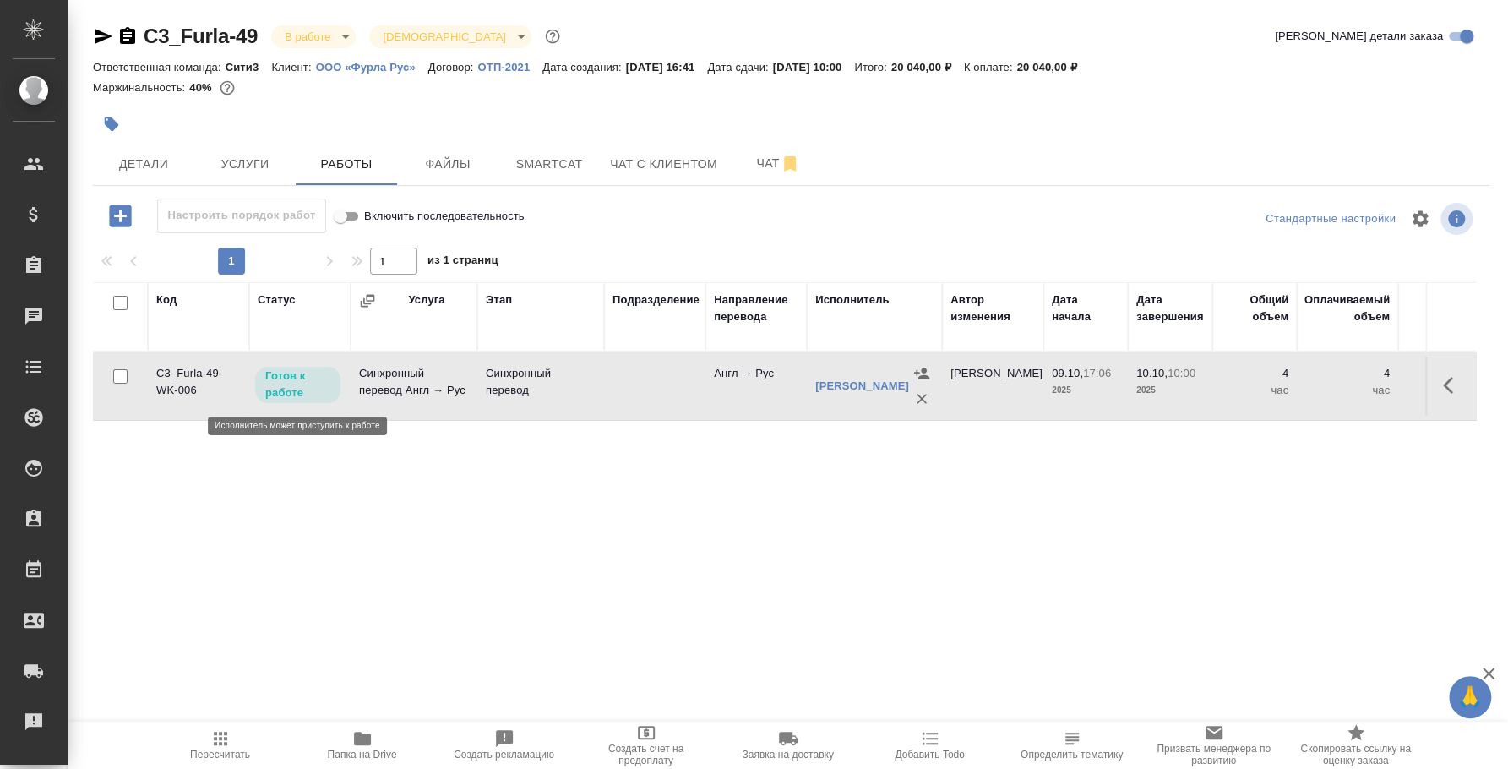
click at [305, 391] on p "Готов к работе" at bounding box center [297, 384] width 65 height 34
click at [340, 38] on body "🙏 .cls-1 fill:#fff; AWATERA Fedotova Irina Клиенты Спецификации Заказы 0 Чаты T…" at bounding box center [754, 384] width 1508 height 769
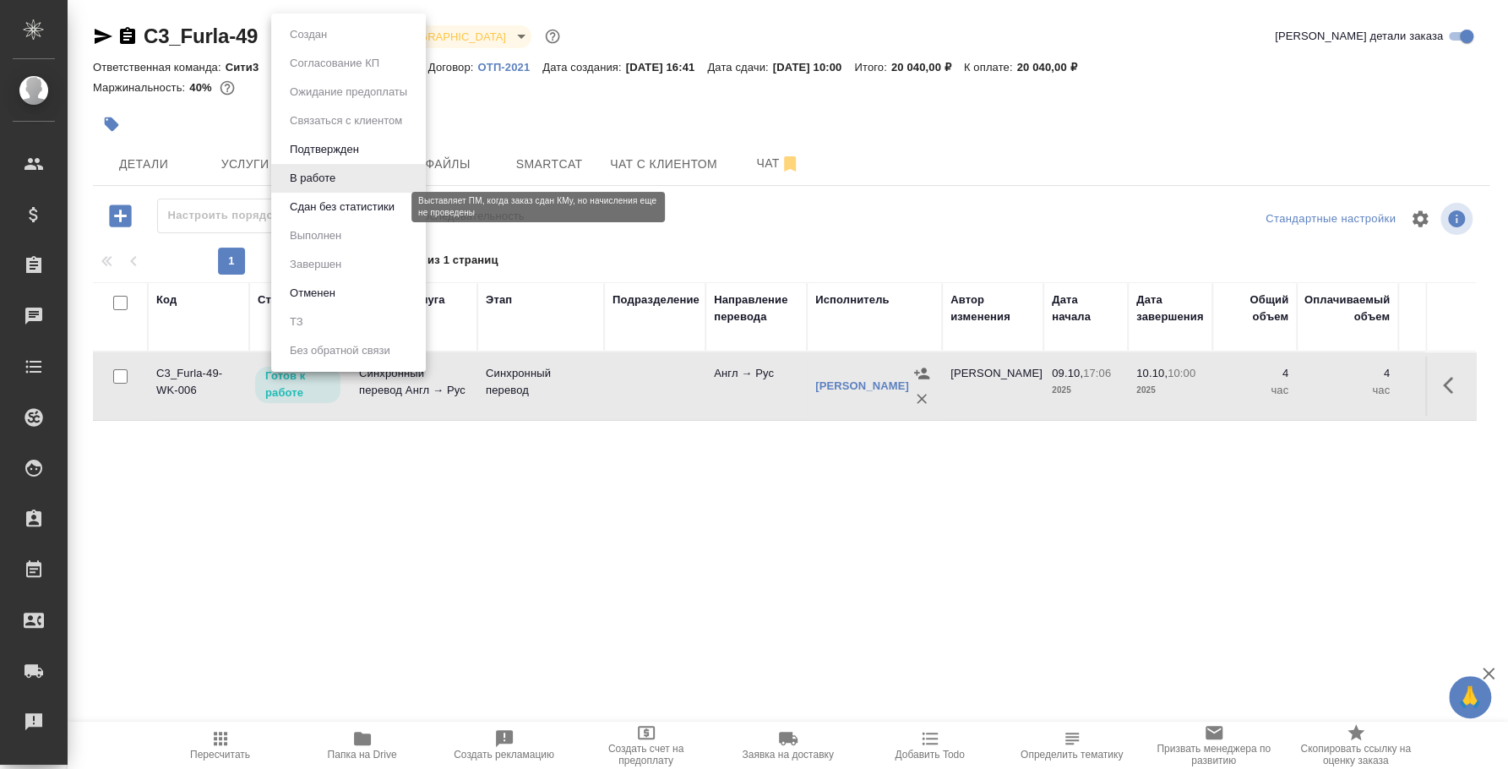
click at [334, 199] on button "Сдан без статистики" at bounding box center [342, 207] width 115 height 19
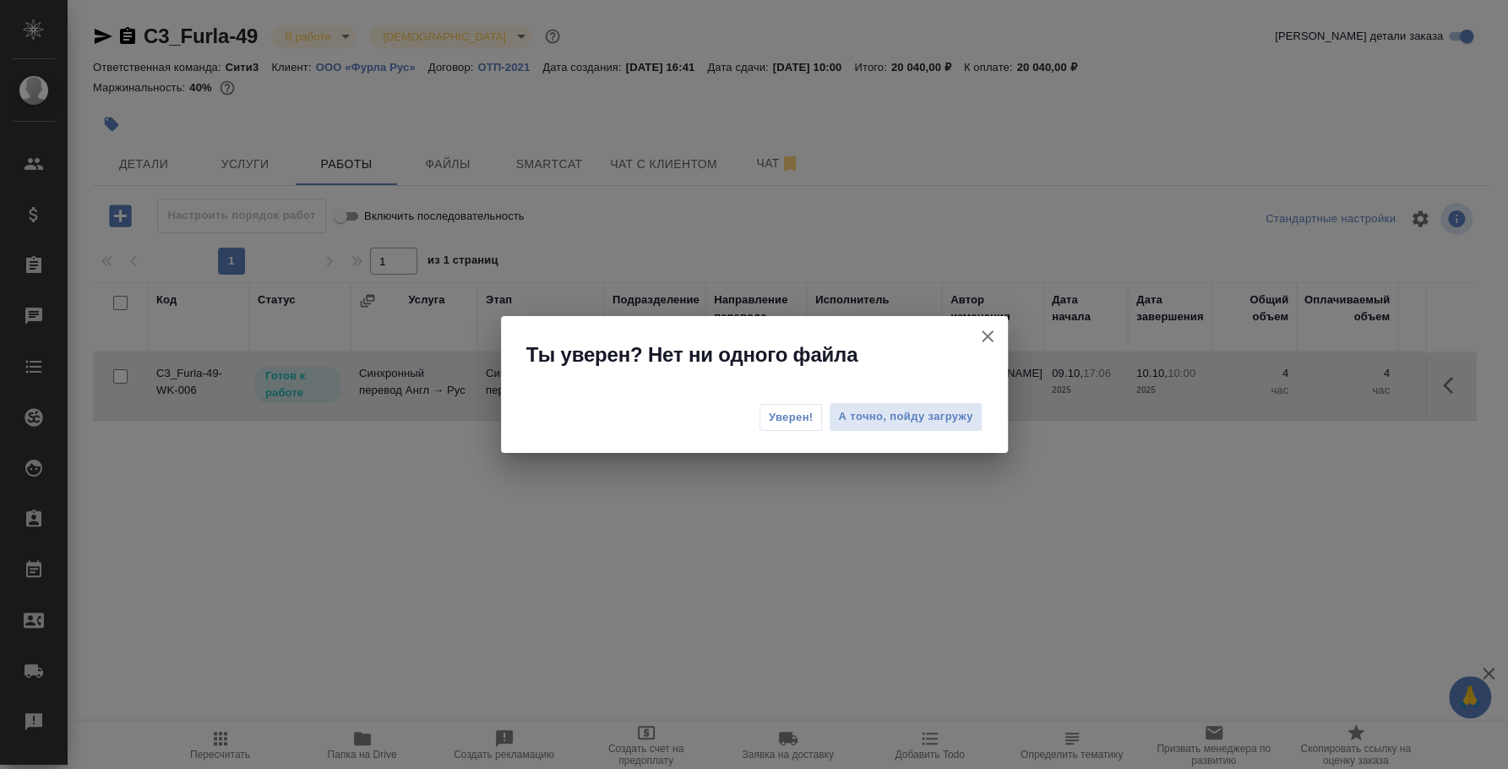
click at [800, 415] on span "Уверен!" at bounding box center [791, 417] width 45 height 17
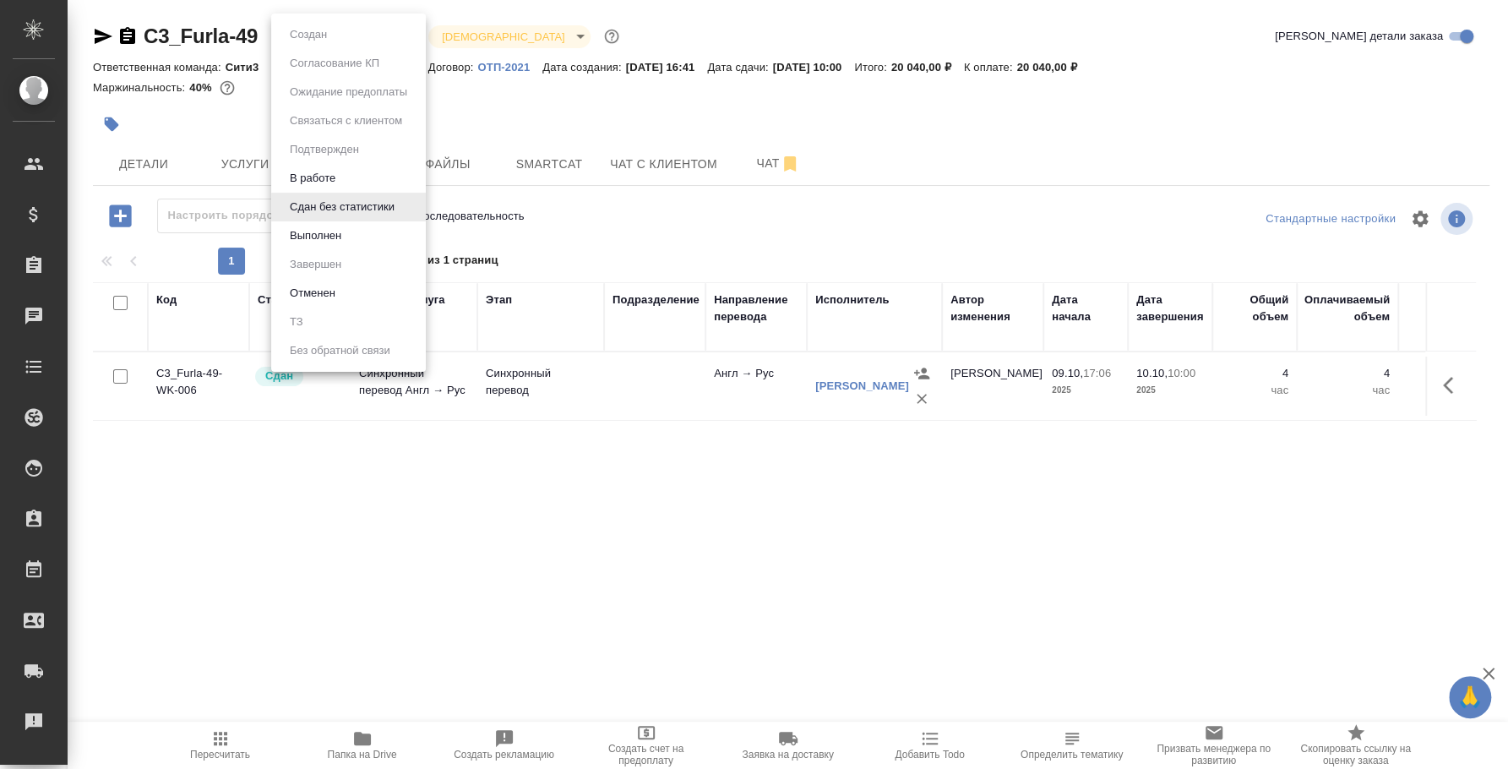
click at [347, 41] on body "🙏 .cls-1 fill:#fff; AWATERA Fedotova Irina Клиенты Спецификации Заказы 0 Чаты T…" at bounding box center [754, 384] width 1508 height 769
click at [324, 227] on button "Выполнен" at bounding box center [316, 235] width 62 height 19
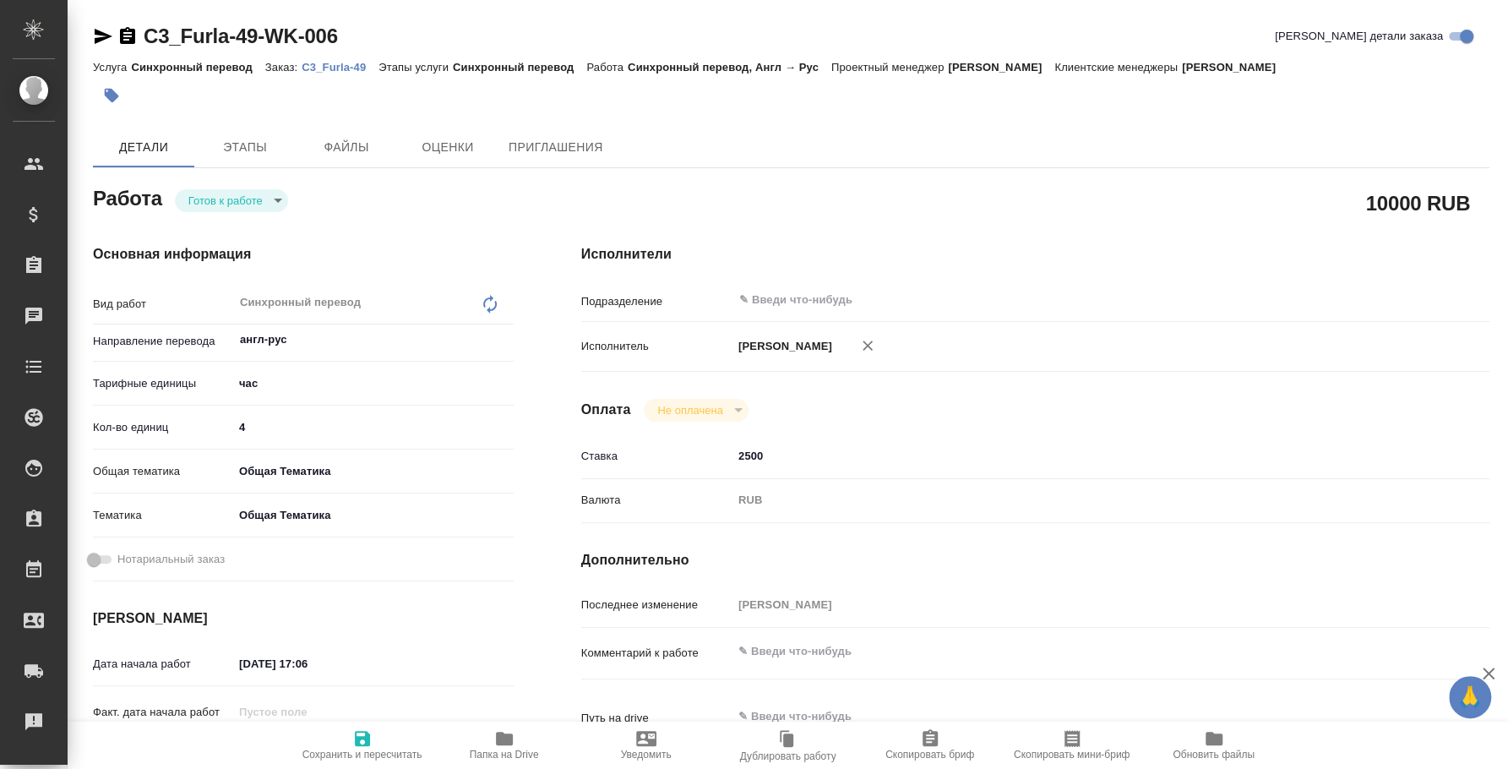
type textarea "x"
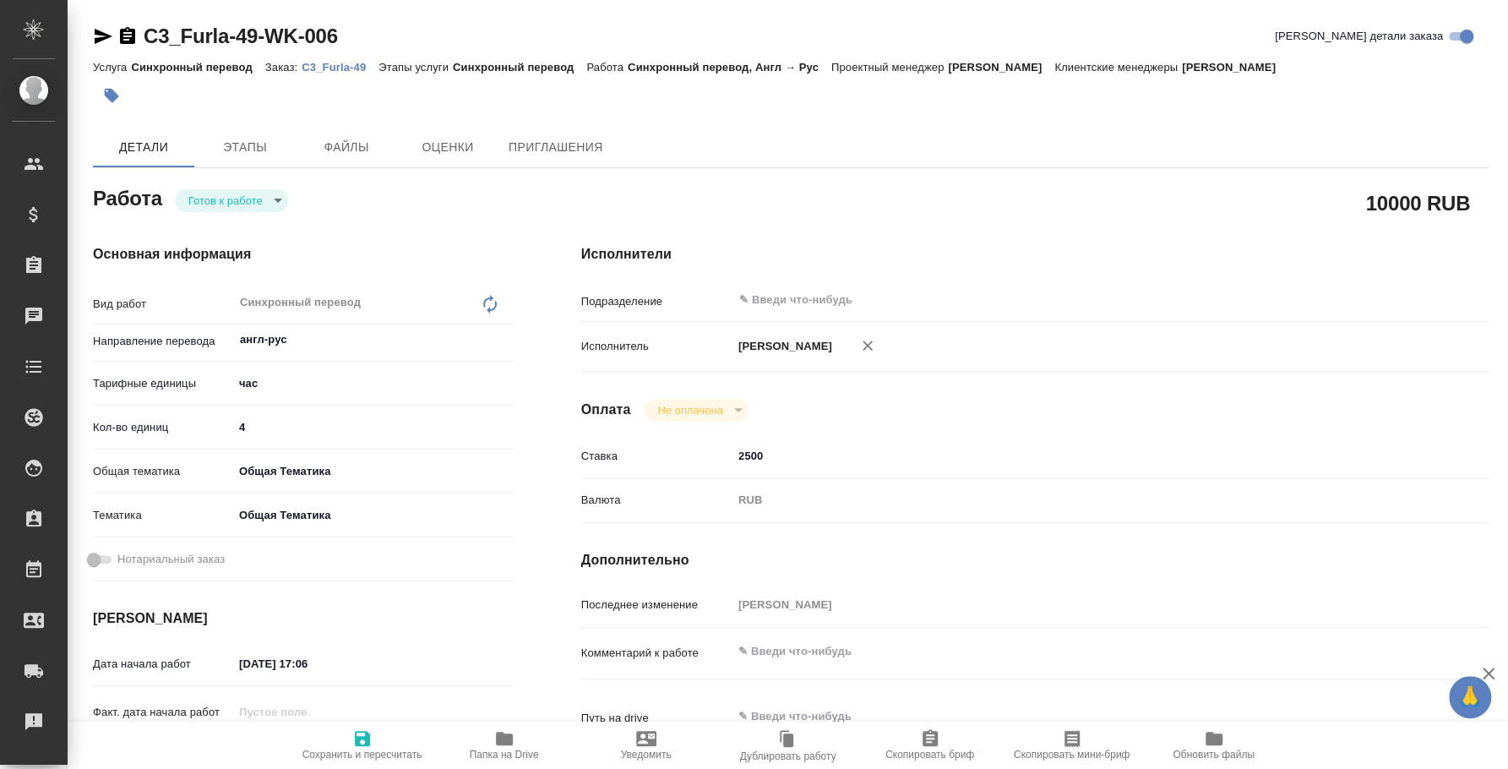
type textarea "x"
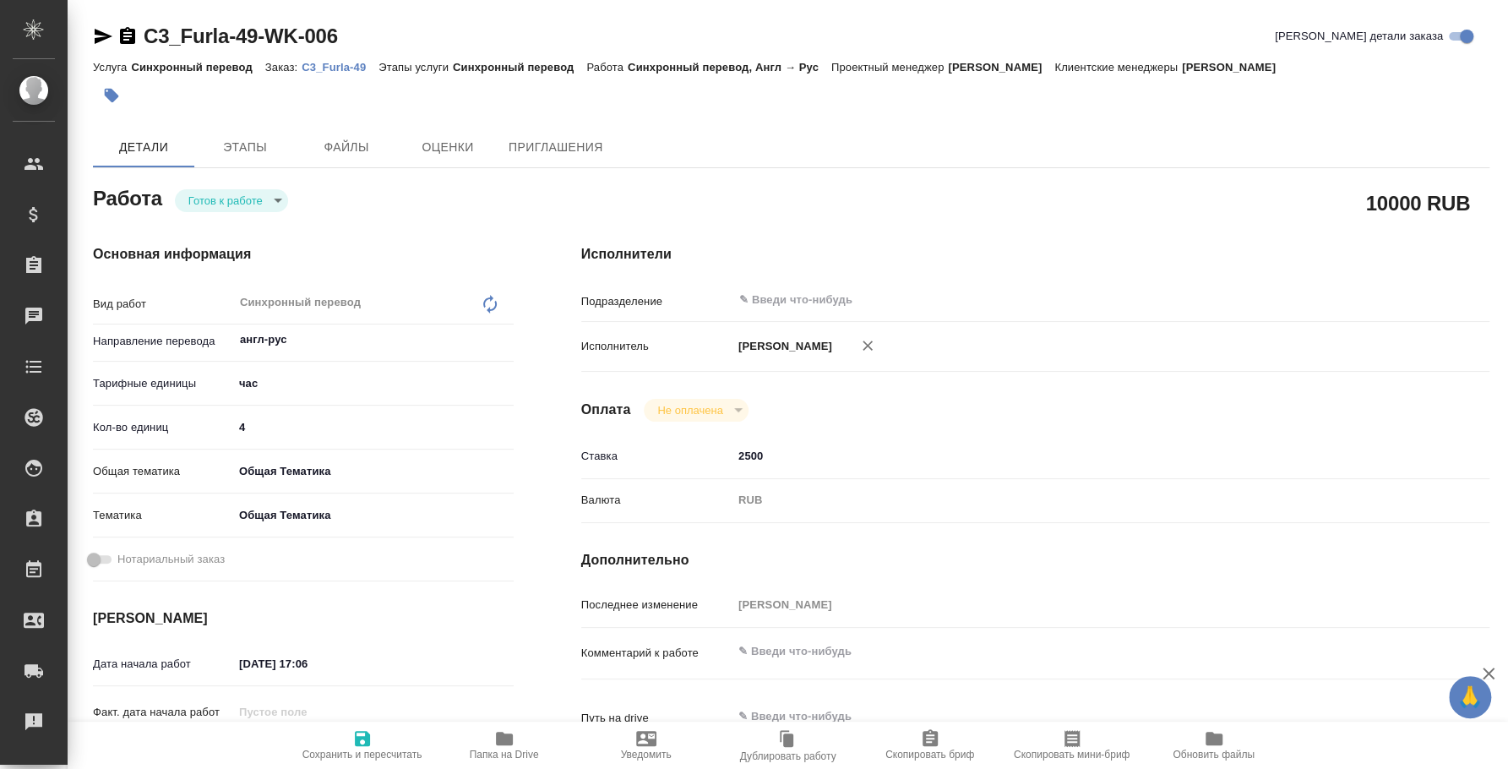
type textarea "x"
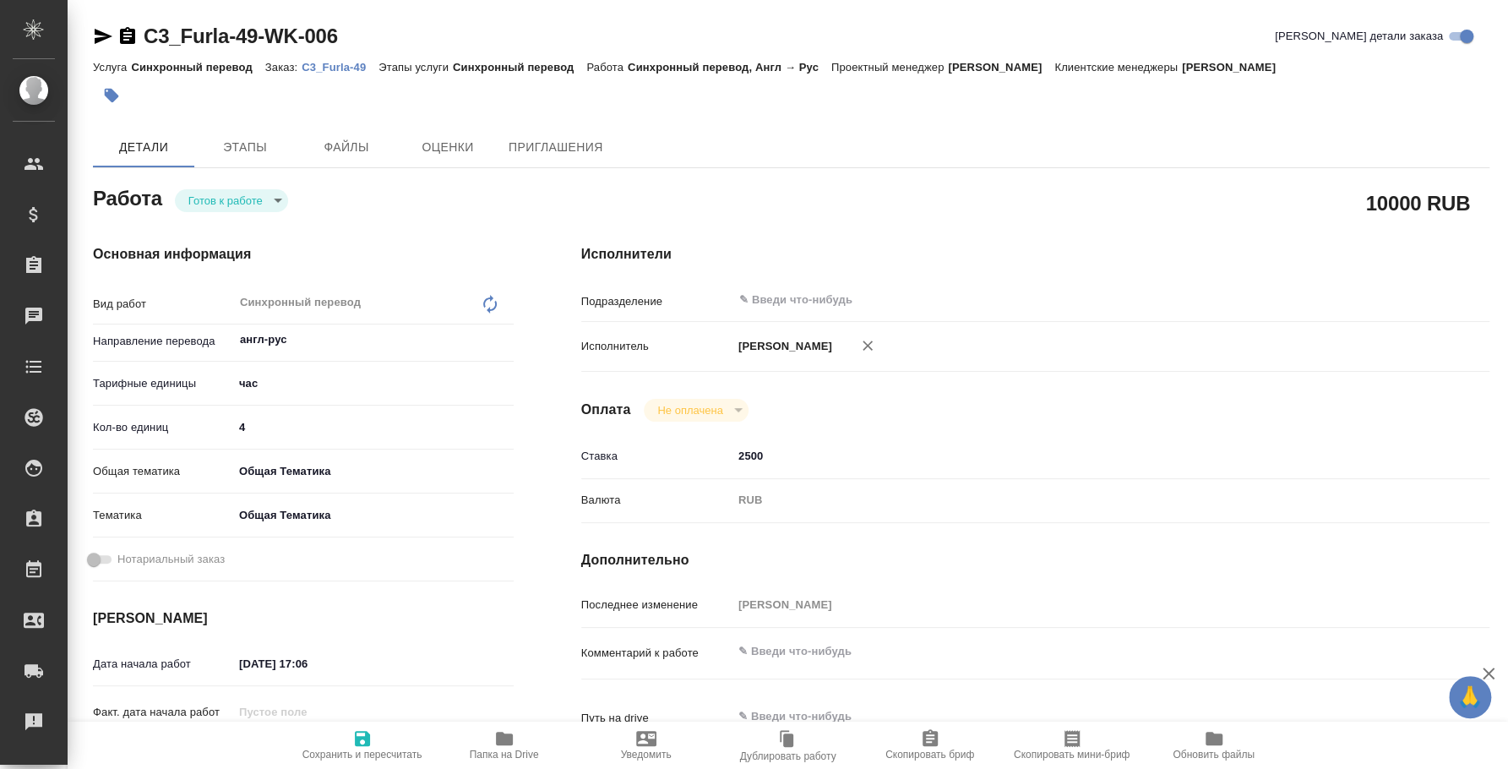
type textarea "x"
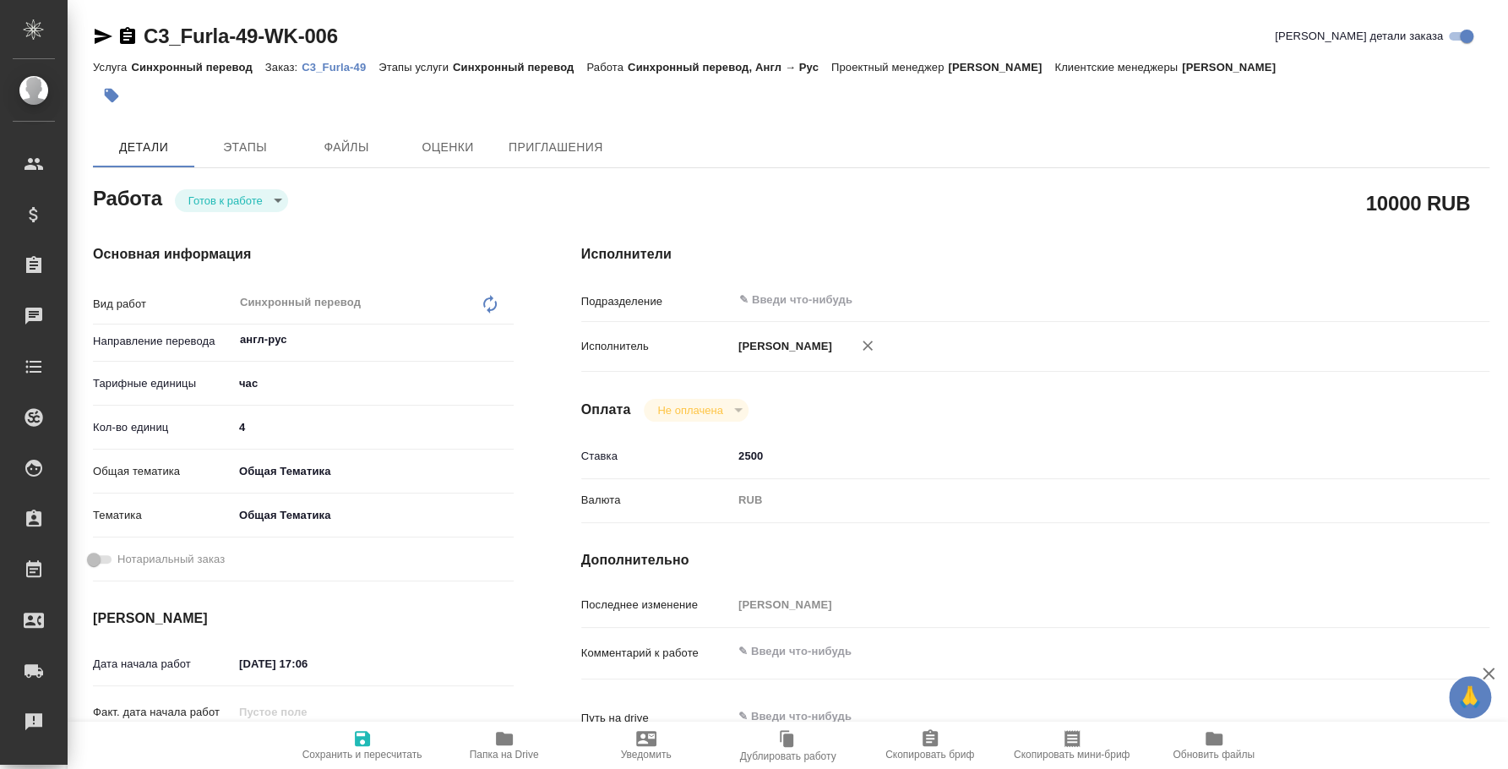
type textarea "x"
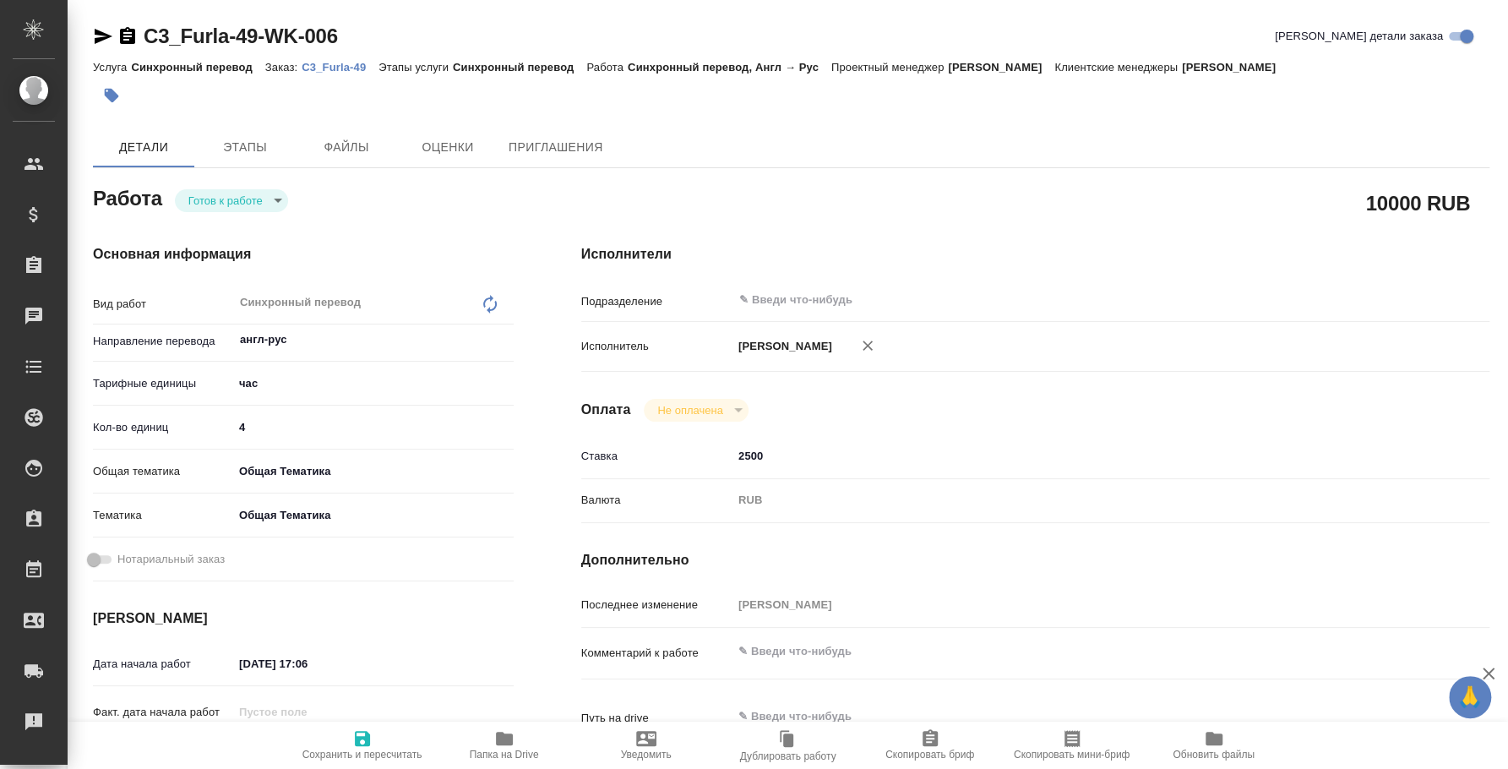
type textarea "x"
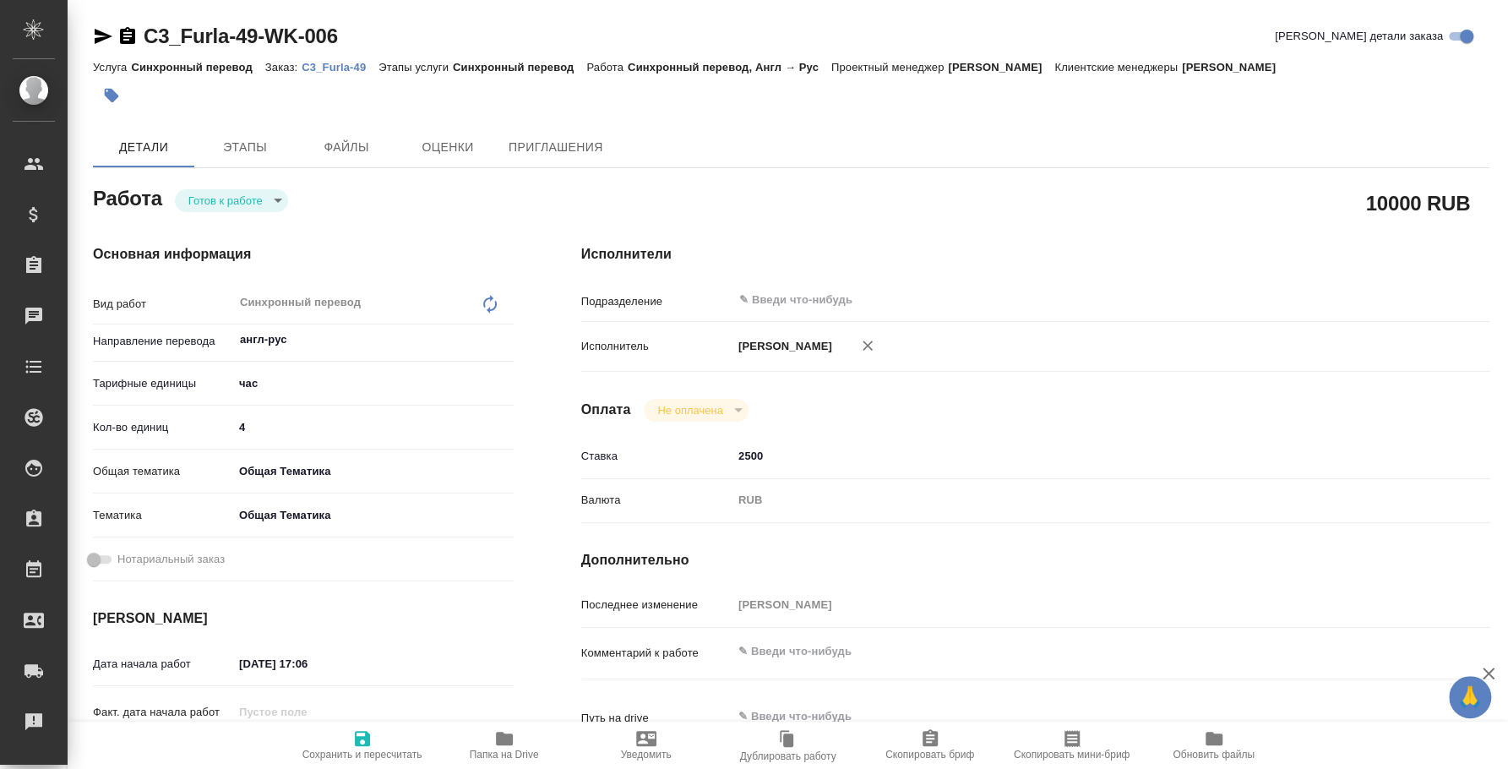
click at [256, 184] on div "[PERSON_NAME] к работе readyForWork" at bounding box center [303, 197] width 421 height 30
click at [256, 204] on body "🙏 .cls-1 fill:#fff; AWATERA [PERSON_NAME] Спецификации Заказы Чаты Todo Проекты…" at bounding box center [754, 384] width 1508 height 769
type textarea "x"
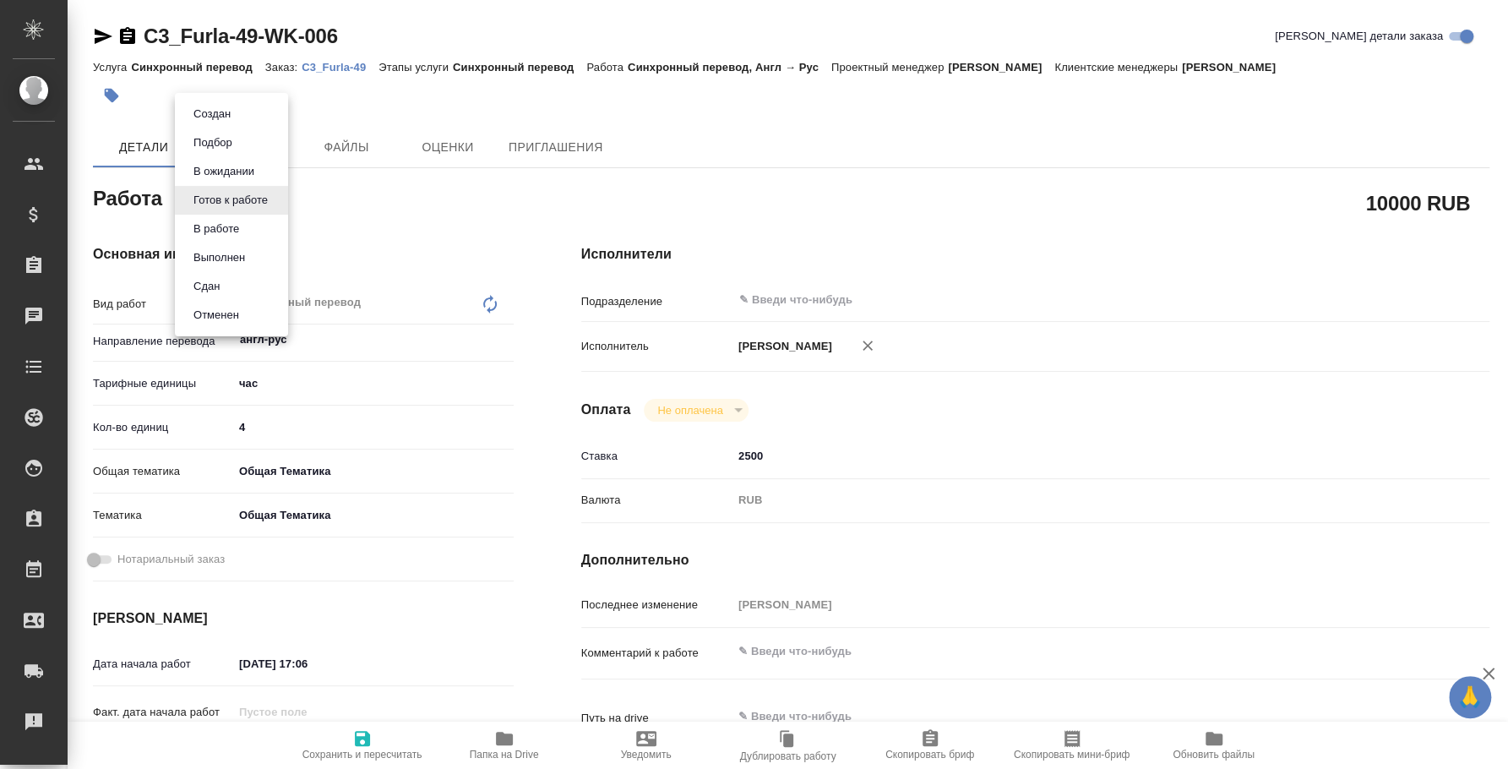
type textarea "x"
click at [236, 277] on li "Сдан" at bounding box center [231, 286] width 113 height 29
type textarea "x"
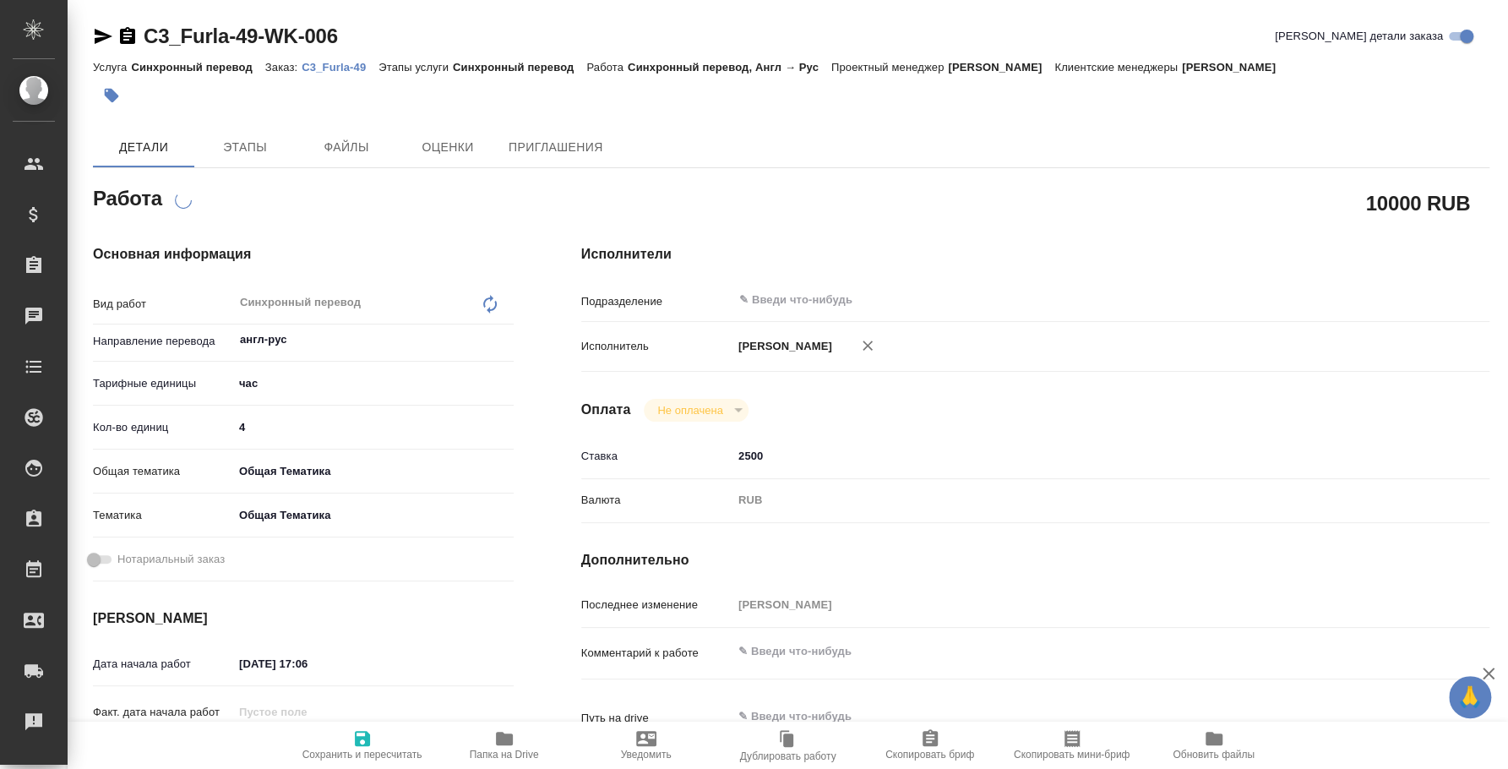
type textarea "x"
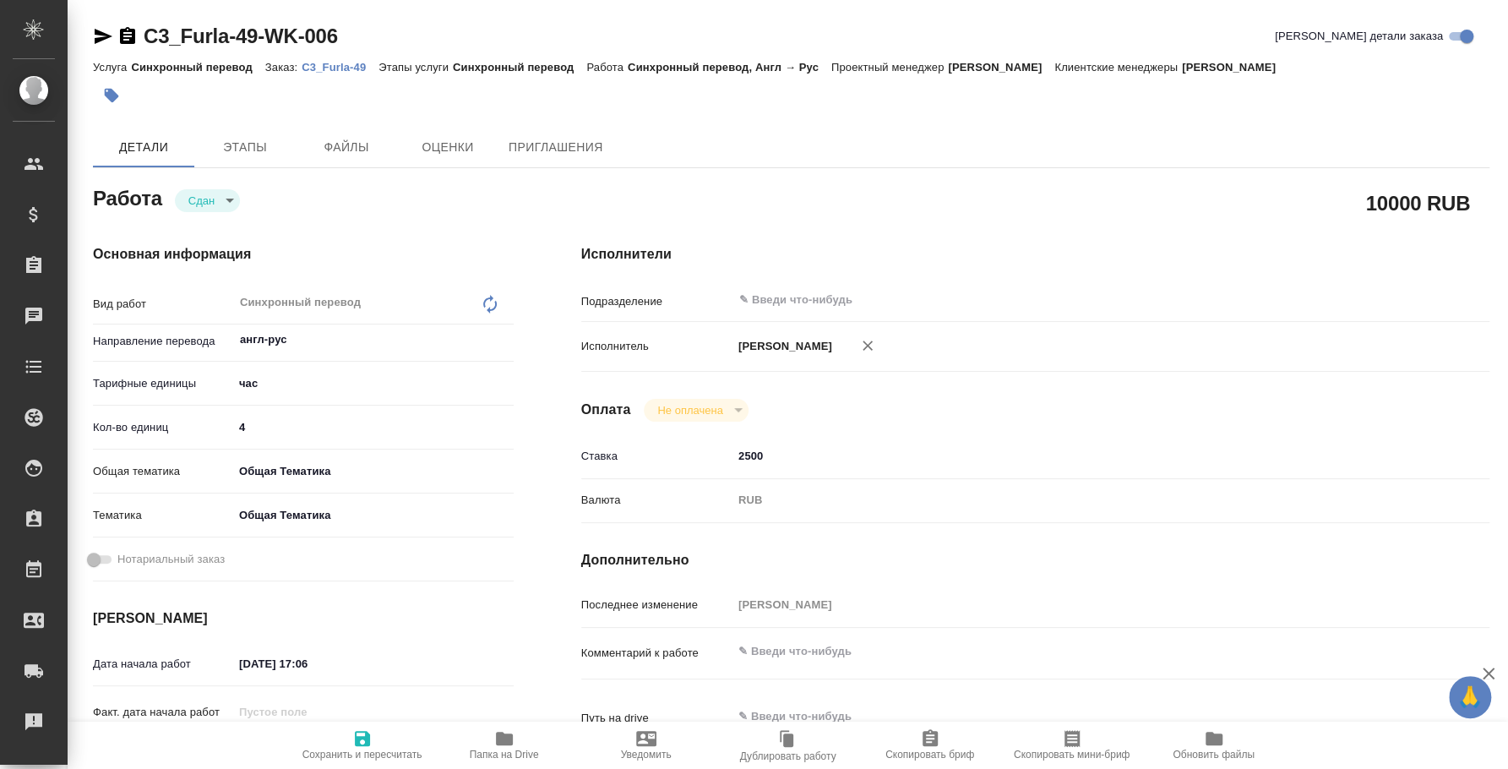
type textarea "x"
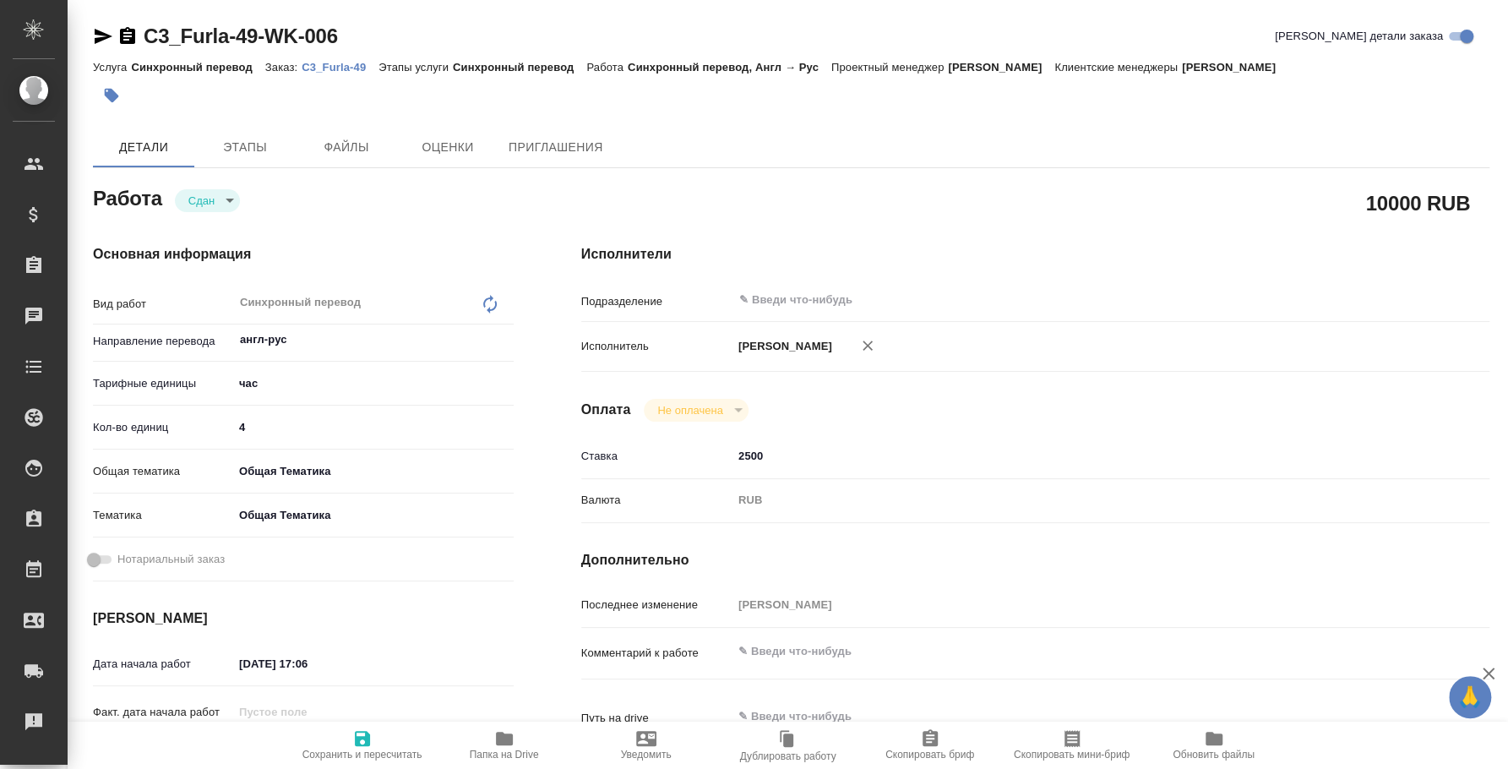
type textarea "x"
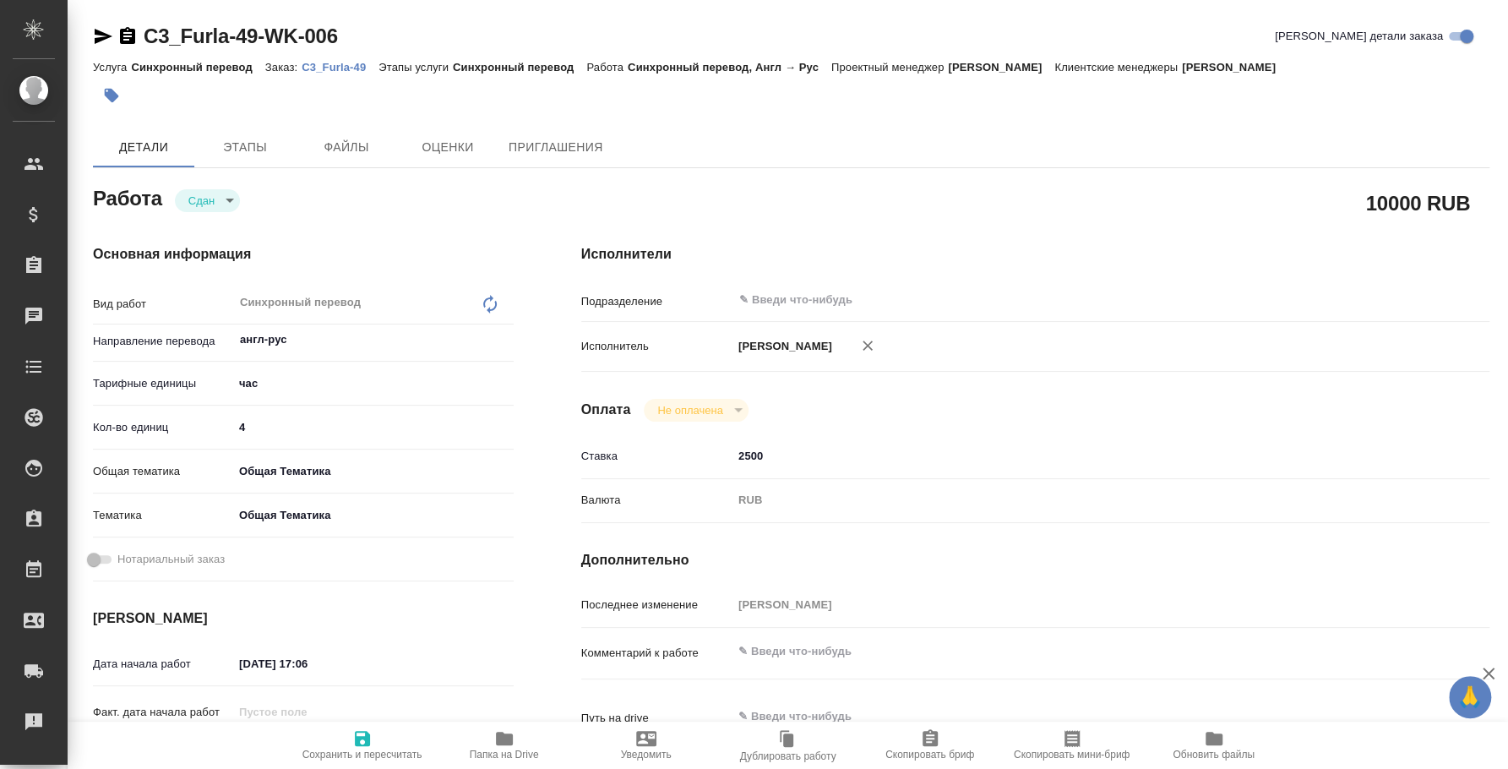
type textarea "x"
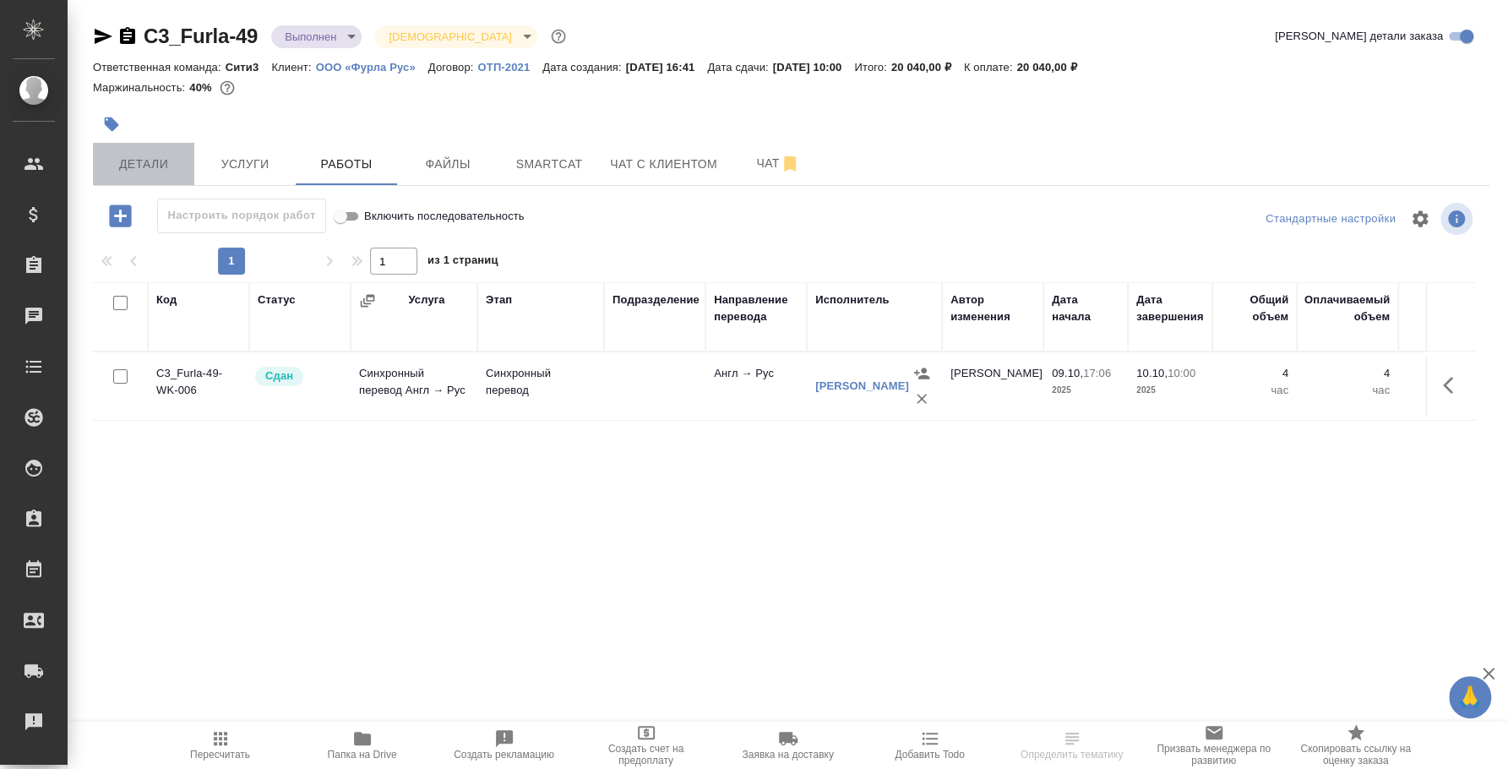
click at [144, 170] on span "Детали" at bounding box center [143, 164] width 81 height 21
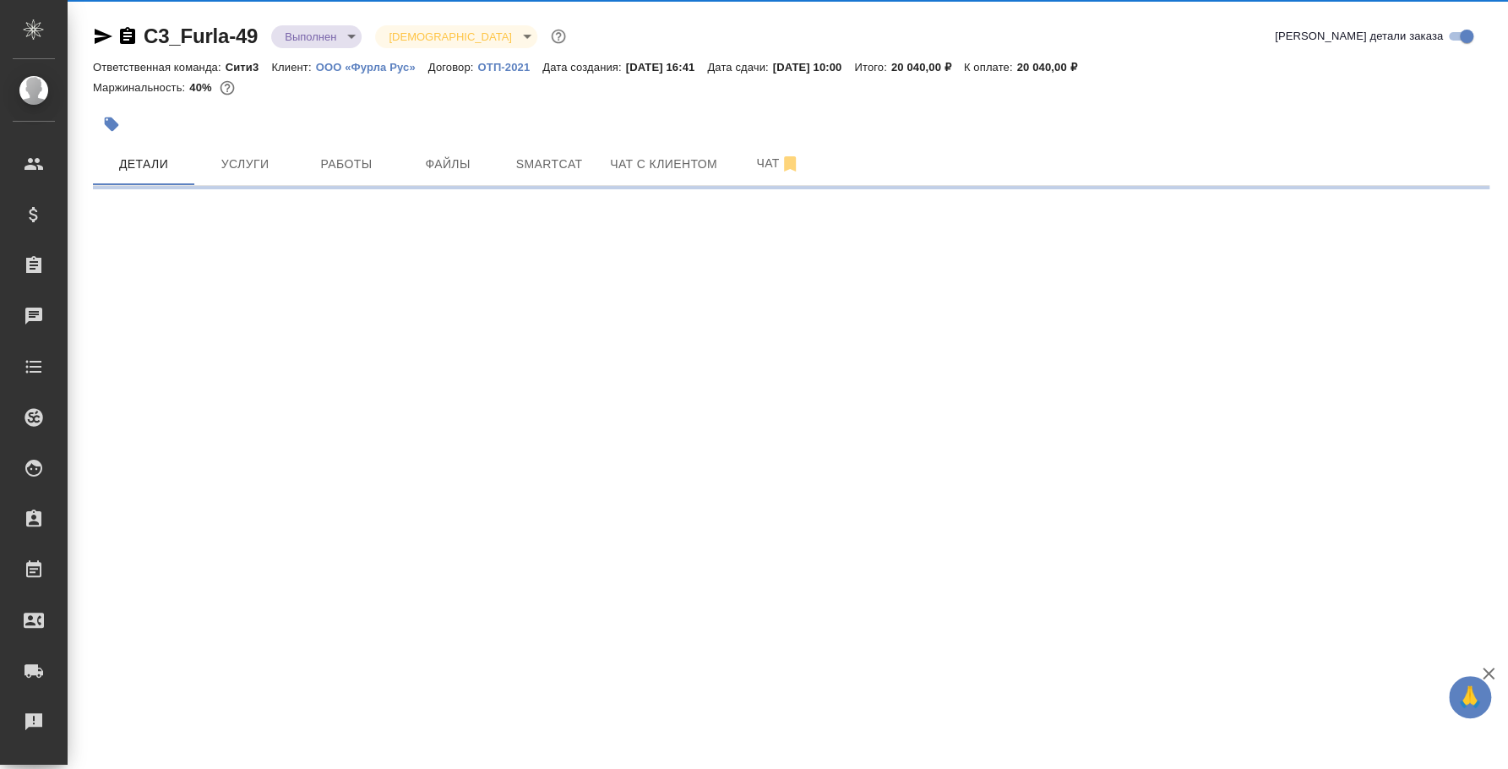
select select "RU"
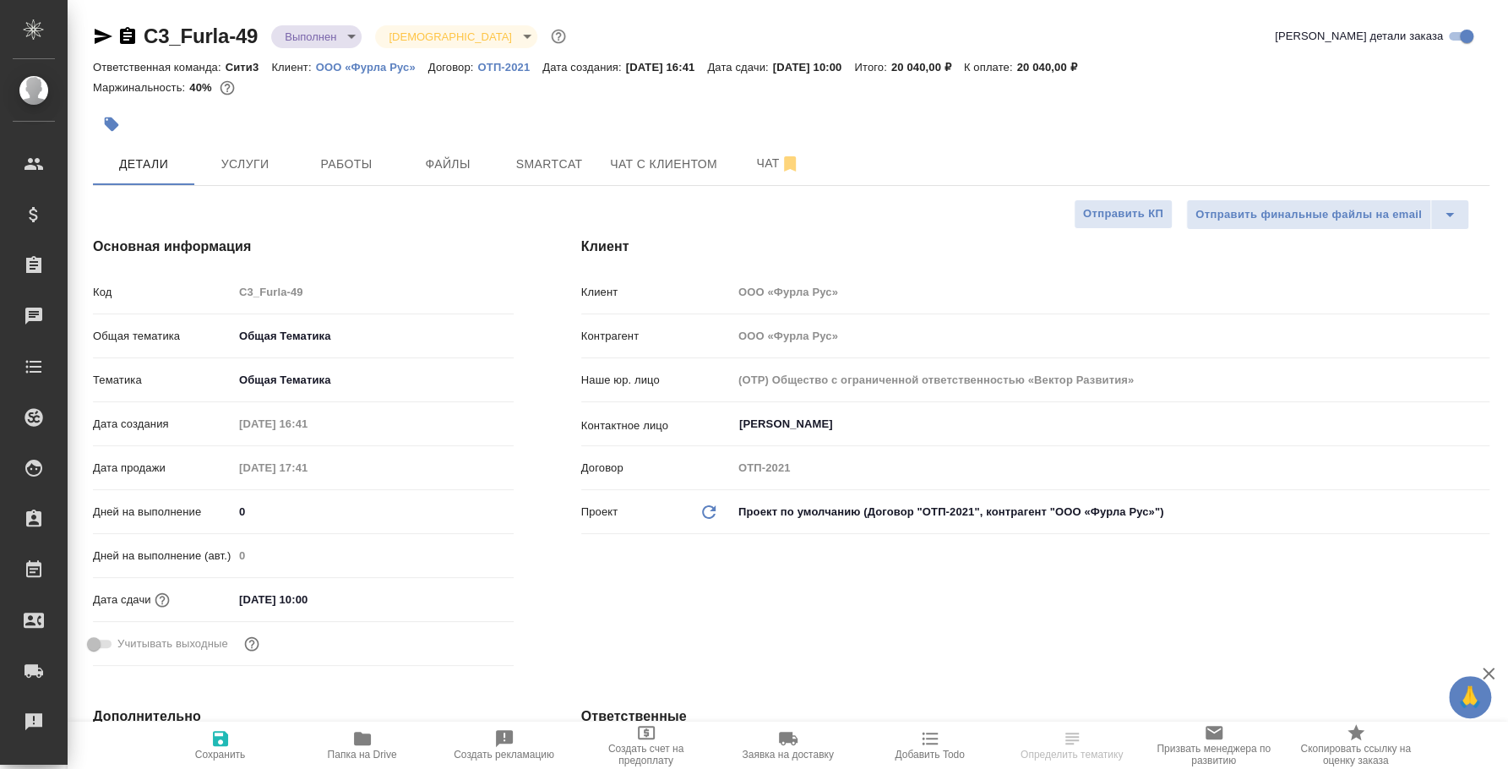
type textarea "x"
click at [742, 169] on span "Чат" at bounding box center [777, 163] width 81 height 21
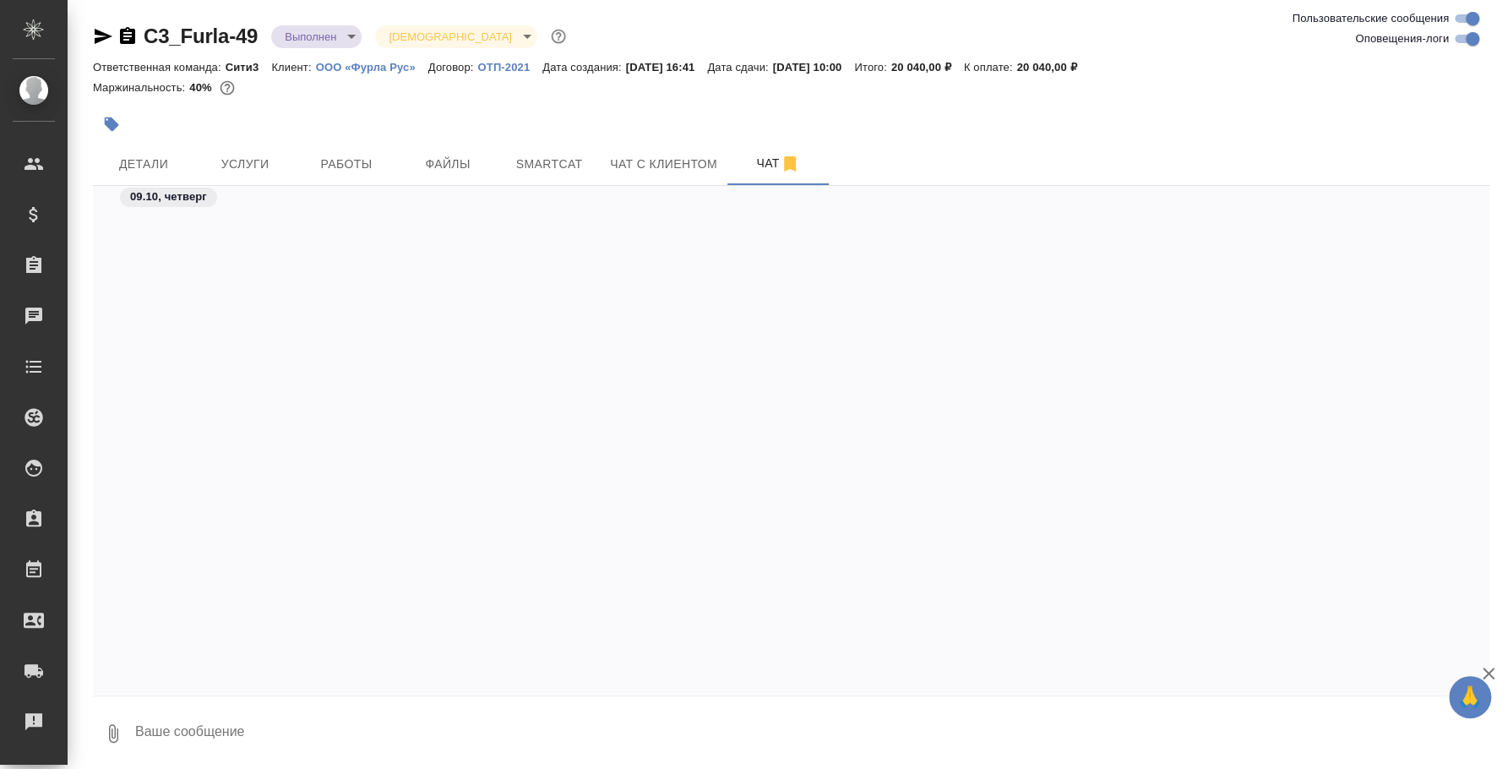
scroll to position [2463, 0]
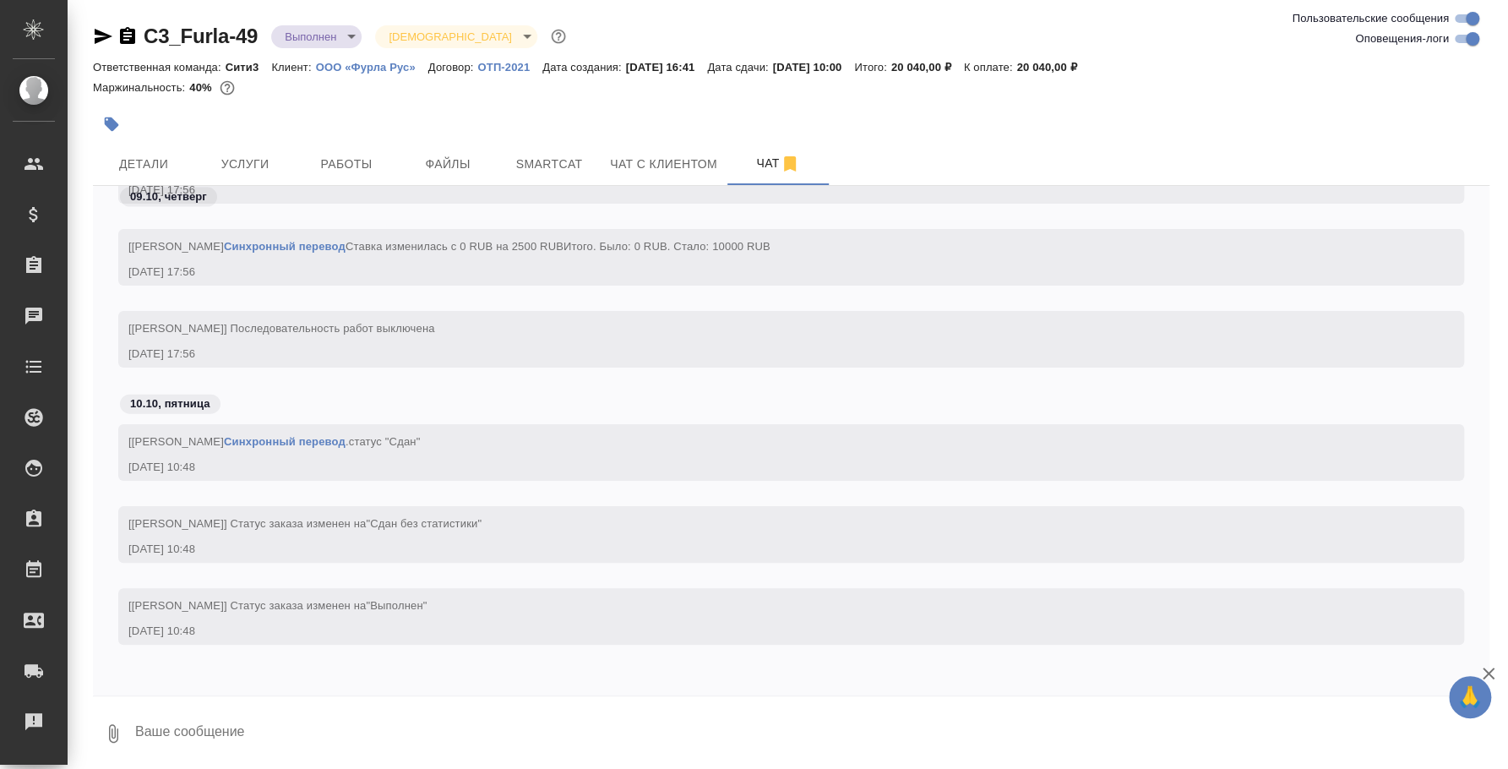
click at [316, 735] on textarea at bounding box center [811, 732] width 1356 height 57
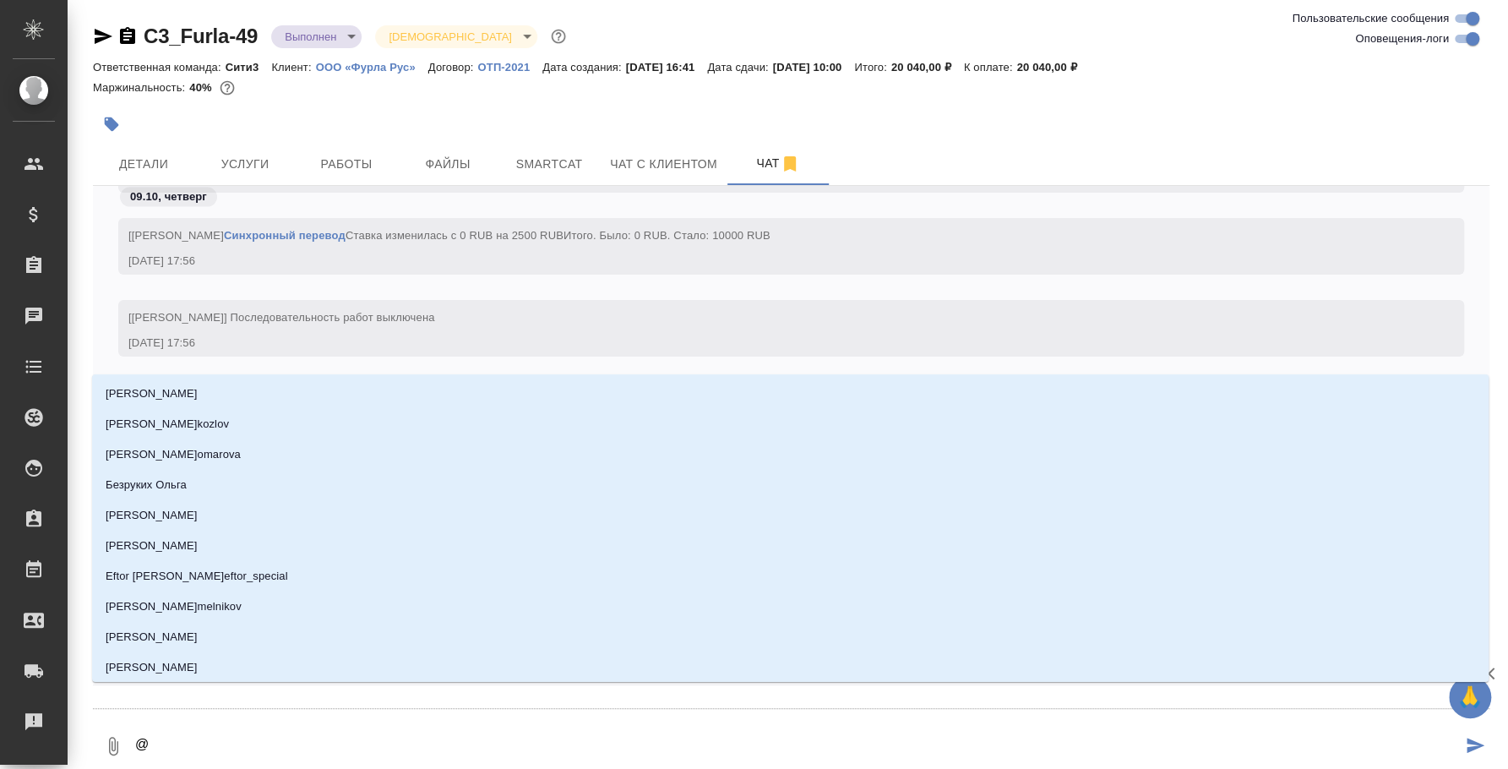
click at [312, 731] on textarea "@" at bounding box center [797, 745] width 1328 height 57
type textarea "@b'k'm"
type input "b'k'm"
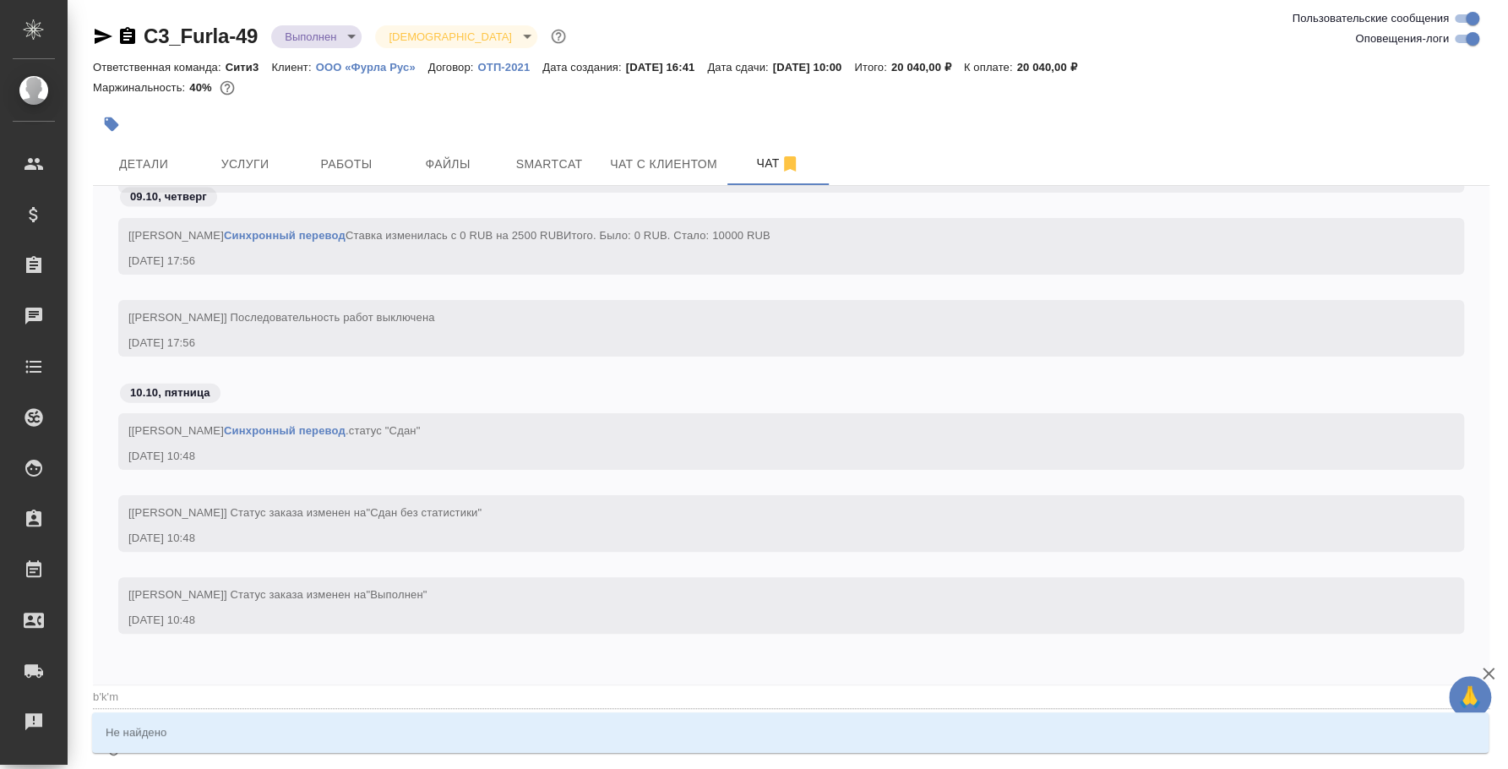
type textarea "@bkm"
type input "bkm"
type textarea "@bkmи"
type input "bkmи"
type textarea "@bkm"
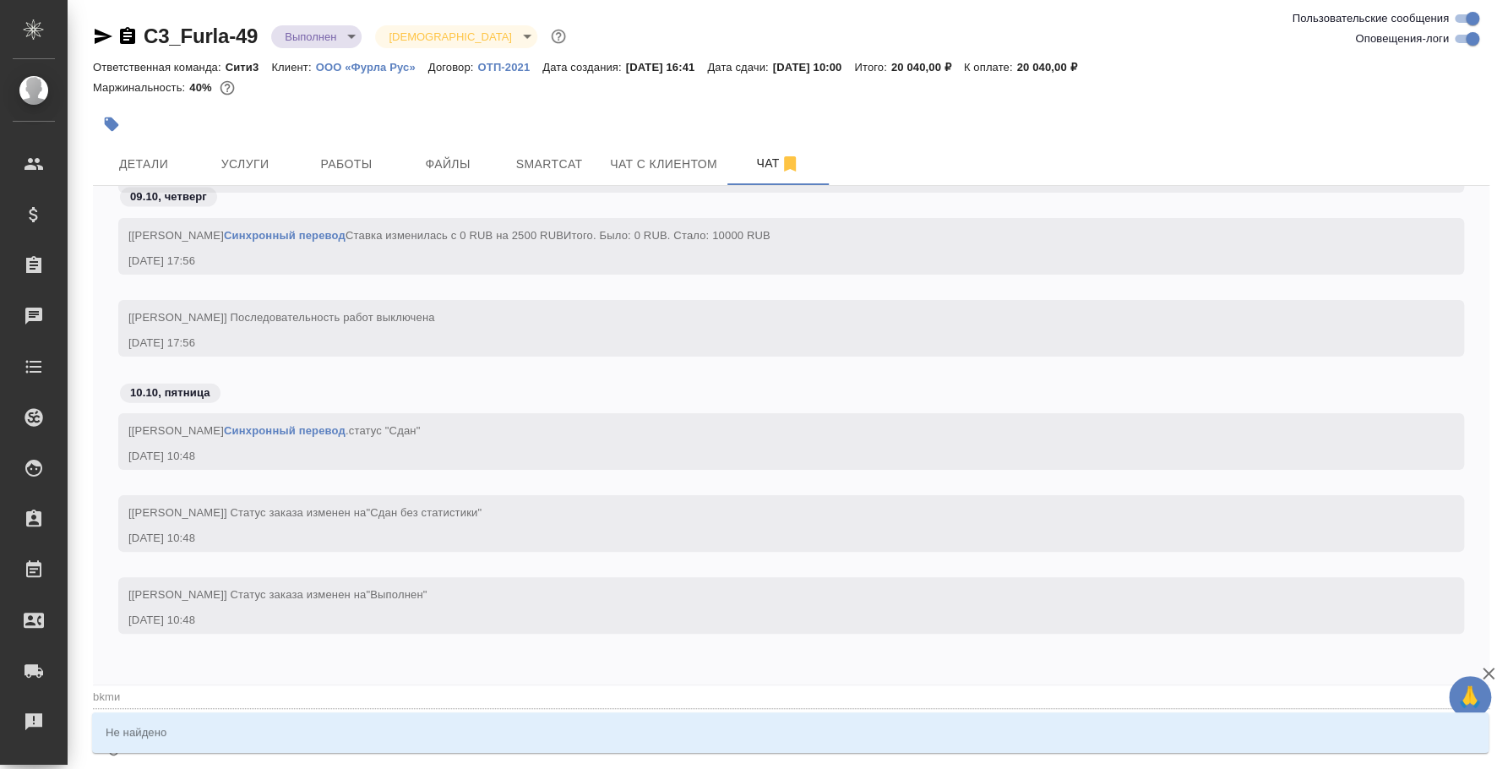
type input "bkm"
type textarea "@bk"
type input "bk"
type textarea "@b"
type input "b"
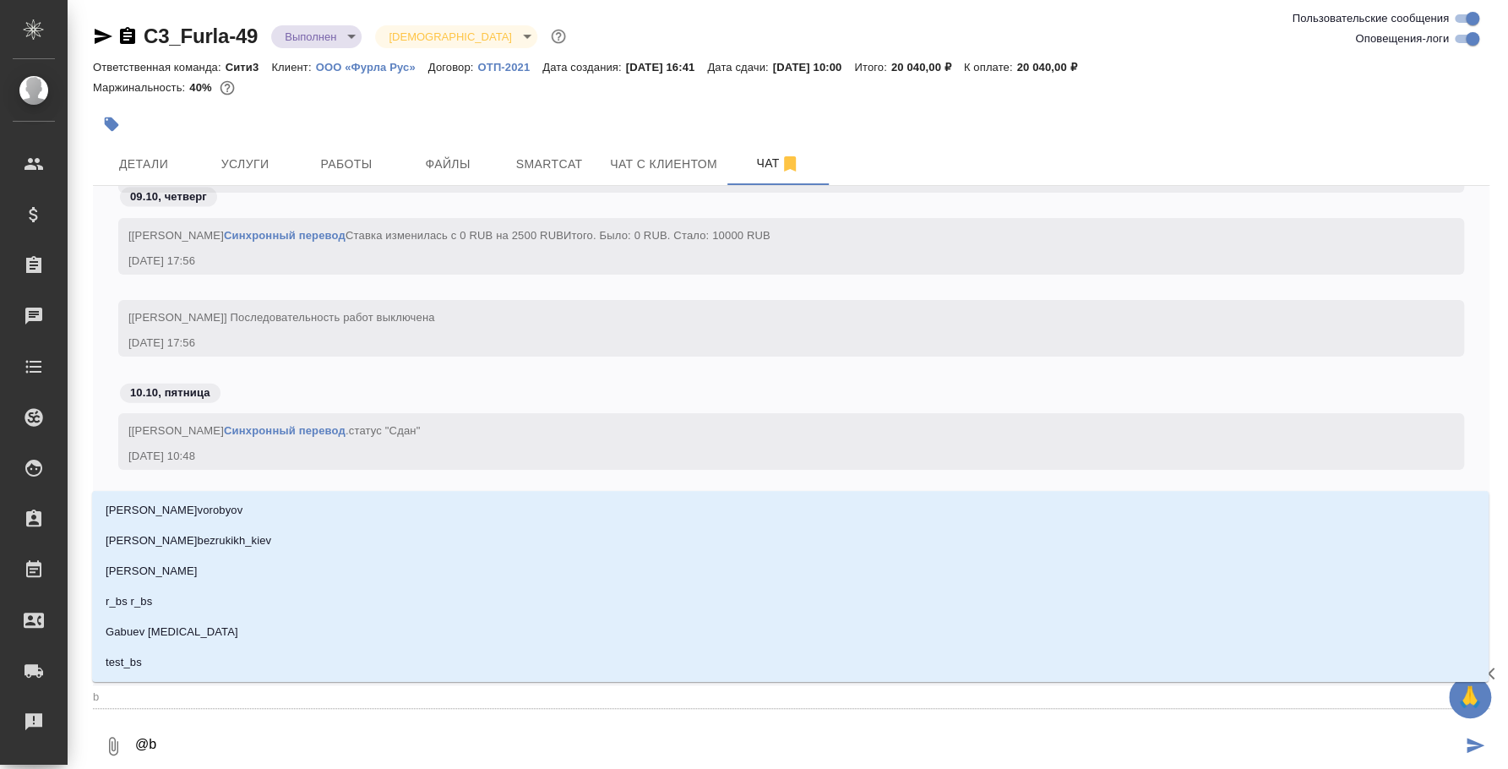
type textarea "@"
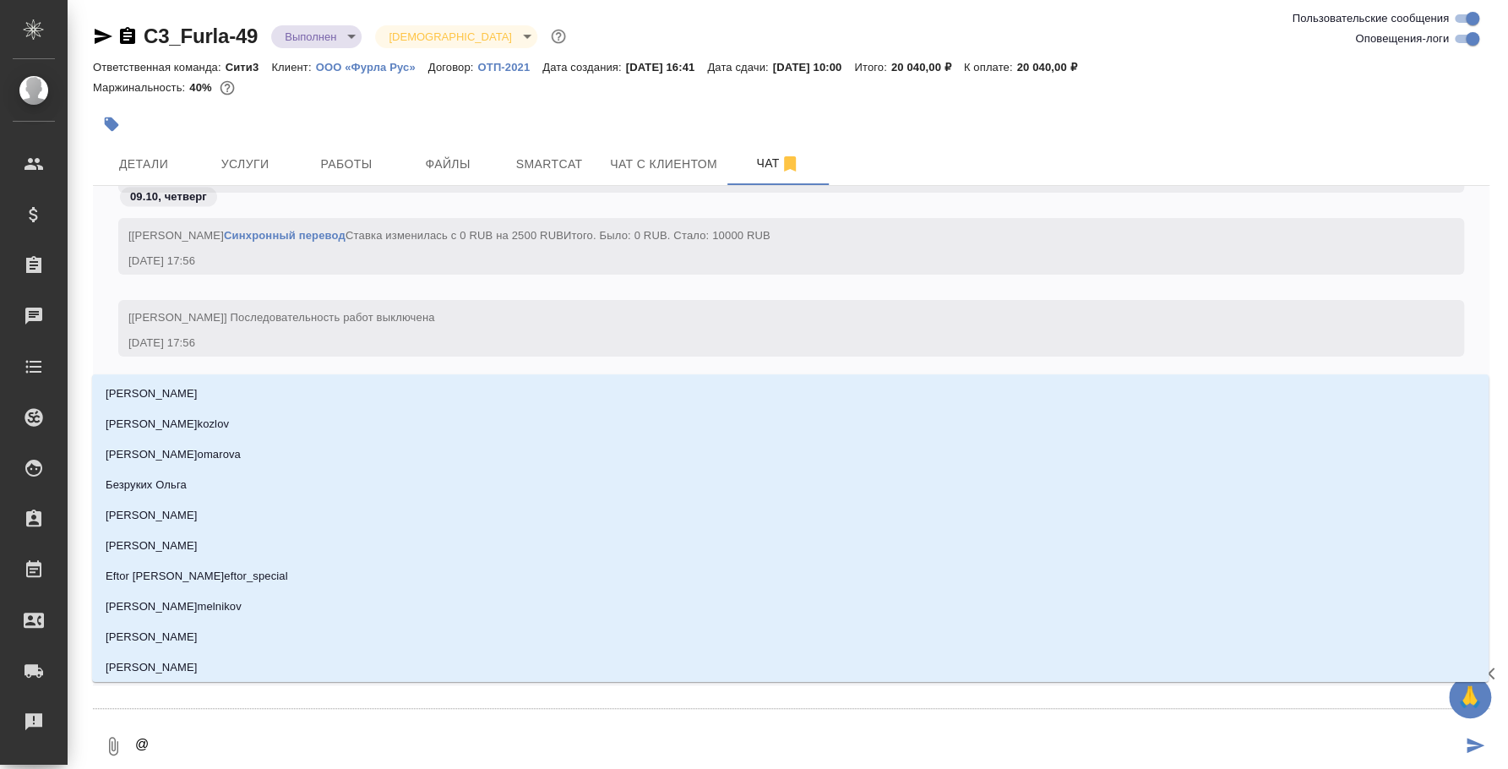
type textarea "@b"
type input "b"
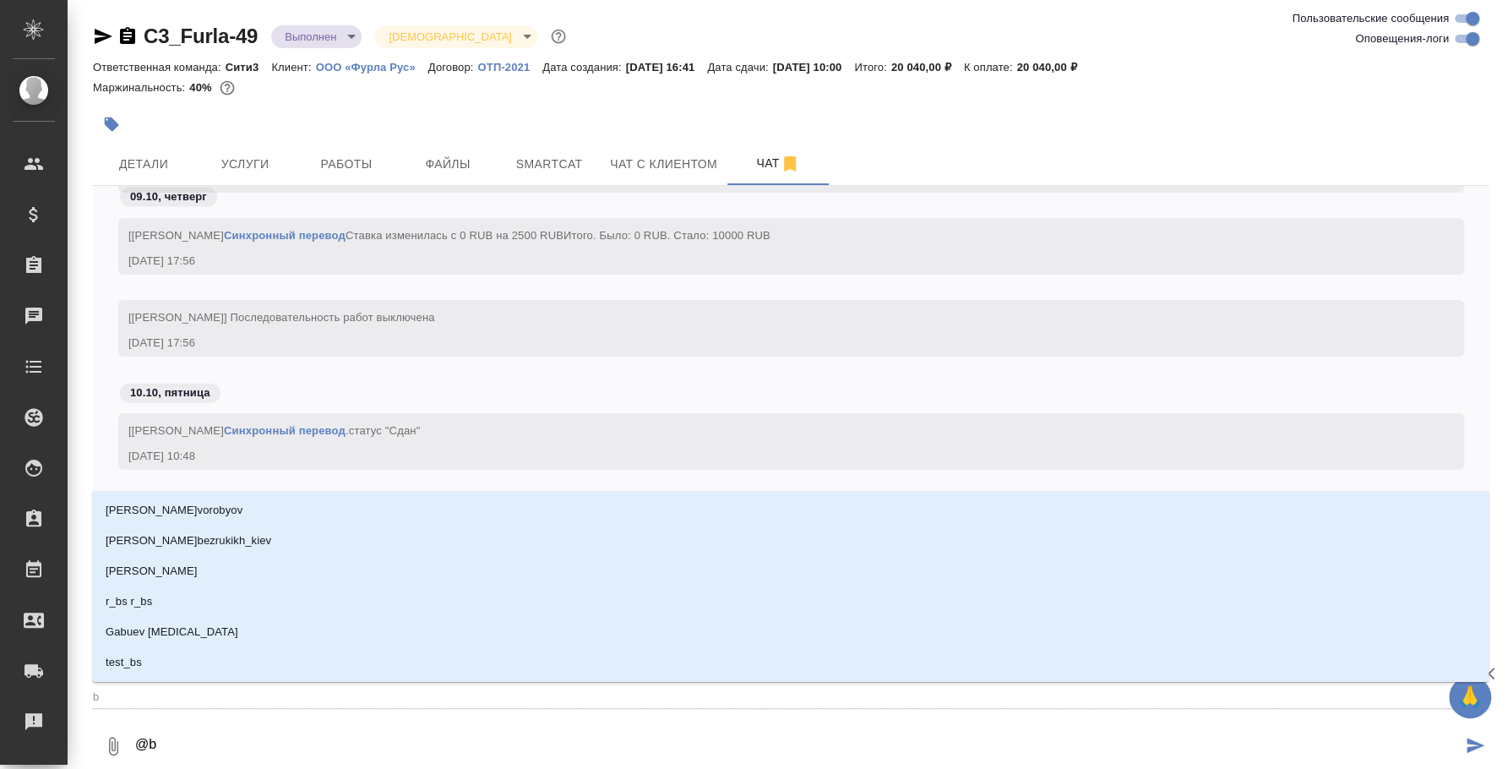
type textarea "@bk"
type input "bk"
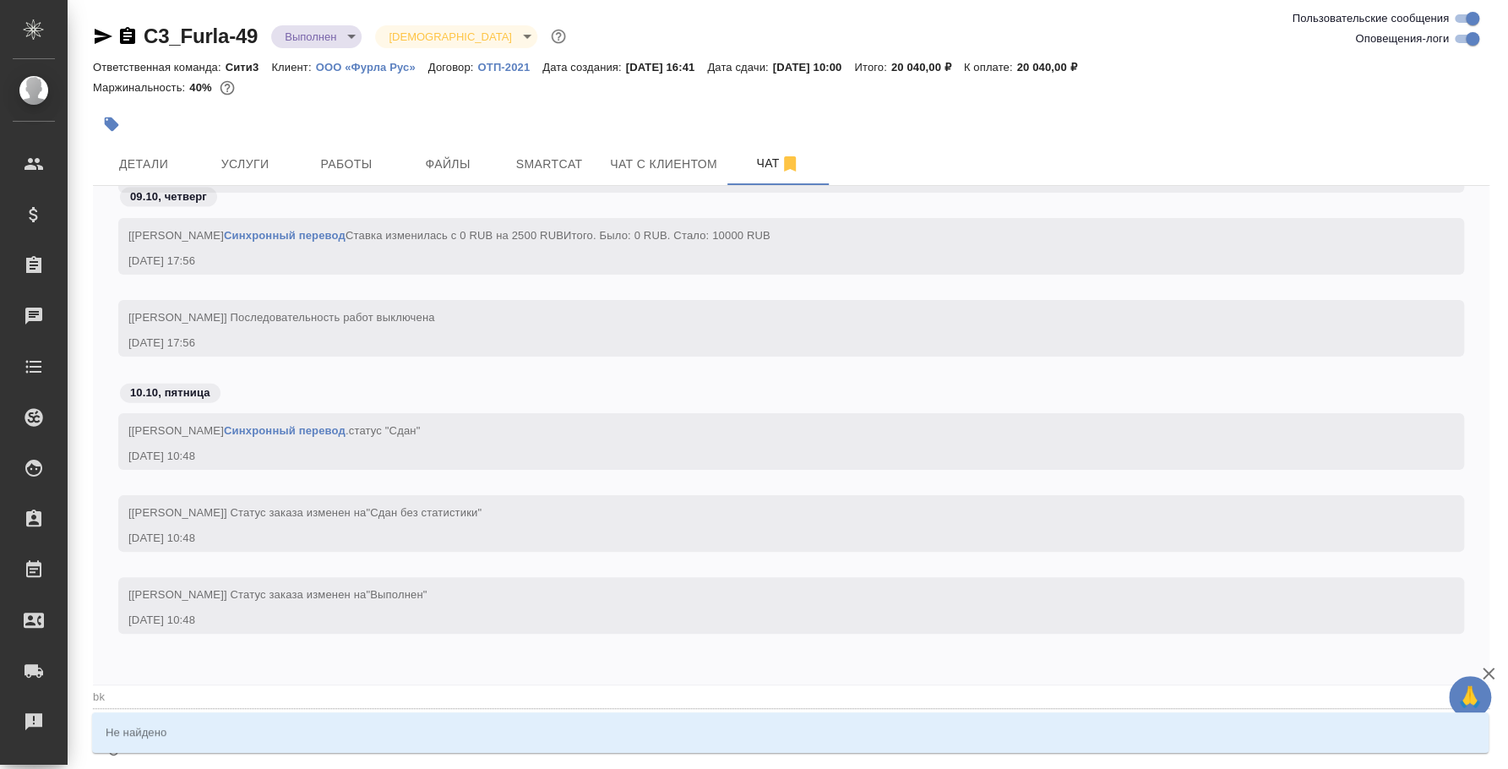
type textarea "@b"
type input "b"
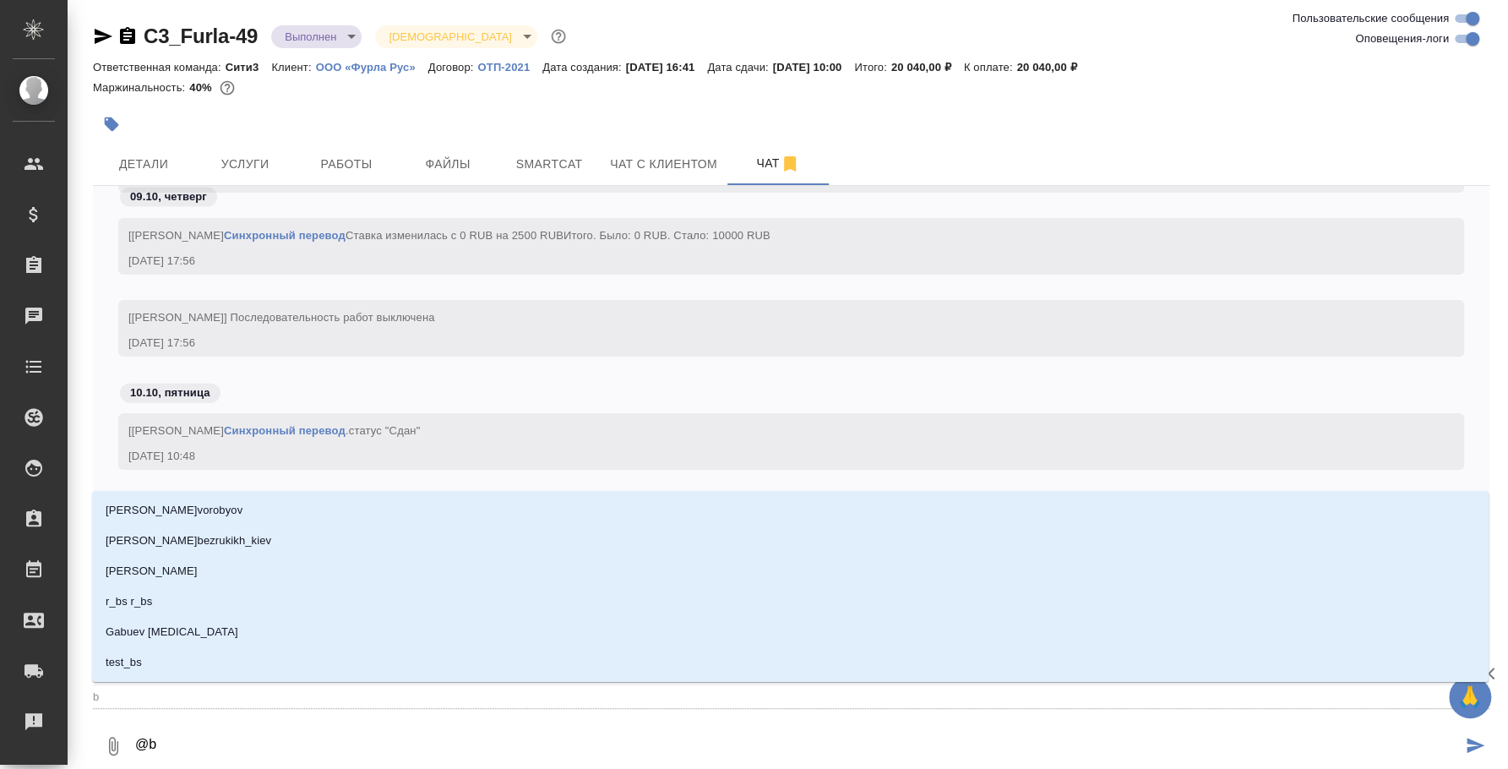
type textarea "@"
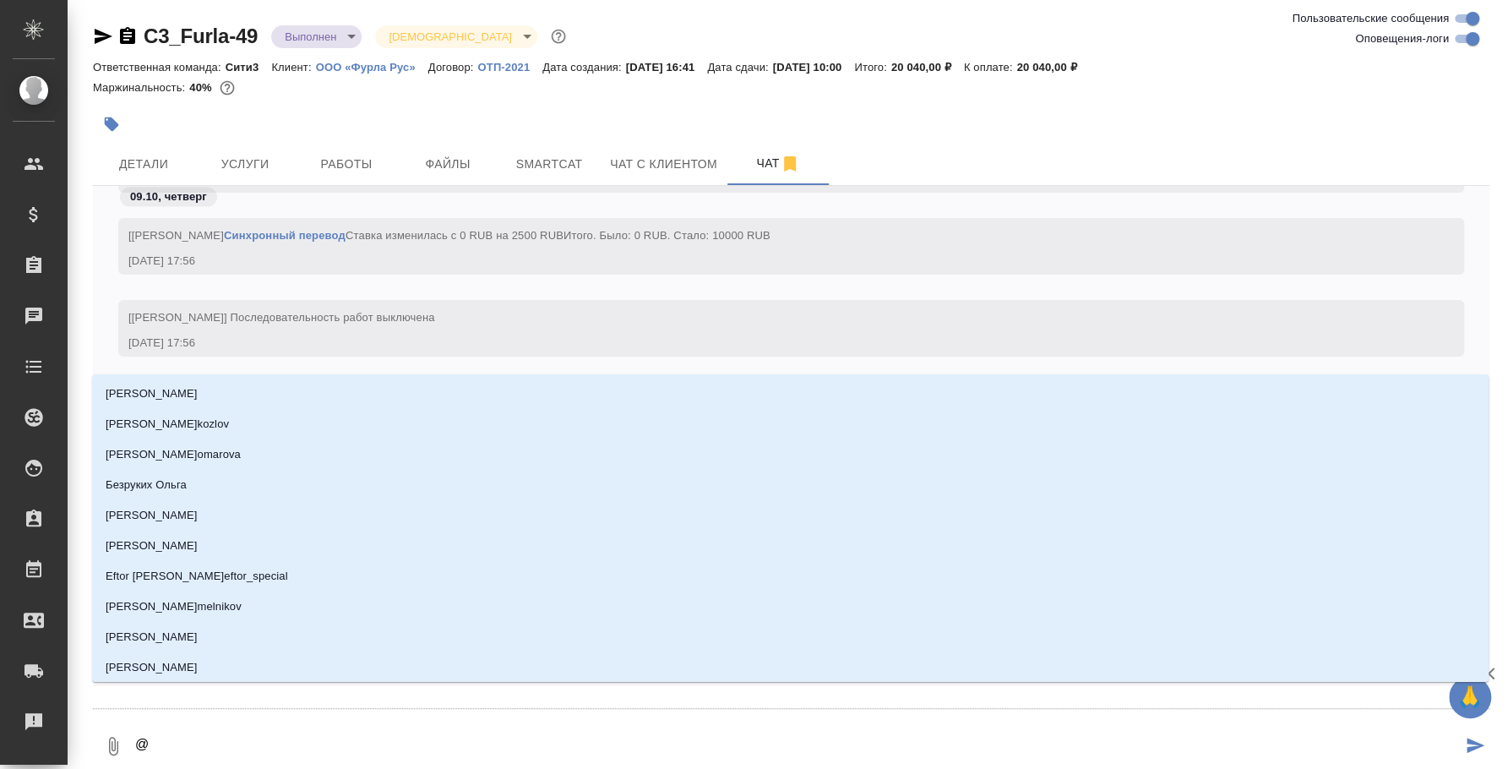
type textarea "@b"
type input "b"
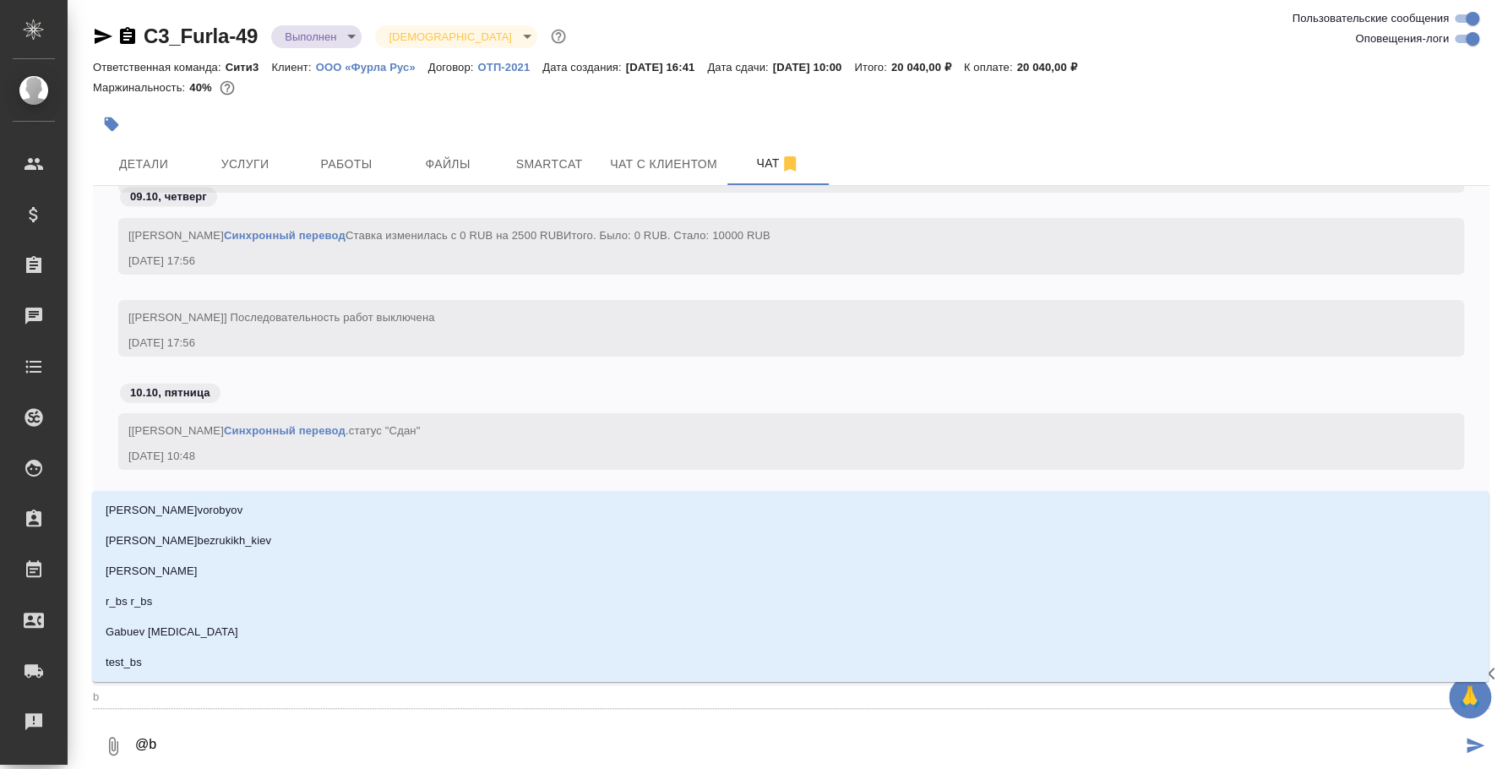
type textarea "@b'm"
type input "b'm"
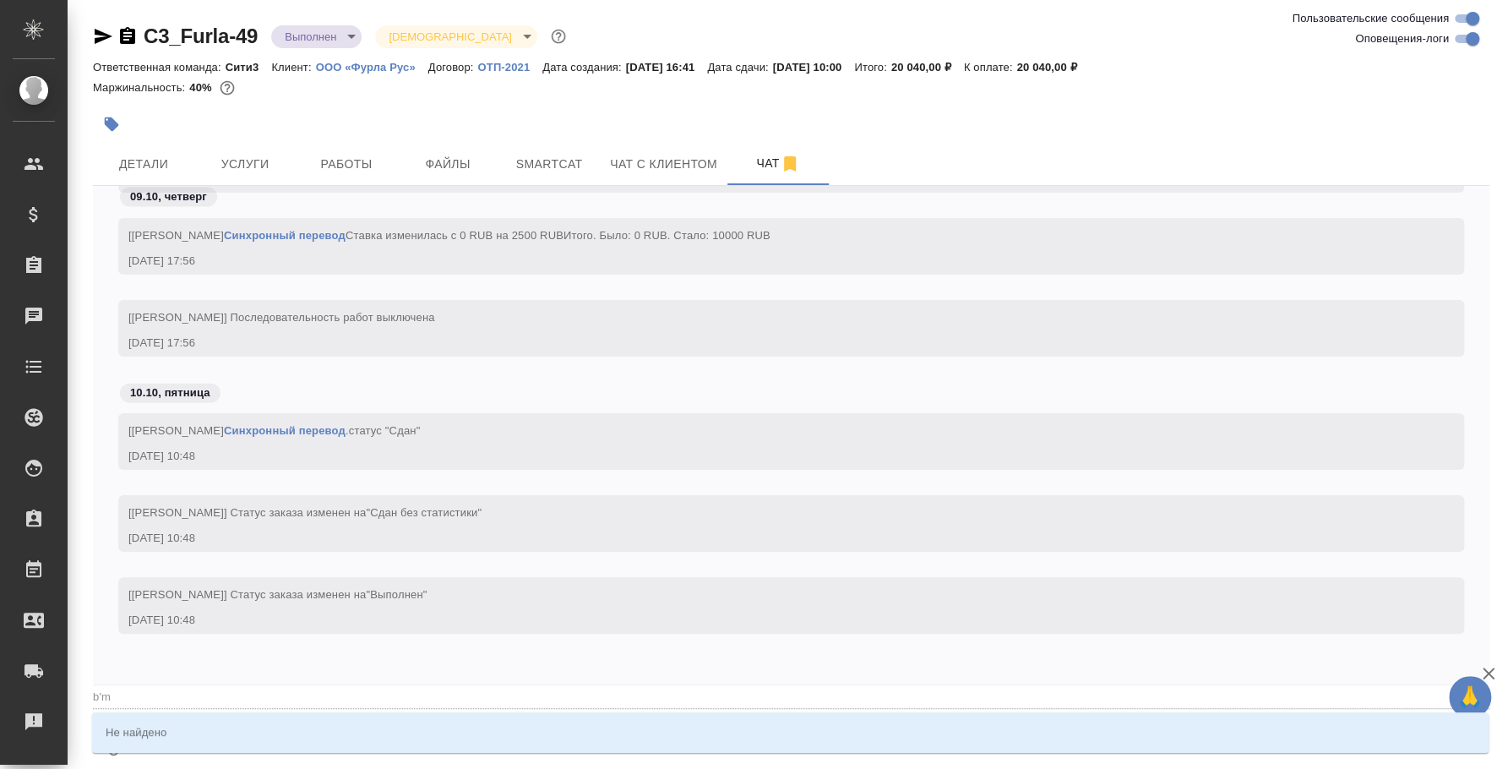
type textarea "@b"
type input "b"
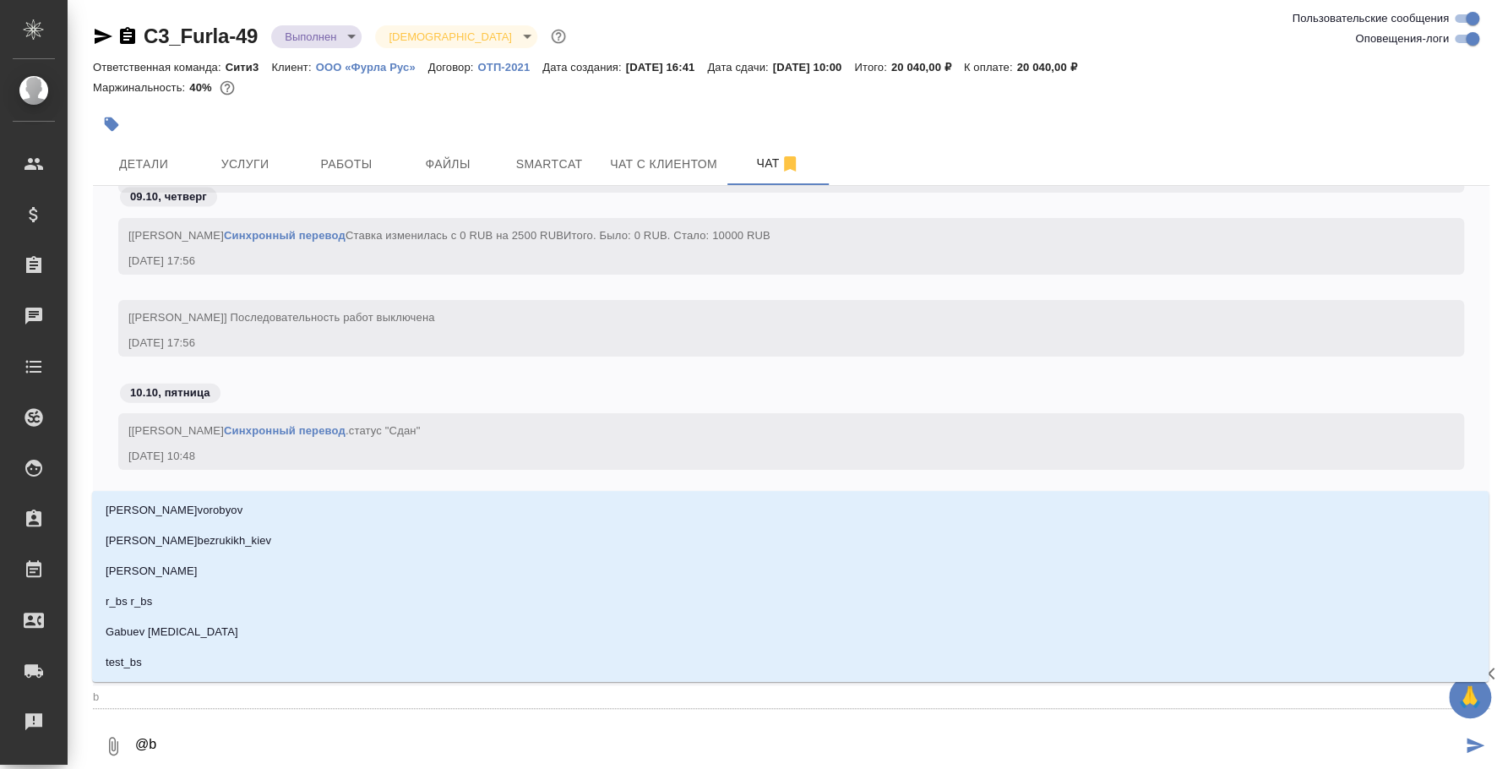
type textarea "@b'm"
type input "b'm"
type textarea "@b'm'b"
type input "b'm'b"
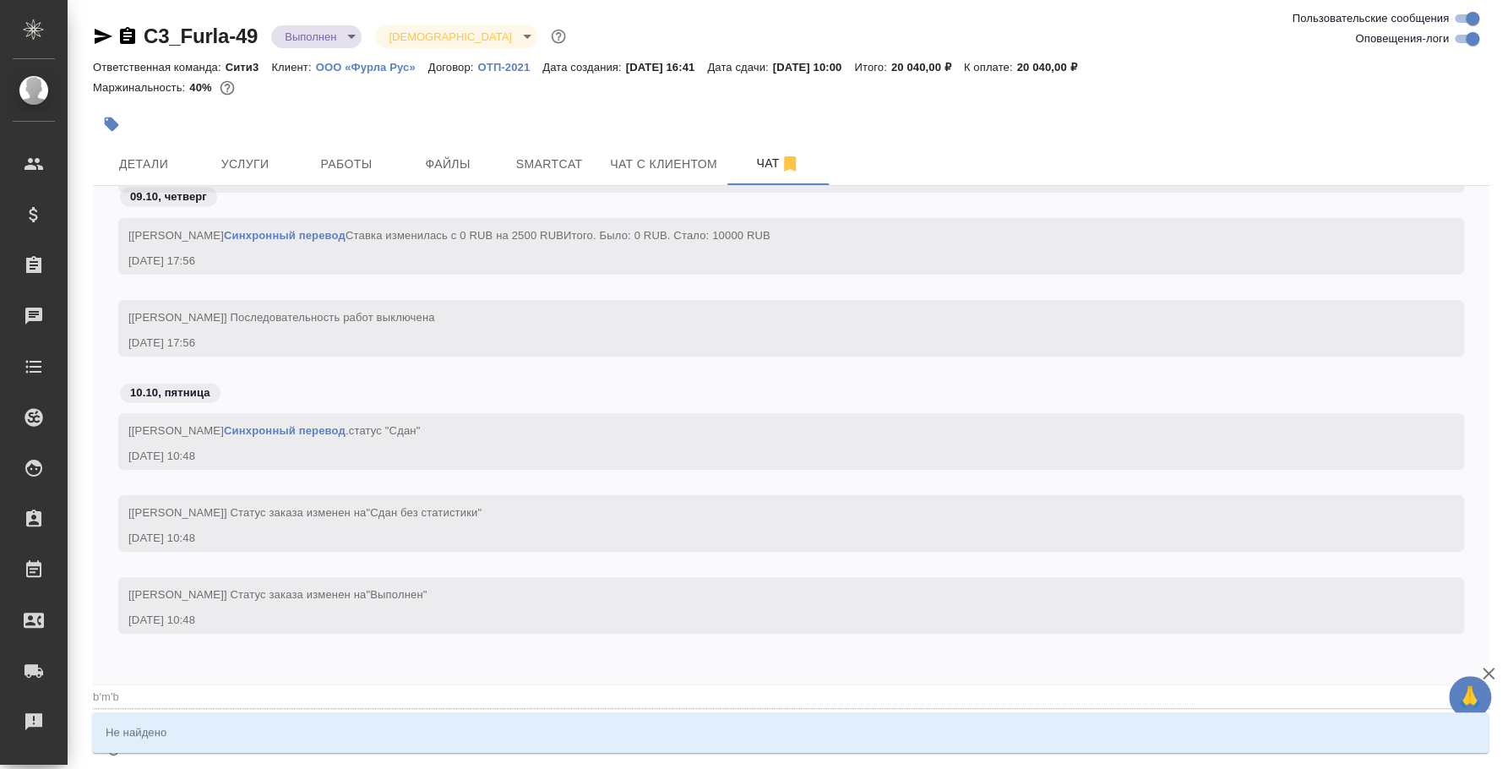
type textarea "@b'm'b'y"
type input "b'm'b'y"
type textarea "@b'm'b"
type input "b'm'b"
type textarea "@b'm"
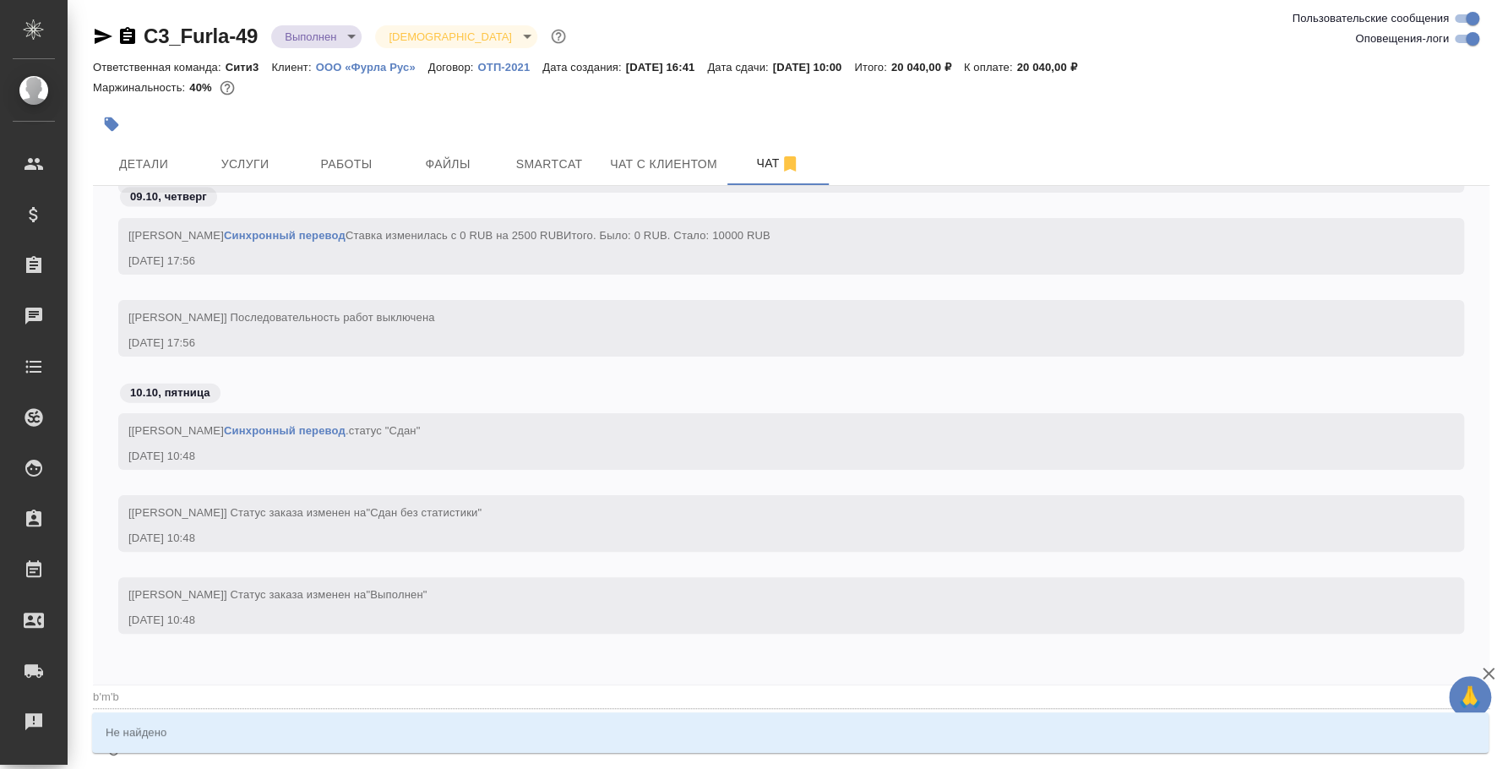
type input "b'm"
type textarea "@b"
type input "b"
type textarea "@"
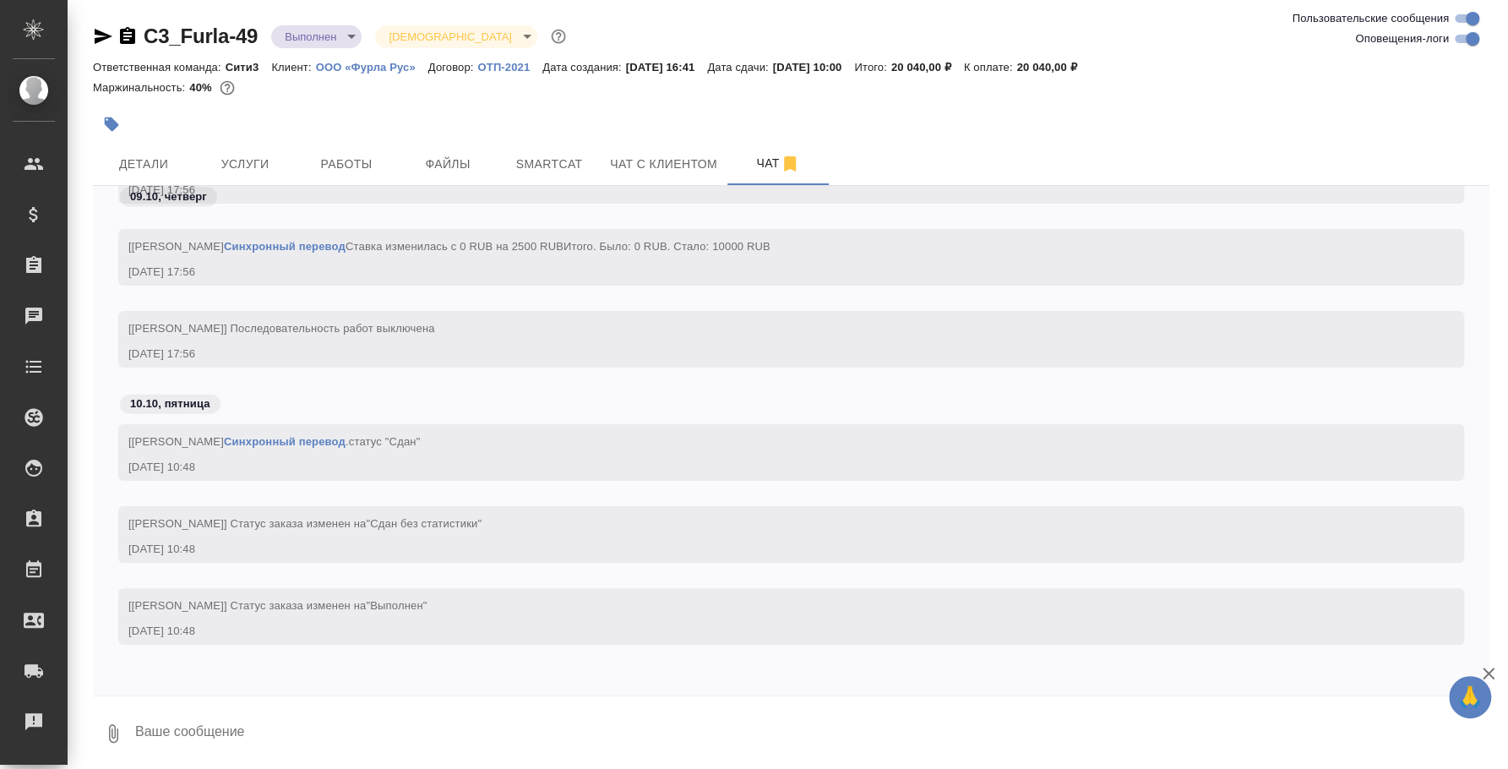
type textarea """
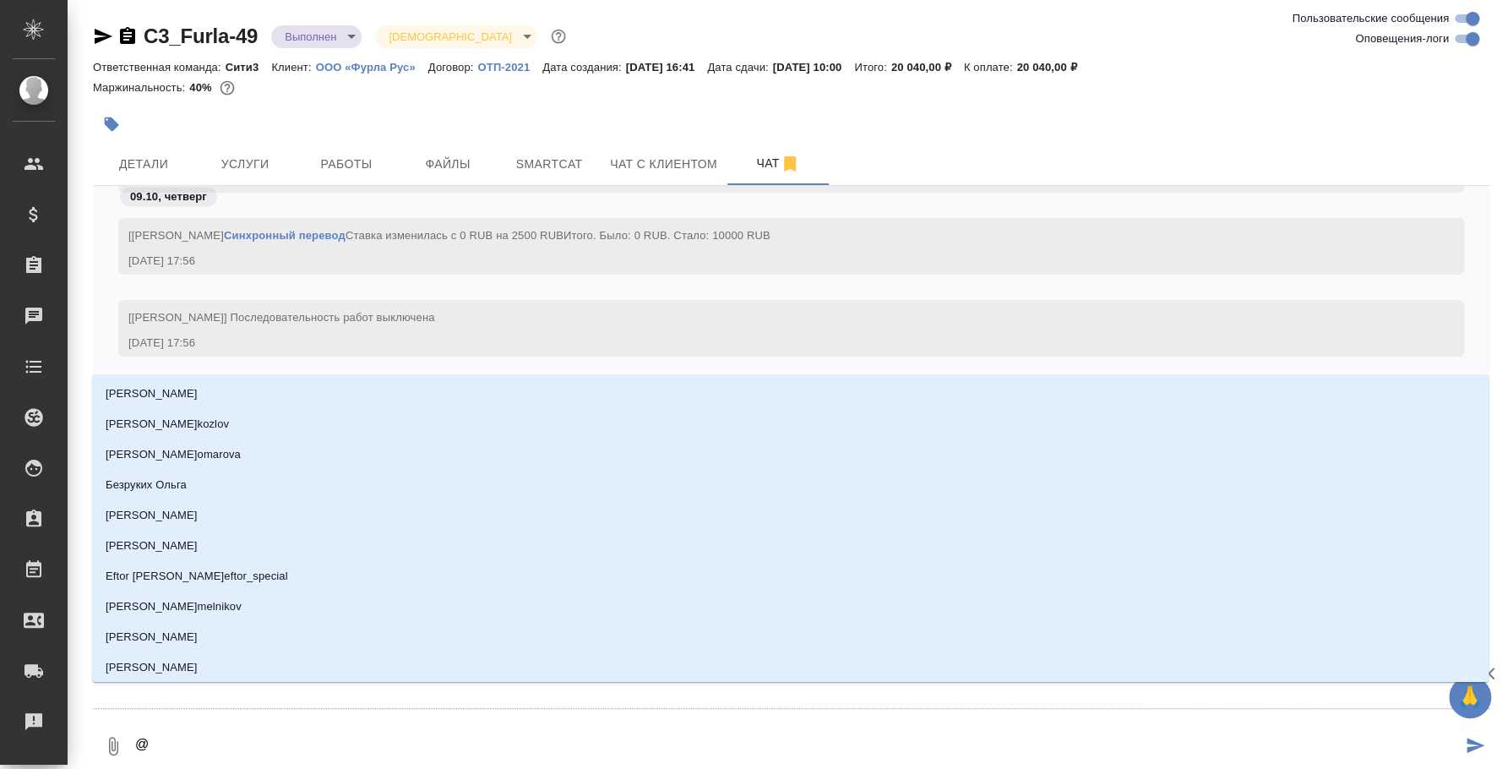
type textarea "@b"
type input "b"
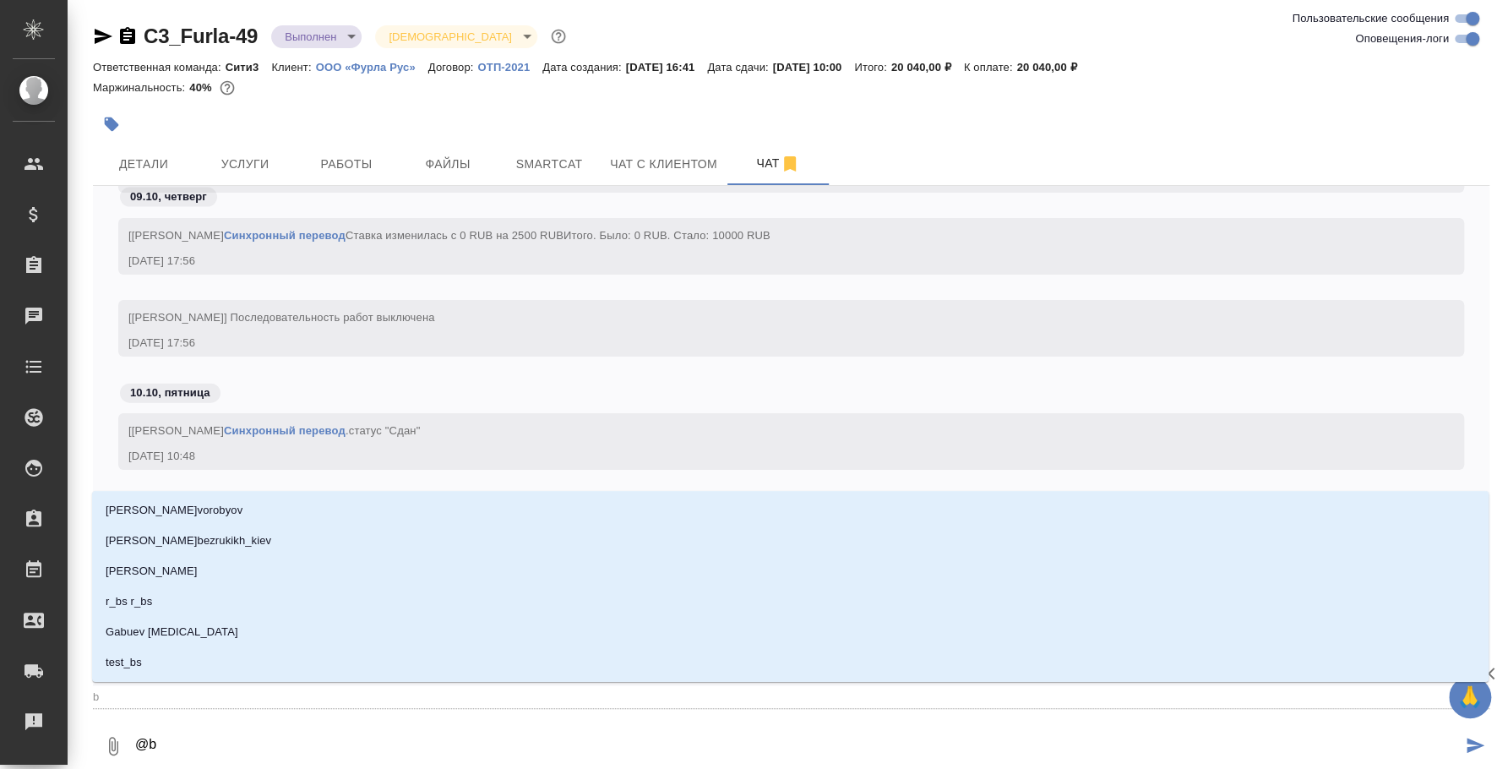
type textarea "@bk"
type input "bk"
type textarea "@bkm"
type input "bkm"
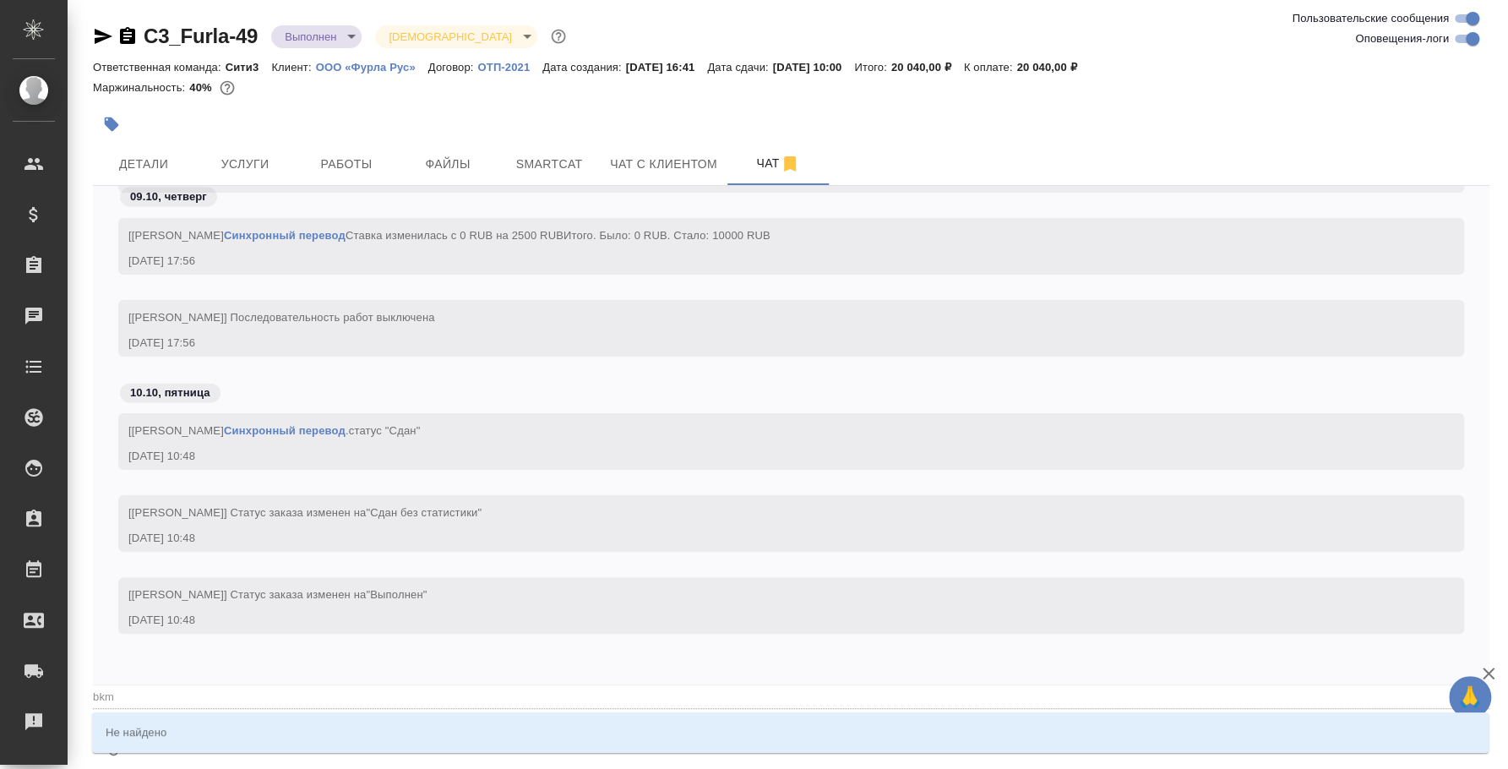
type textarea "@bkmb"
type input "bkmb"
type textarea "@bkmby"
type input "bkmby"
type textarea "@bkmb"
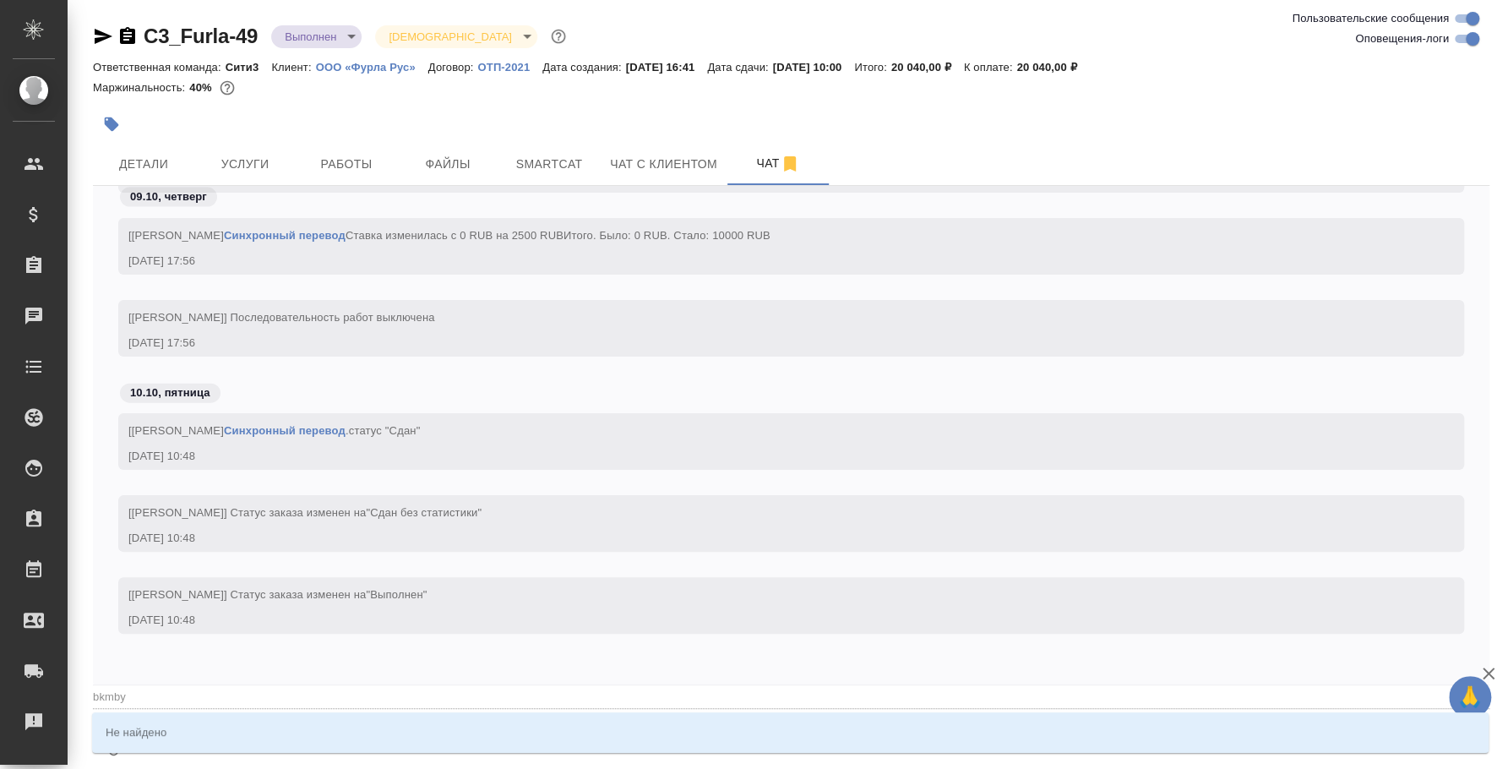
type input "bkmb"
type textarea "@bkm"
type input "bkm"
type textarea "@bk"
type input "bk"
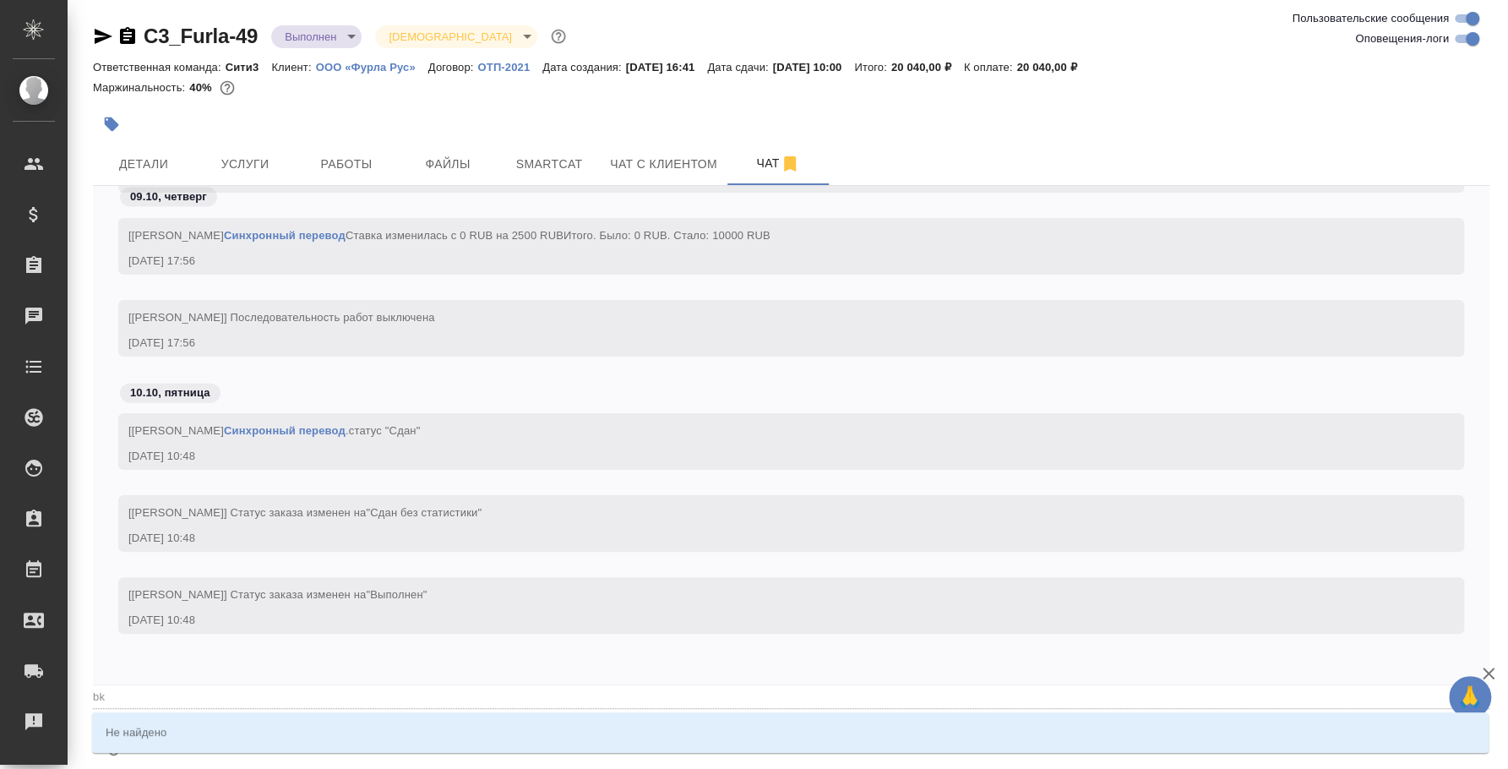
type textarea "@b"
type input "b"
type textarea "@"
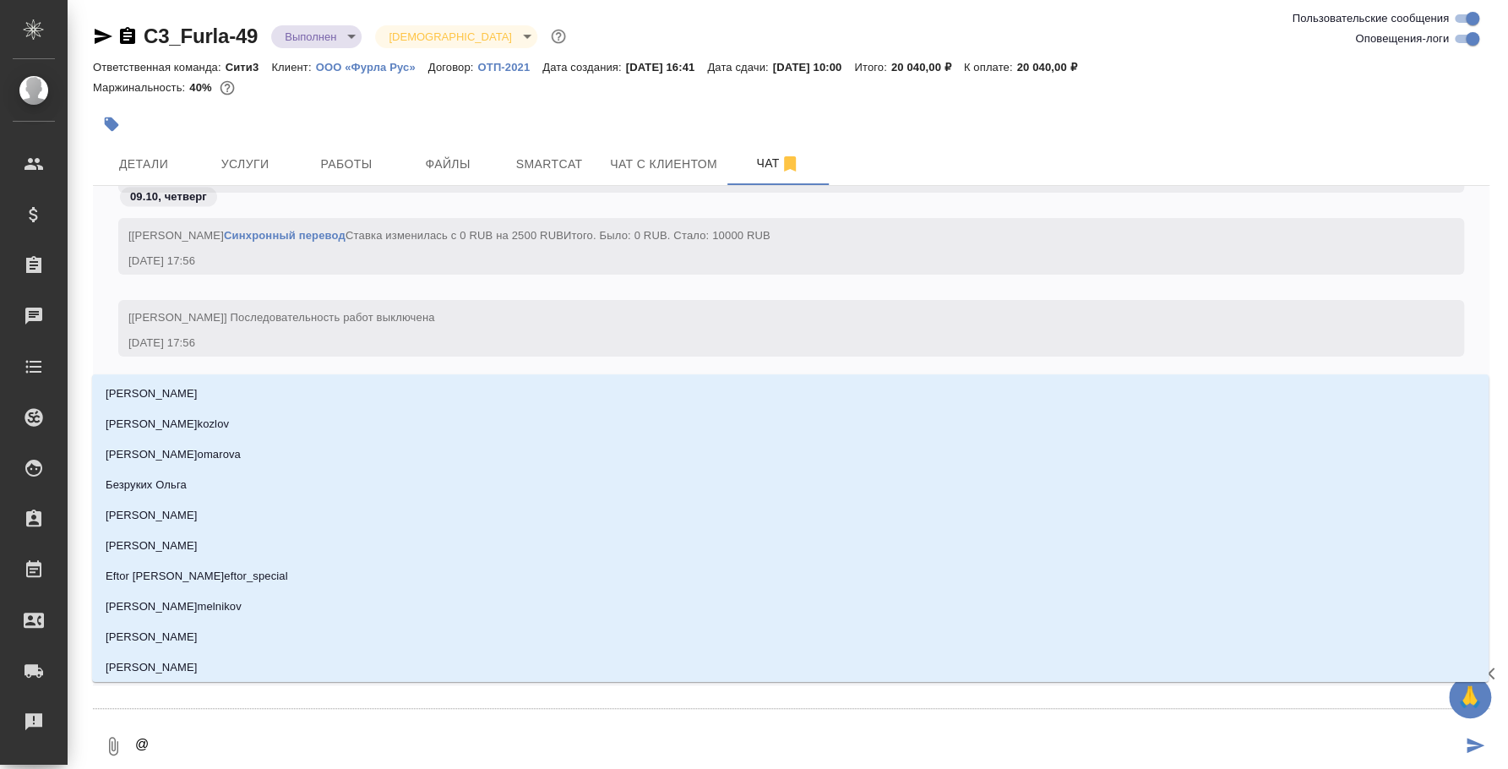
type textarea "@b"
type input "b"
type textarea "@b'k"
type input "b'k"
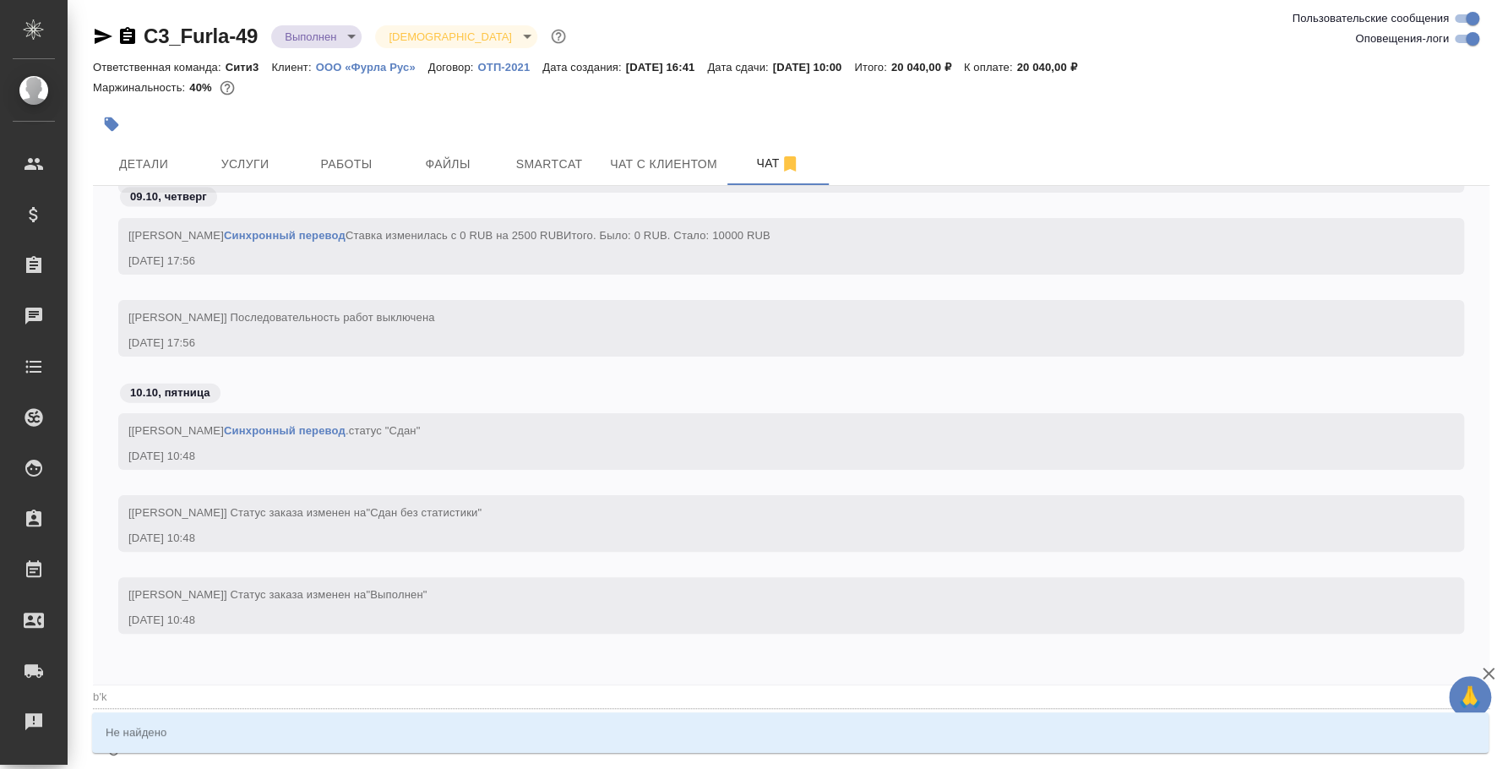
type textarea "@b'k'm"
type input "b'k'm"
type textarea "@b'k"
type input "b'k"
type textarea "@b"
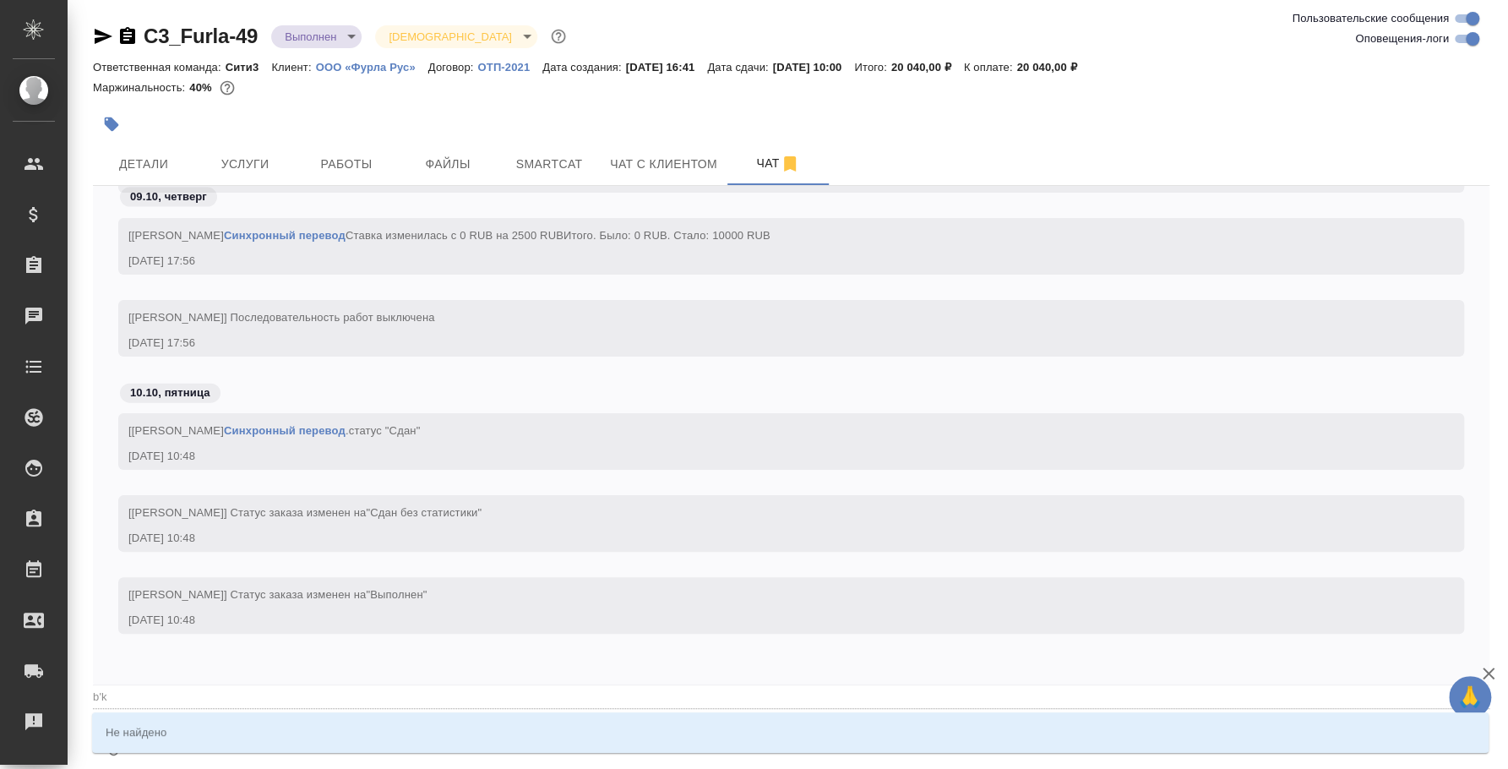
type input "b"
type textarea "@"
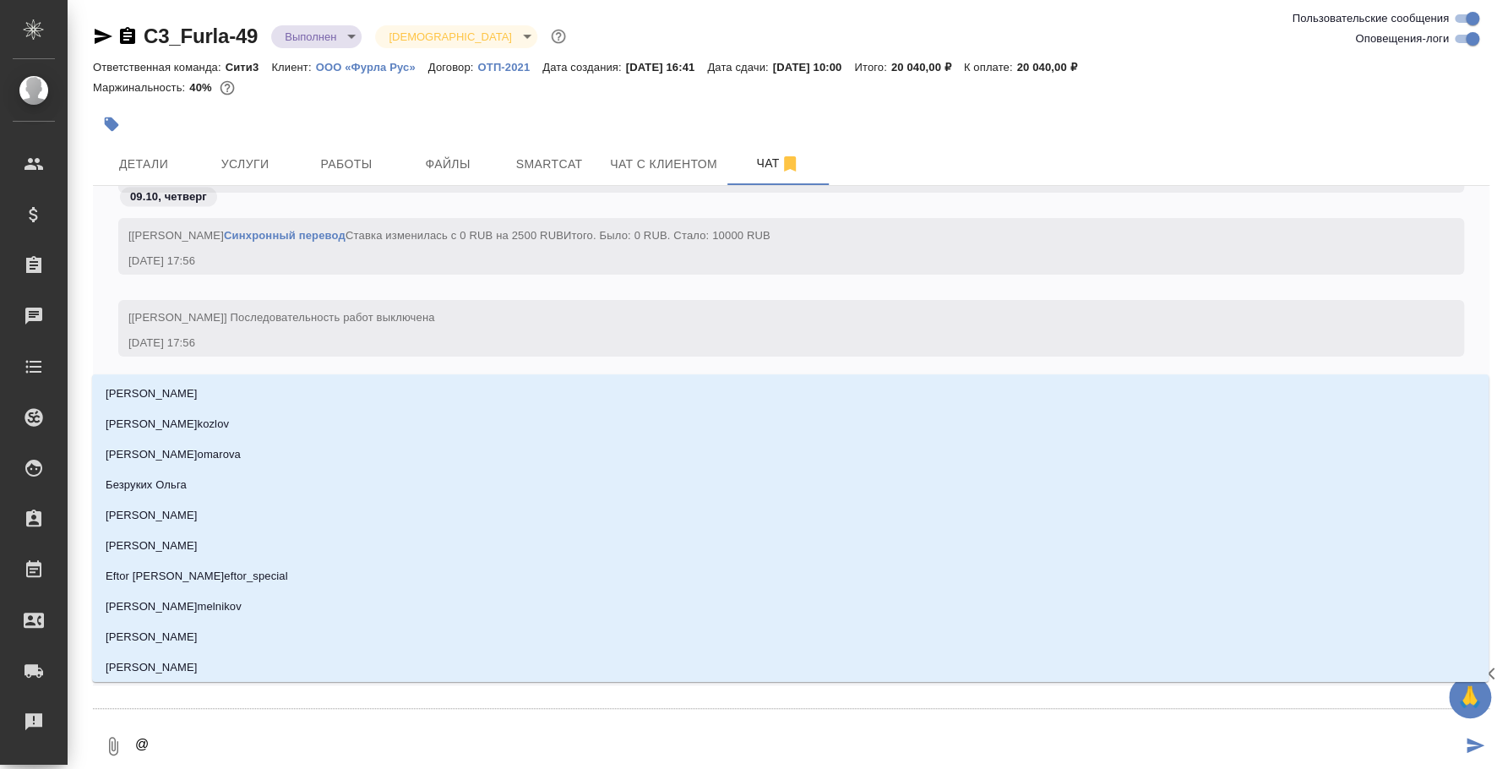
type textarea "@и"
type input "и"
type textarea "@ил"
type input "ил"
type textarea "@иль"
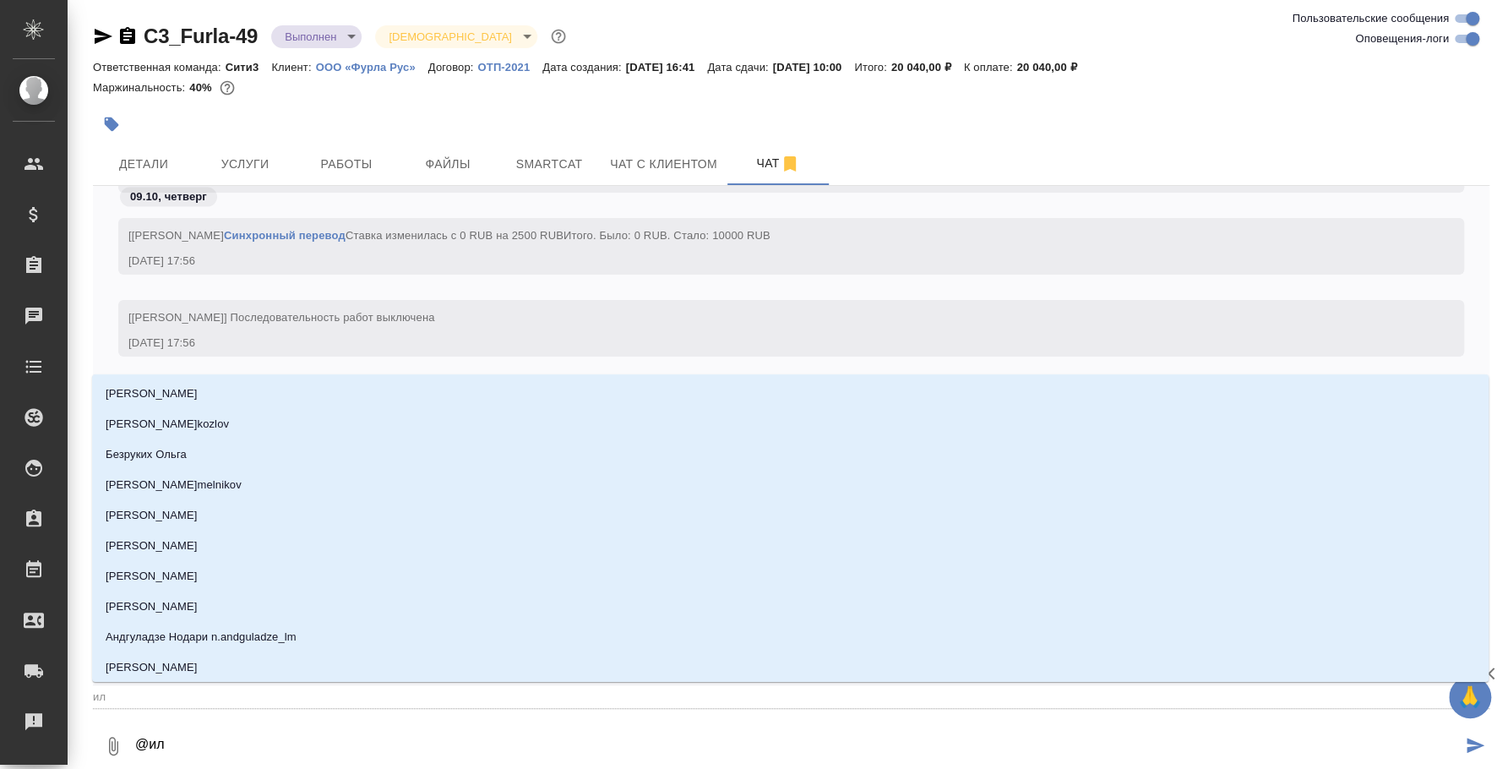
type input "иль"
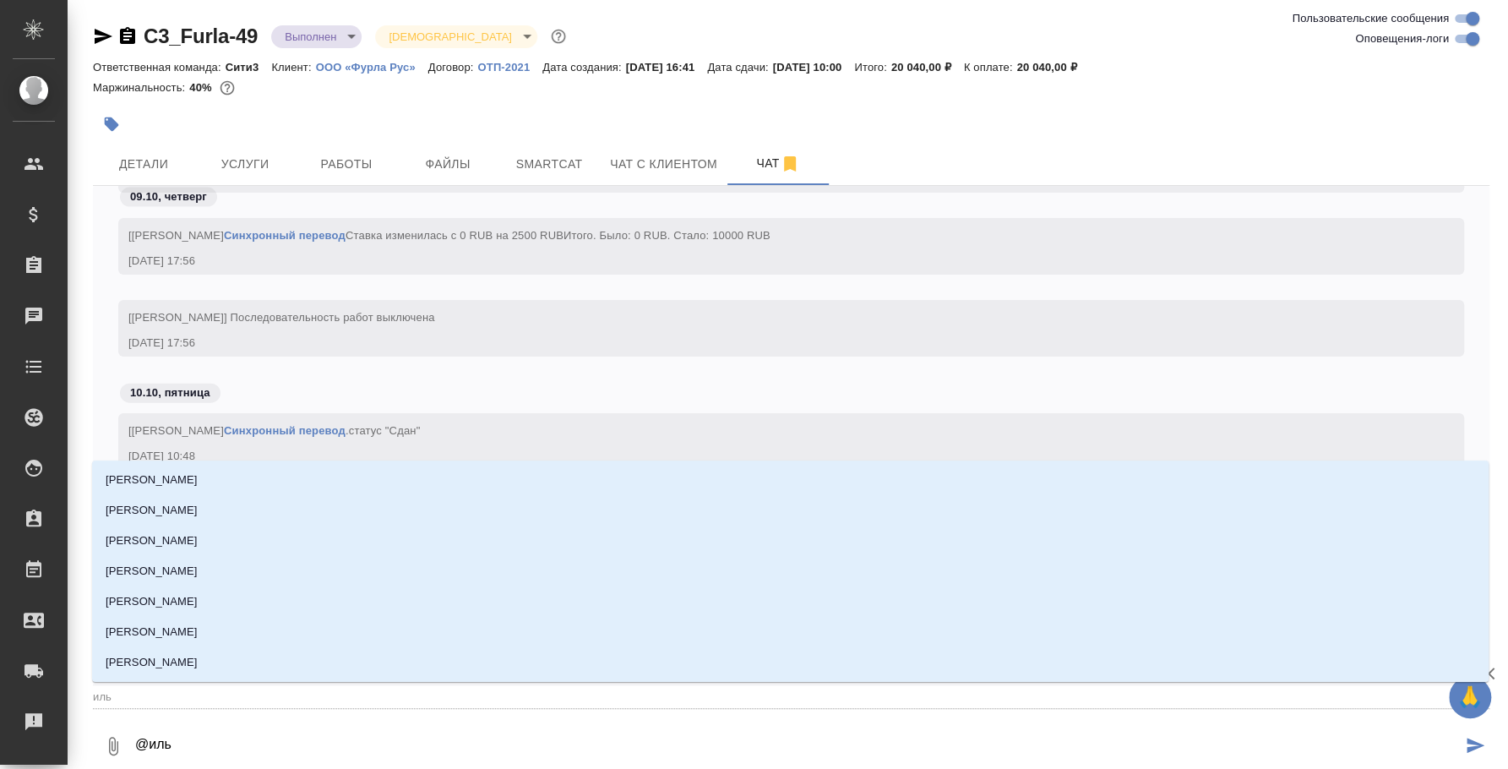
type textarea "@[PERSON_NAME]"
type input "ильи"
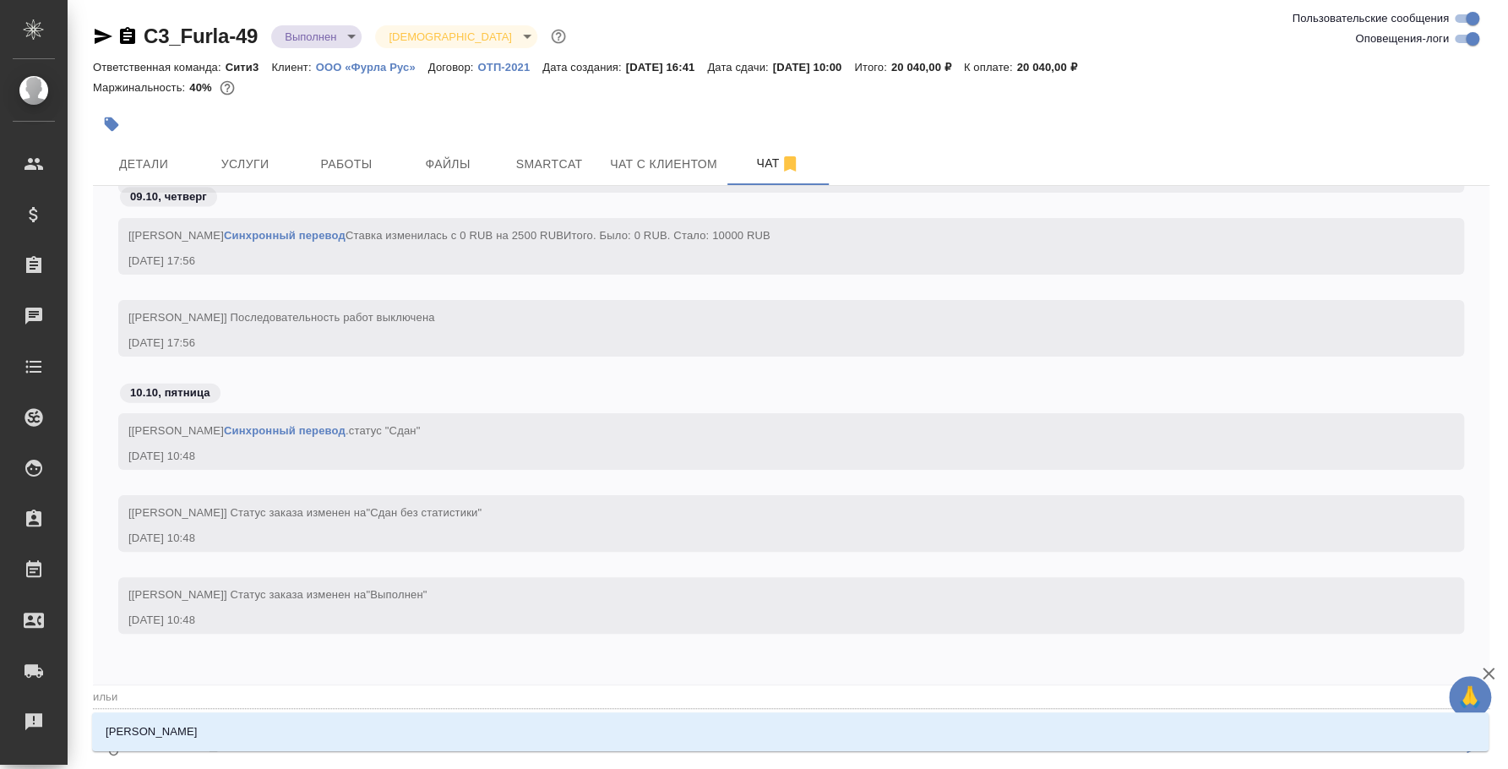
type textarea "@[PERSON_NAME]"
type input "ильин"
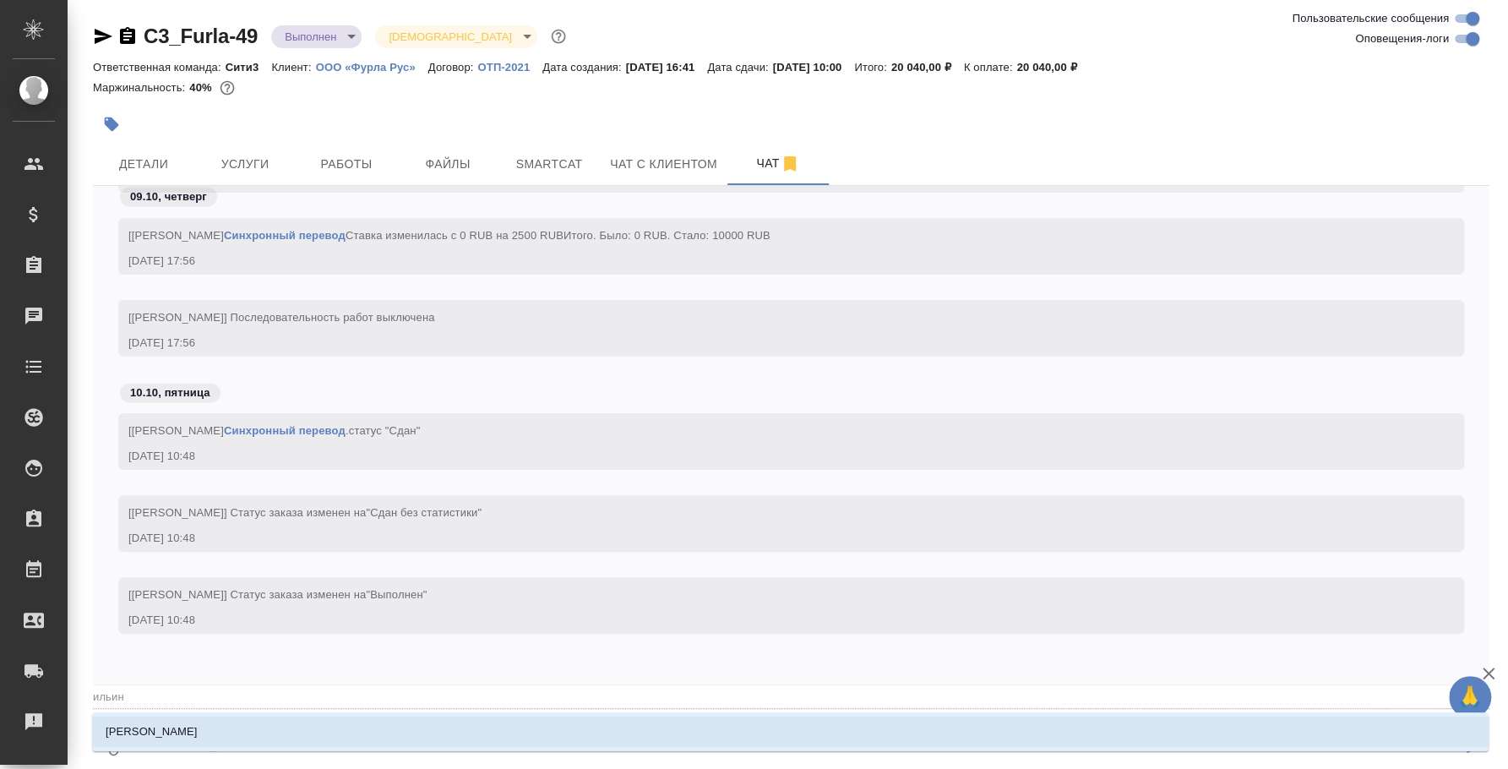
click at [923, 726] on li "[PERSON_NAME]" at bounding box center [790, 731] width 1396 height 30
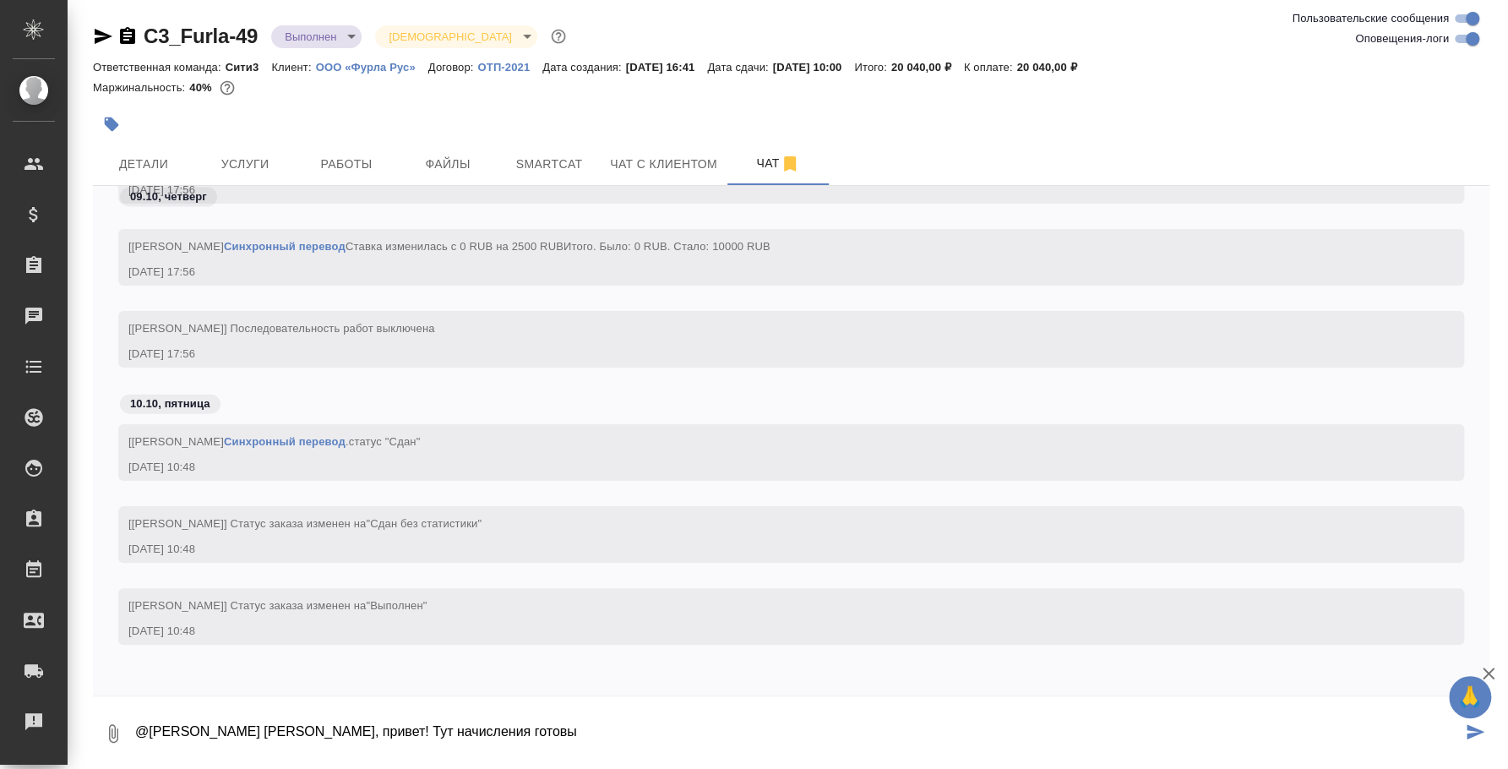
type textarea "@[PERSON_NAME] [PERSON_NAME], привет! Тут начисления готовы"
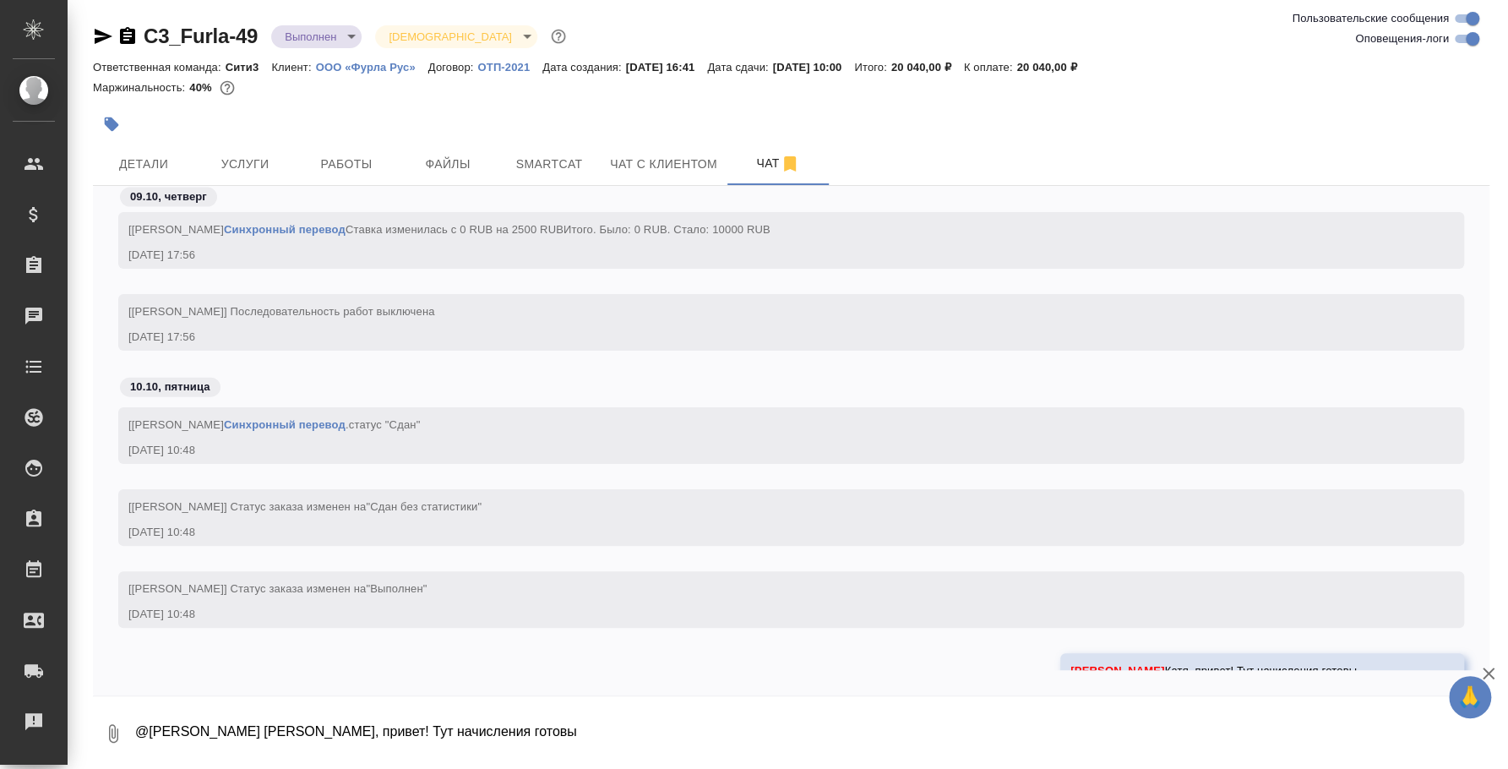
scroll to position [2545, 0]
